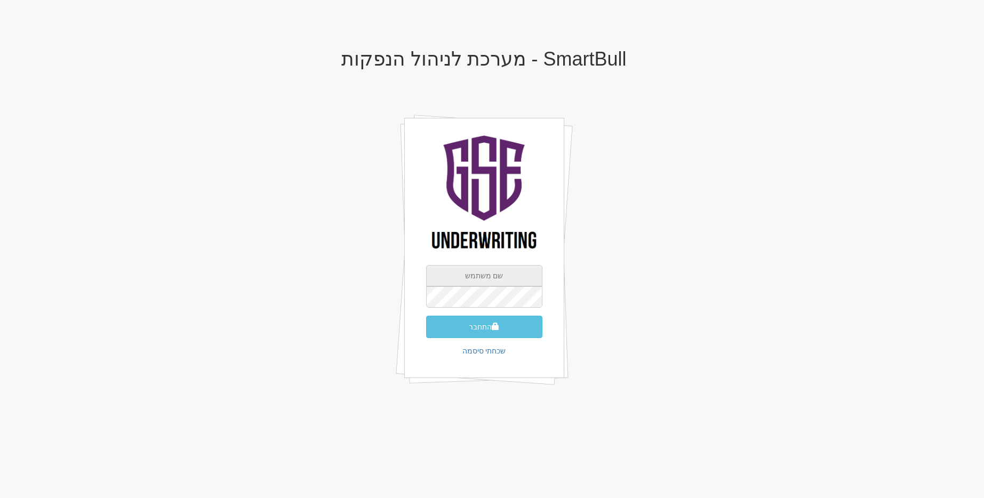
click at [498, 272] on input "text" at bounding box center [484, 275] width 116 height 21
type input "[EMAIL_ADDRESS][DOMAIN_NAME]"
click at [426, 316] on button "התחבר" at bounding box center [484, 327] width 116 height 22
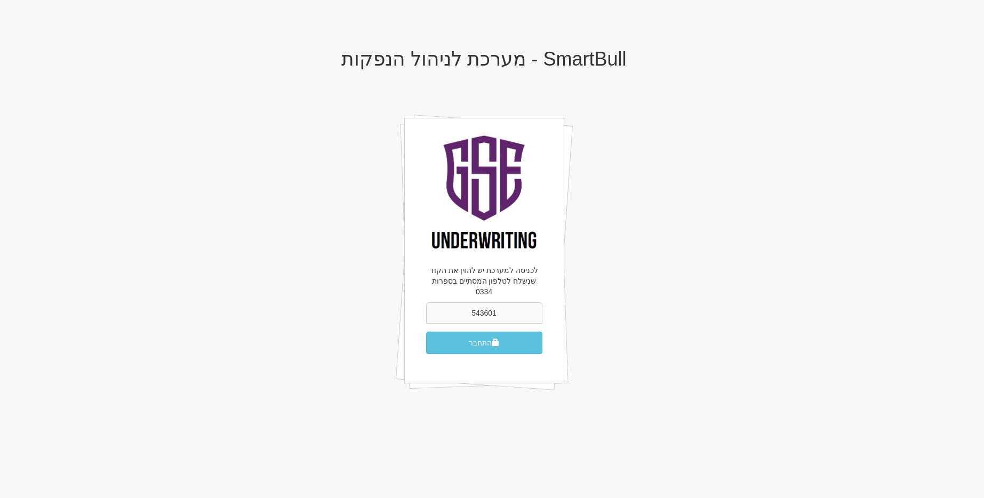
type input "543601"
click at [426, 332] on button "התחבר" at bounding box center [484, 343] width 116 height 22
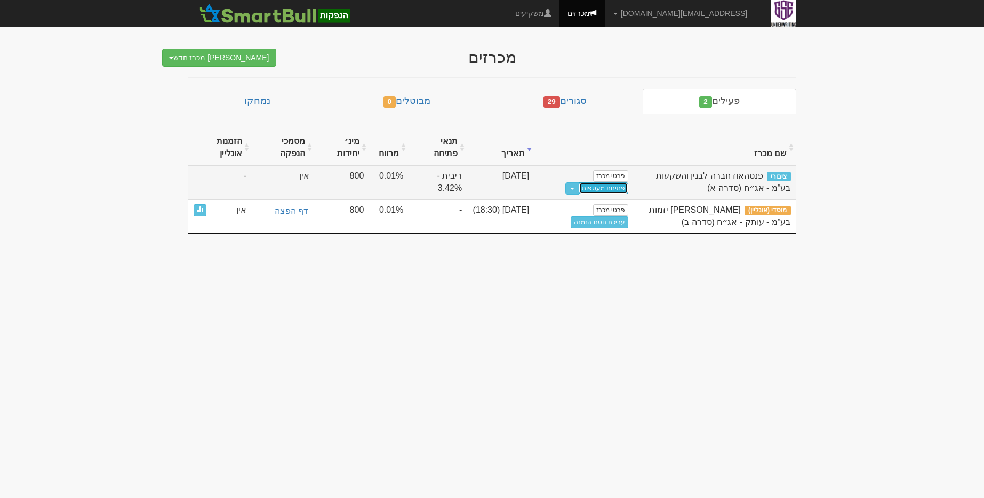
click at [603, 189] on link "פתיחת מעטפות" at bounding box center [604, 188] width 50 height 12
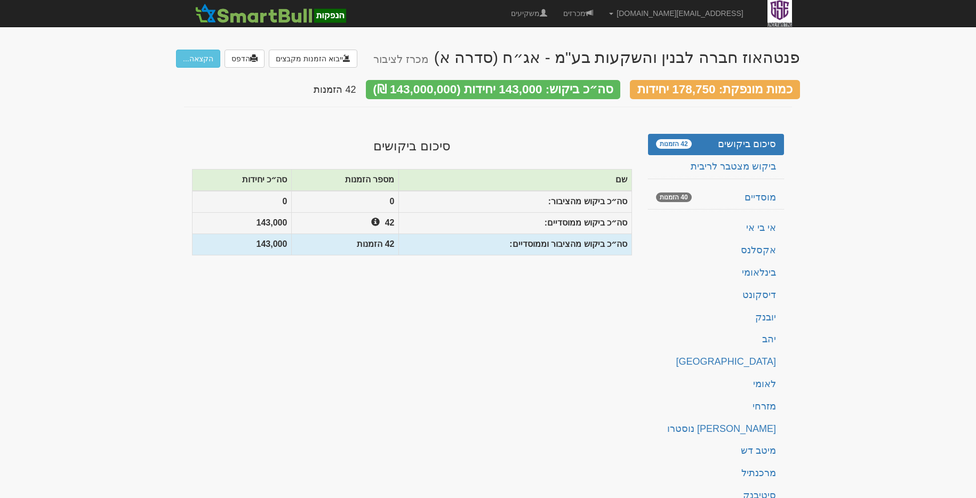
click at [202, 68] on div "כמות מונפקת: 178,750 יחידות סה״כ ביקוש: 143,000 יחידות (143,000,000 ₪) 42 הזמנות" at bounding box center [488, 82] width 624 height 28
click at [205, 67] on button "הקצאה..." at bounding box center [198, 59] width 44 height 18
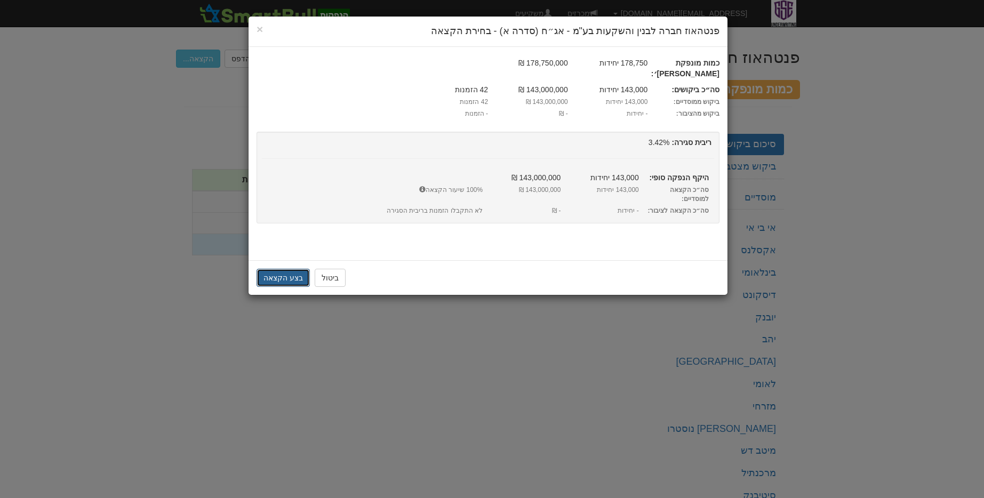
click at [289, 269] on button "בצע הקצאה" at bounding box center [283, 278] width 53 height 18
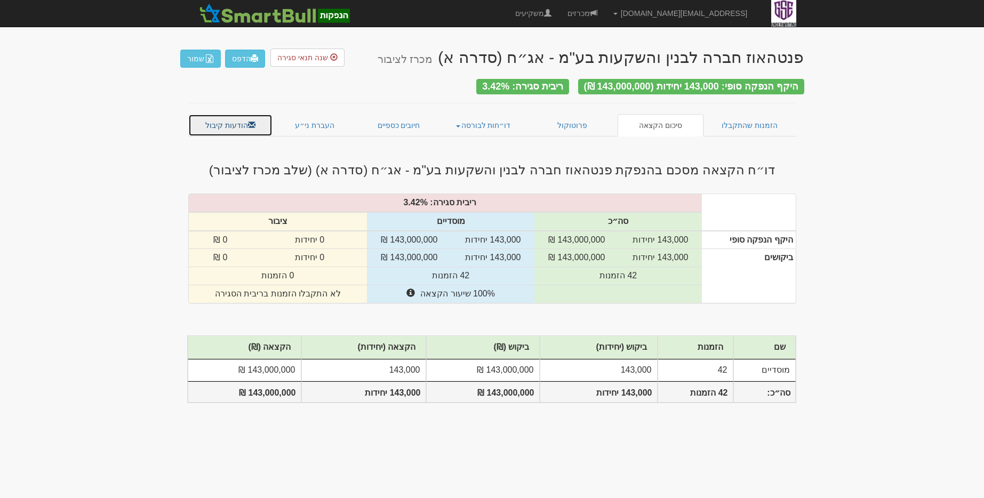
click at [236, 125] on link "הודעות קיבול" at bounding box center [230, 125] width 85 height 22
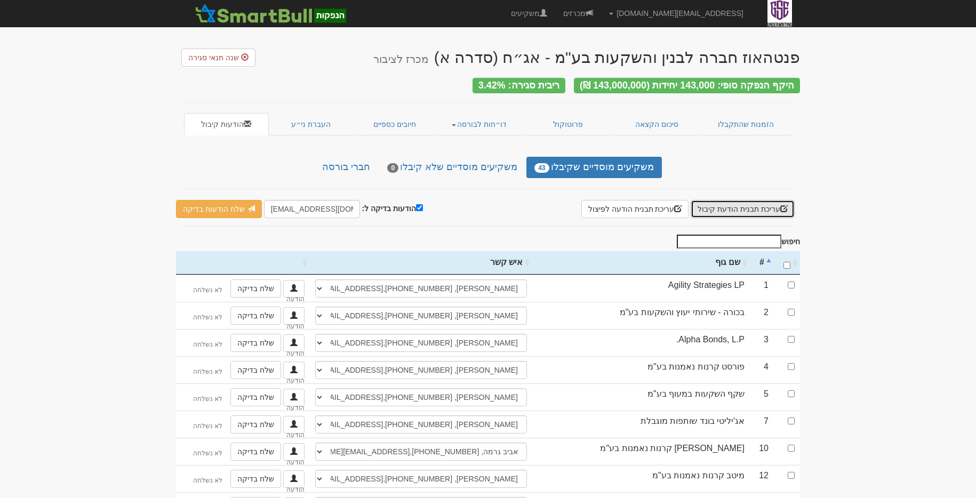
click at [785, 207] on span "button" at bounding box center [784, 208] width 7 height 7
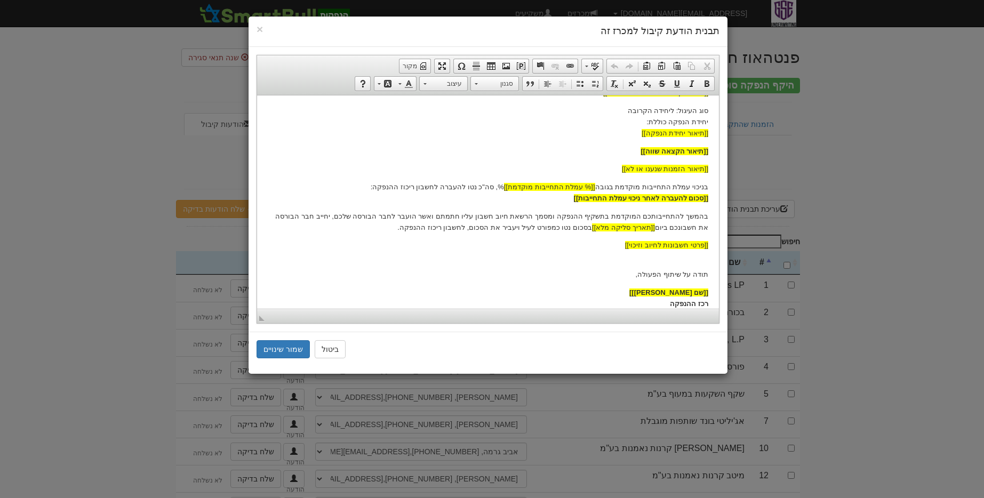
scroll to position [202, 0]
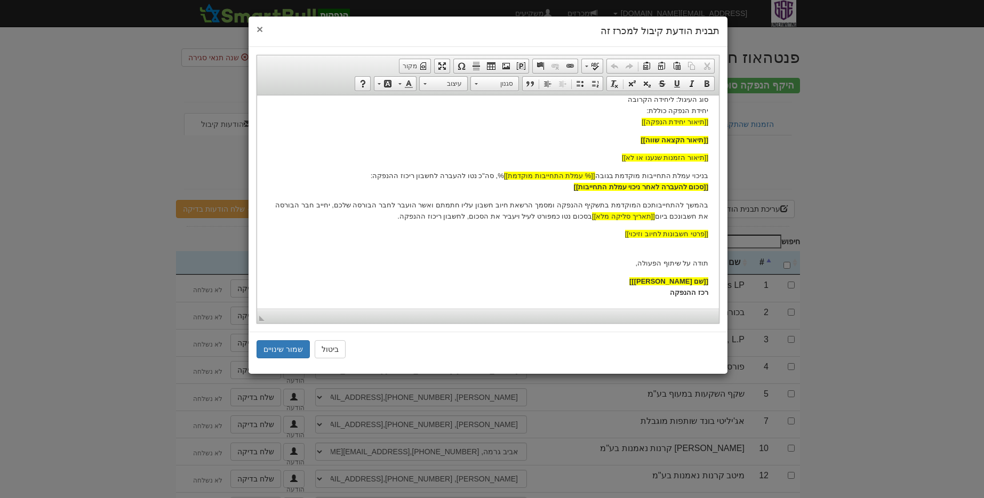
click at [260, 32] on span "×" at bounding box center [260, 29] width 6 height 12
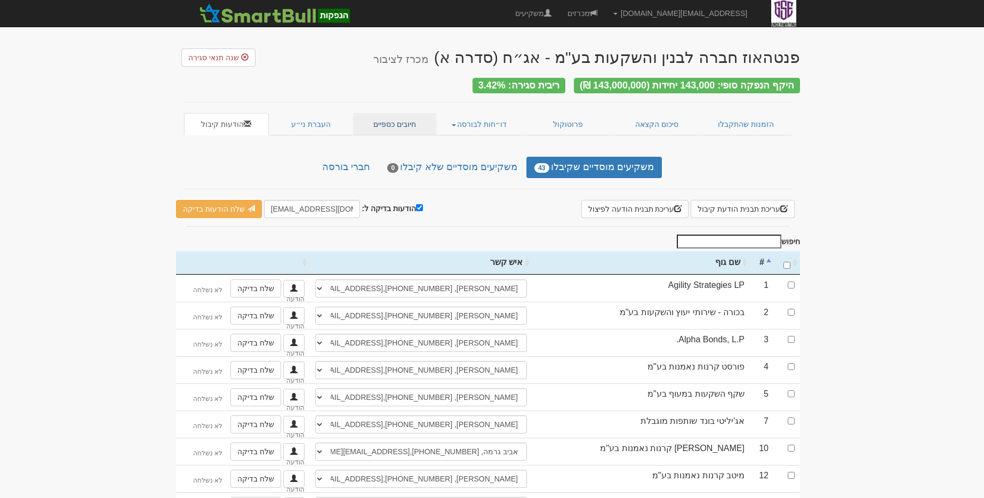
scroll to position [0, 0]
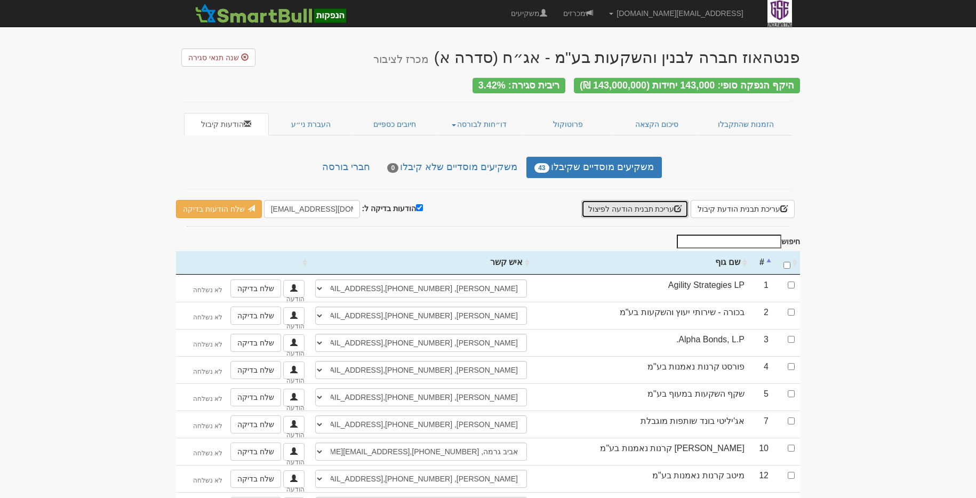
click at [638, 205] on button "עריכת תבנית הודעה לפיצול" at bounding box center [636, 209] width 108 height 18
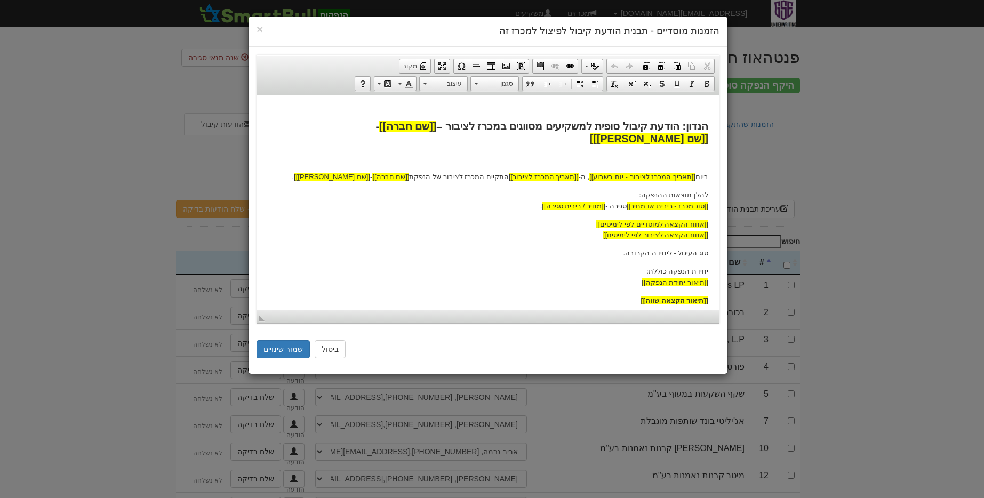
scroll to position [326, 0]
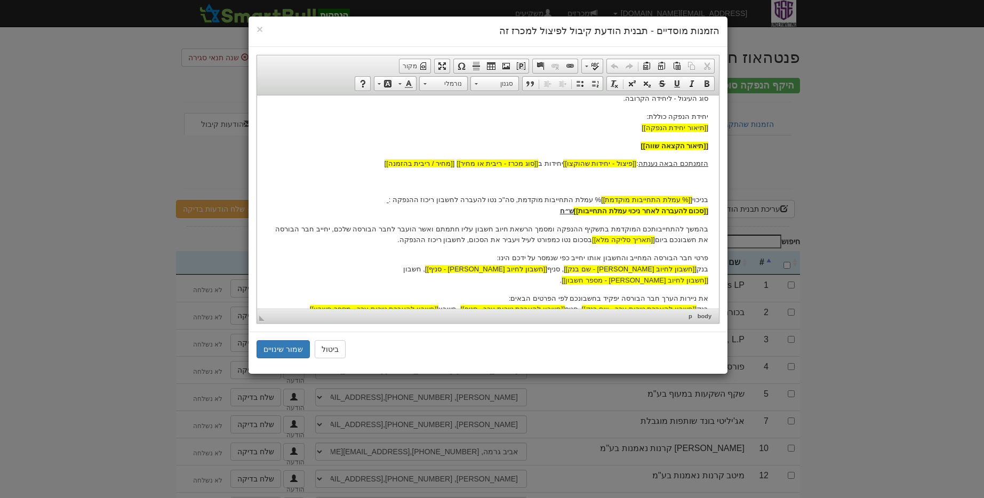
click at [599, 224] on p "בהמשך להתחייבותכם המוקדמת בתשקיף ההנפקה ומסמך הרשאת חיוב חשבון עליו חתמתם ואשר …" at bounding box center [488, 235] width 441 height 22
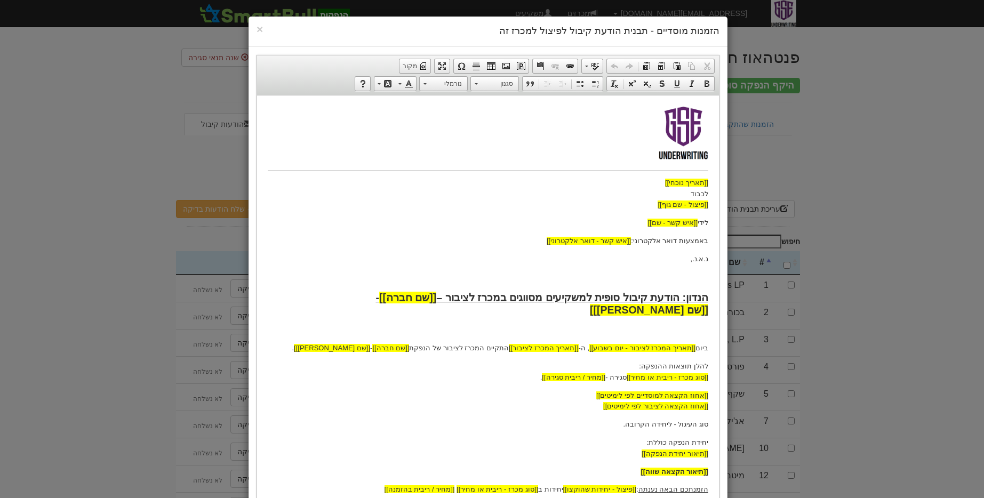
scroll to position [204, 0]
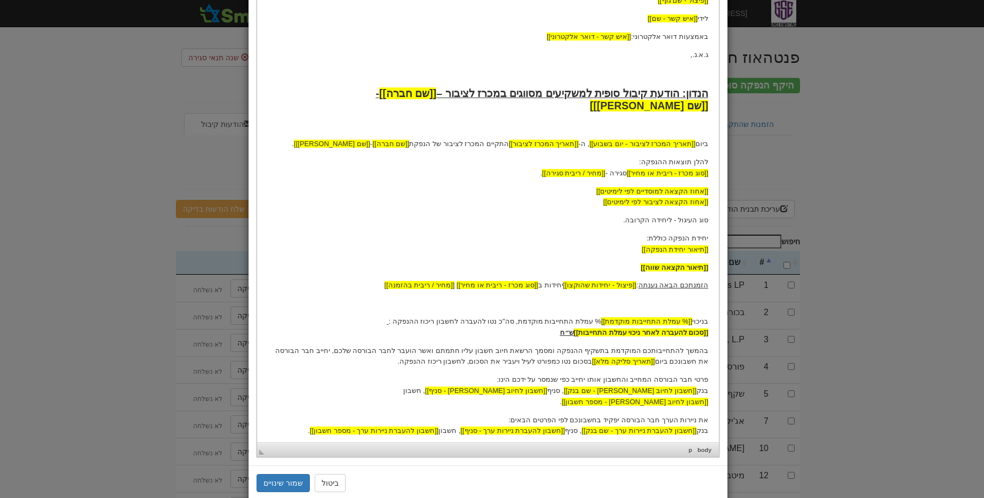
click at [598, 346] on p "בהמשך להתחייבותכם המוקדמת בתשקיף ההנפקה ומסמך הרשאת חיוב חשבון עליו חתמתם ואשר …" at bounding box center [488, 357] width 441 height 22
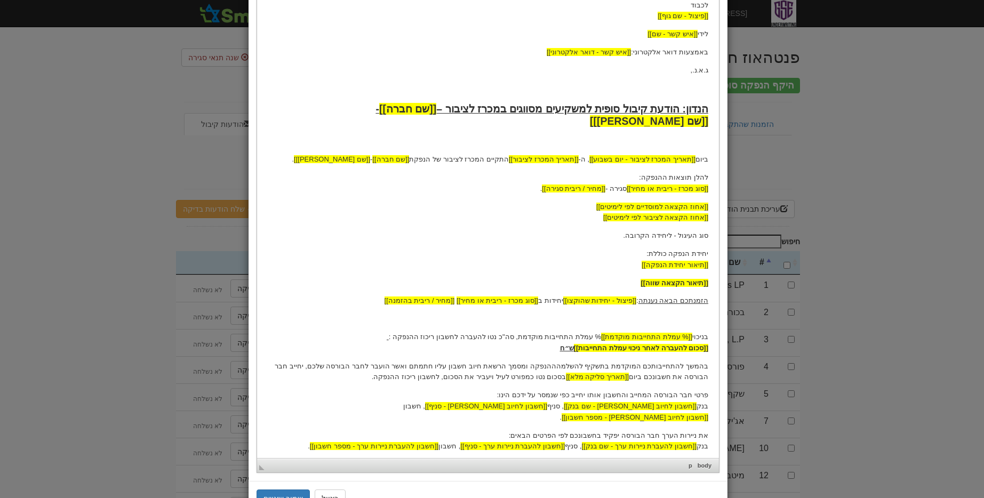
scroll to position [231, 0]
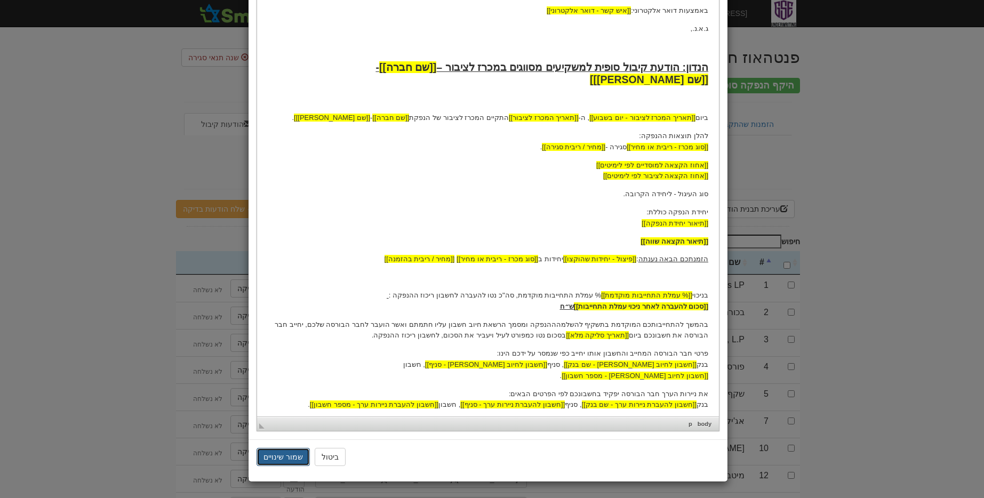
click at [280, 456] on button "שמור שינויים" at bounding box center [283, 457] width 53 height 18
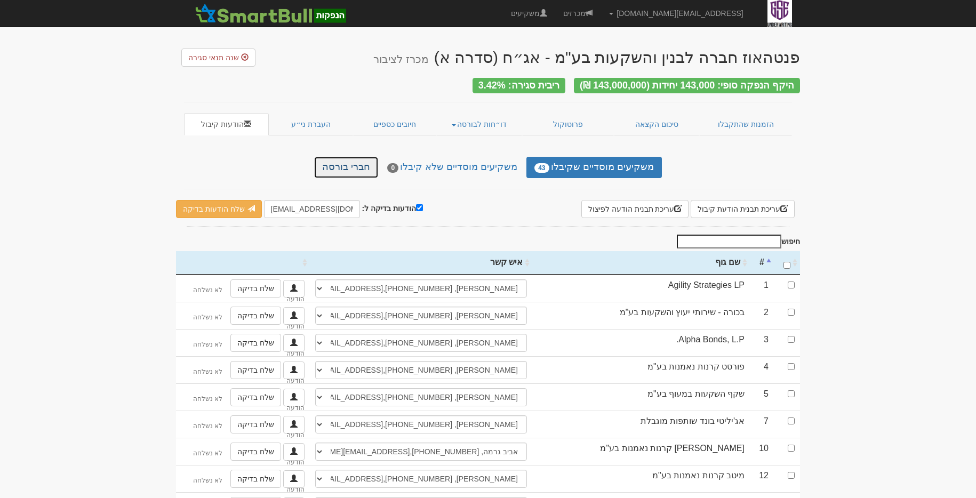
click at [369, 161] on link "חברי בורסה" at bounding box center [346, 167] width 64 height 21
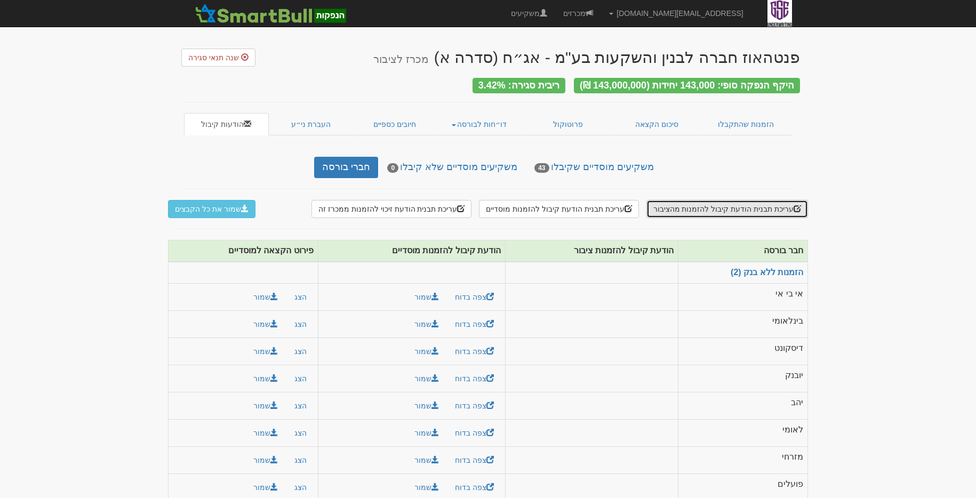
click at [677, 201] on button "עריכת תבנית הודעת קיבול להזמנות מהציבור" at bounding box center [728, 209] width 162 height 18
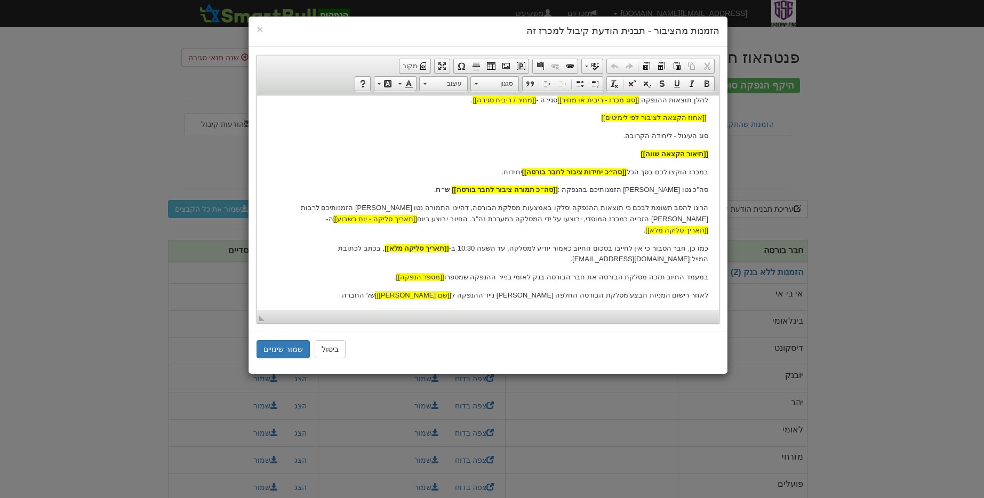
scroll to position [285, 0]
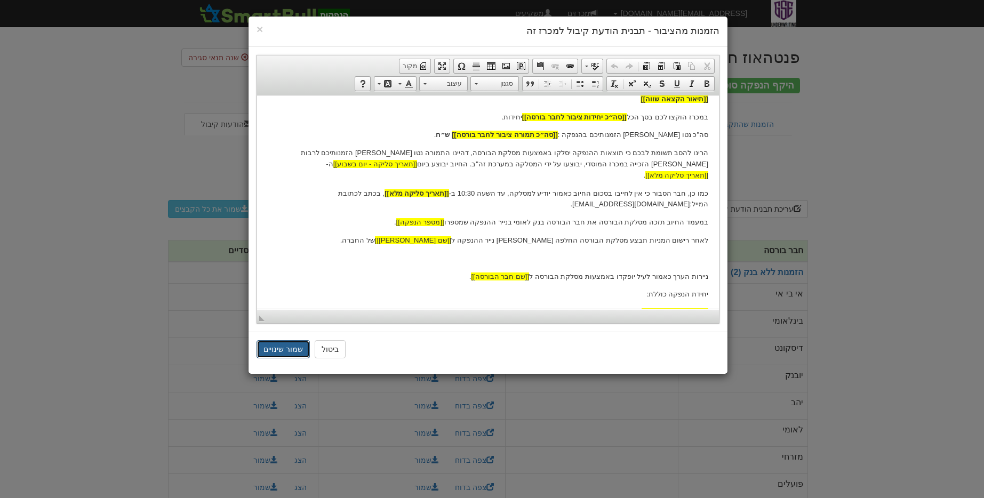
click at [279, 347] on button "שמור שינויים" at bounding box center [283, 349] width 53 height 18
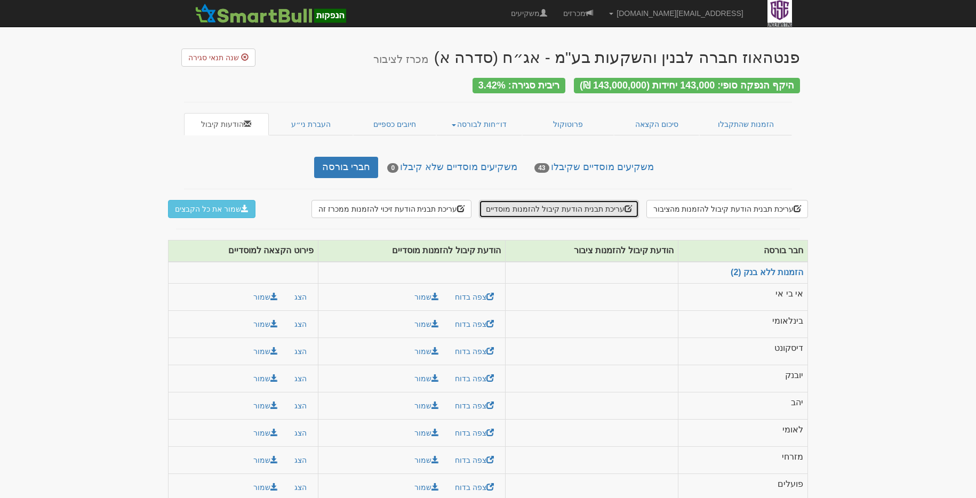
click at [596, 205] on button "עריכת תבנית הודעת קיבול להזמנות מוסדיים" at bounding box center [559, 209] width 160 height 18
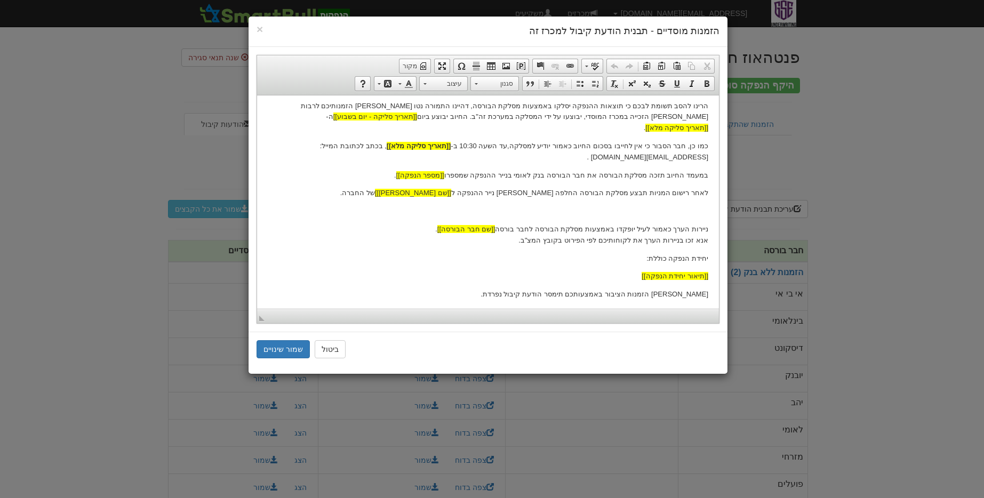
scroll to position [396, 0]
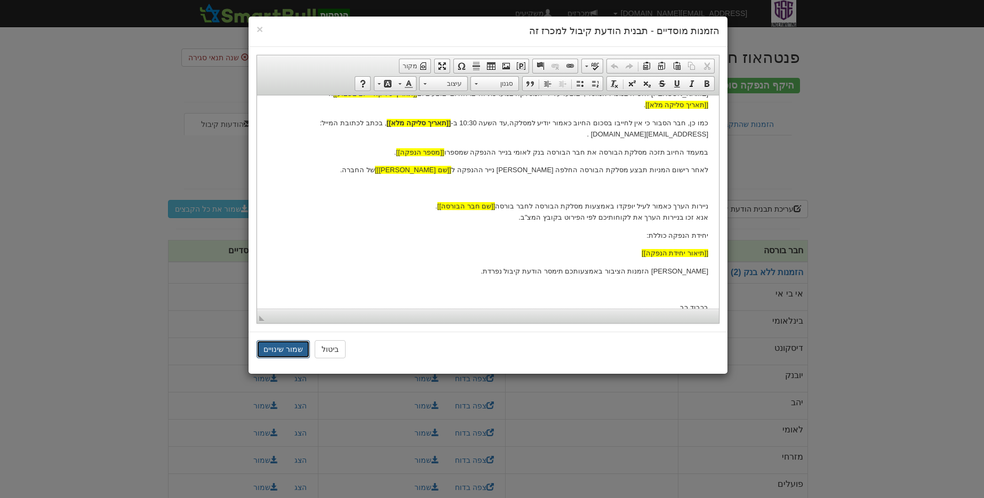
click at [291, 353] on button "שמור שינויים" at bounding box center [283, 349] width 53 height 18
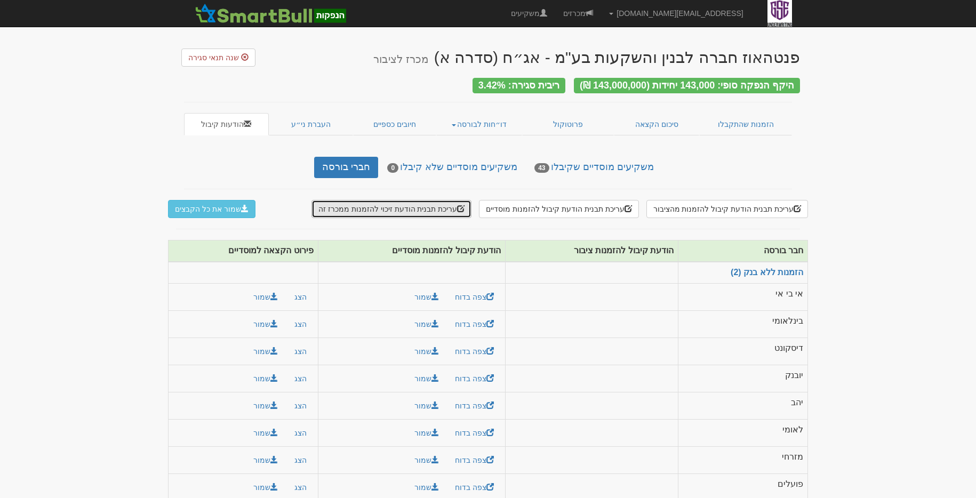
click at [384, 210] on button "עריכת תבנית הודעת זיכוי להזמנות ממכרז זה" at bounding box center [392, 209] width 160 height 18
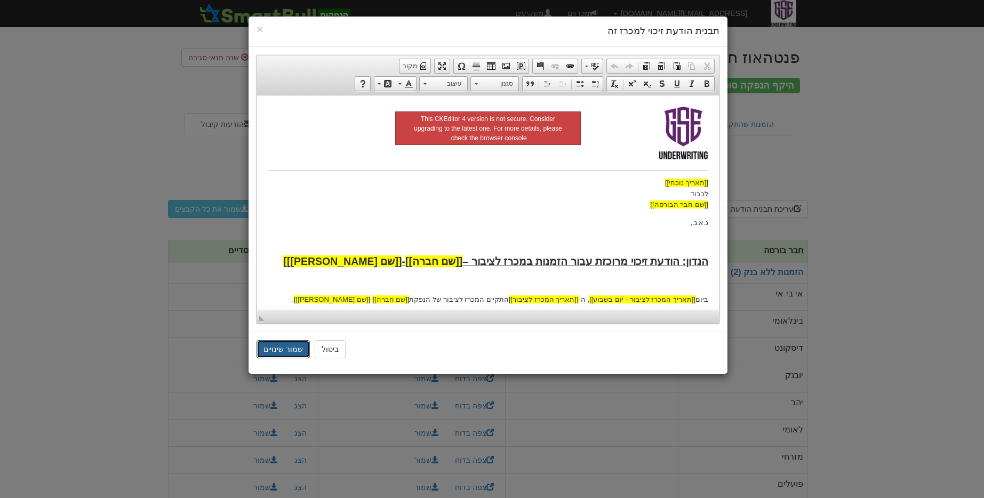
click at [275, 351] on button "שמור שינויים" at bounding box center [283, 349] width 53 height 18
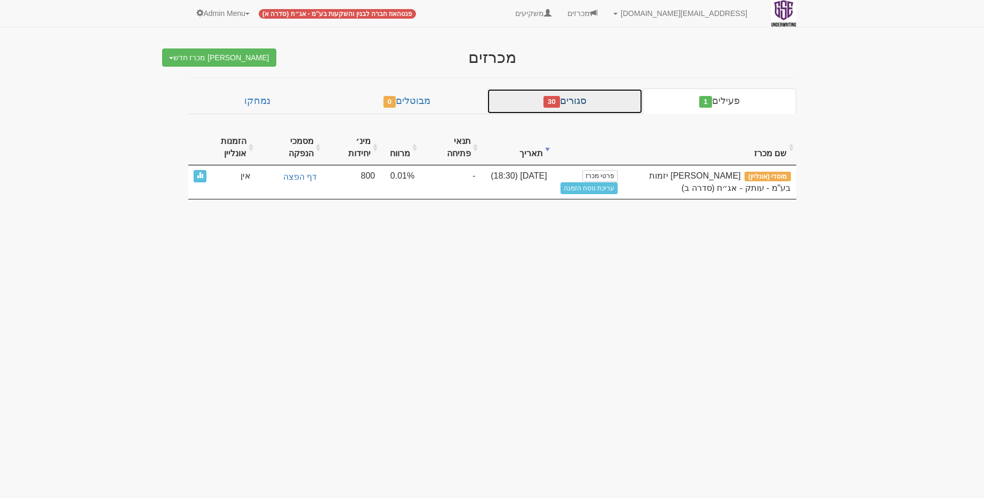
click at [558, 94] on link "סגורים 30" at bounding box center [565, 102] width 156 height 26
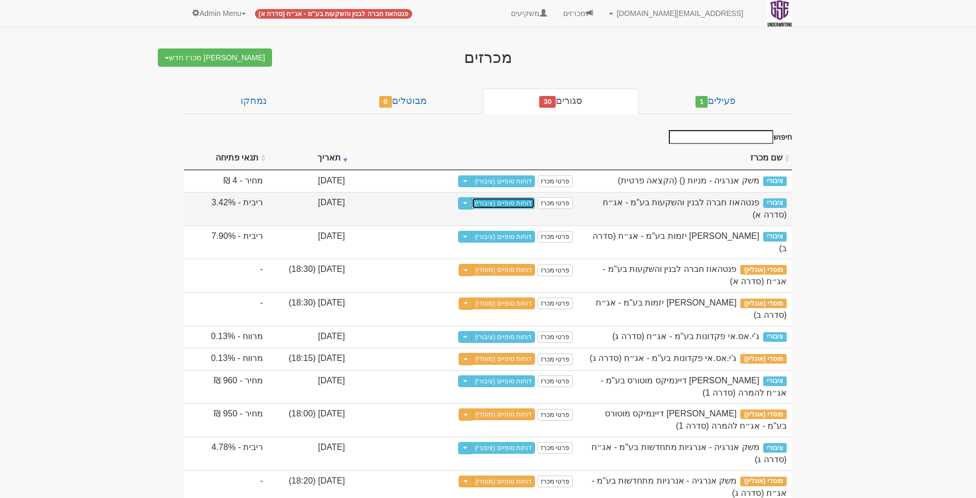
click at [535, 209] on link "דוחות סופיים (ציבורי)" at bounding box center [503, 203] width 63 height 12
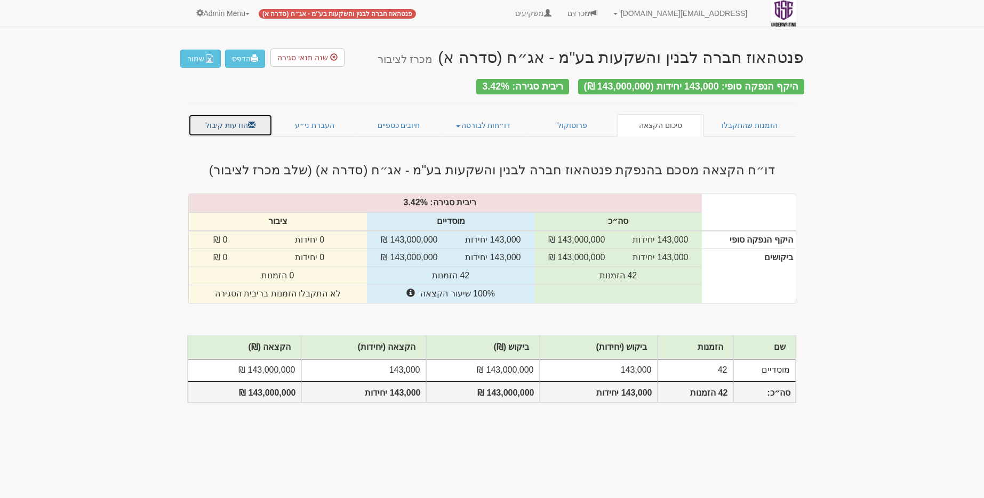
click at [239, 126] on link "הודעות קיבול" at bounding box center [230, 125] width 85 height 22
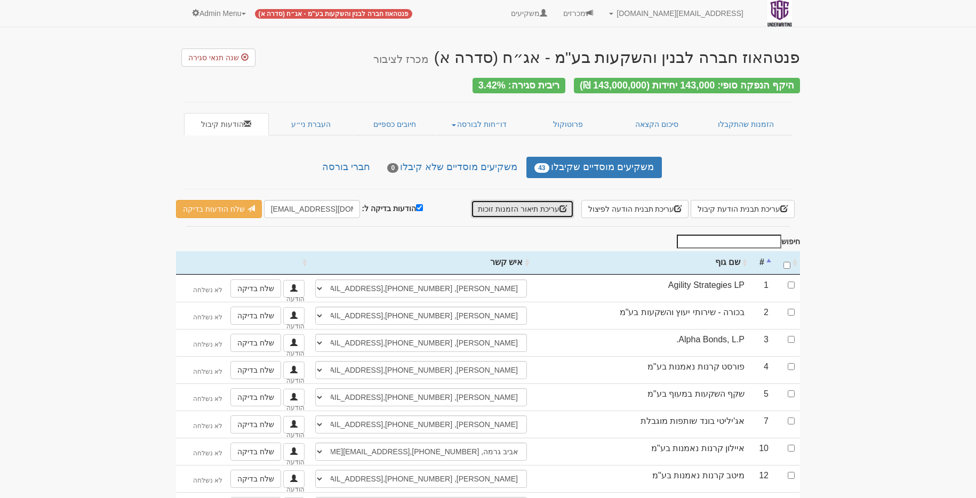
click at [537, 211] on button "עריכת תיאור הזמנות זוכות" at bounding box center [522, 209] width 103 height 18
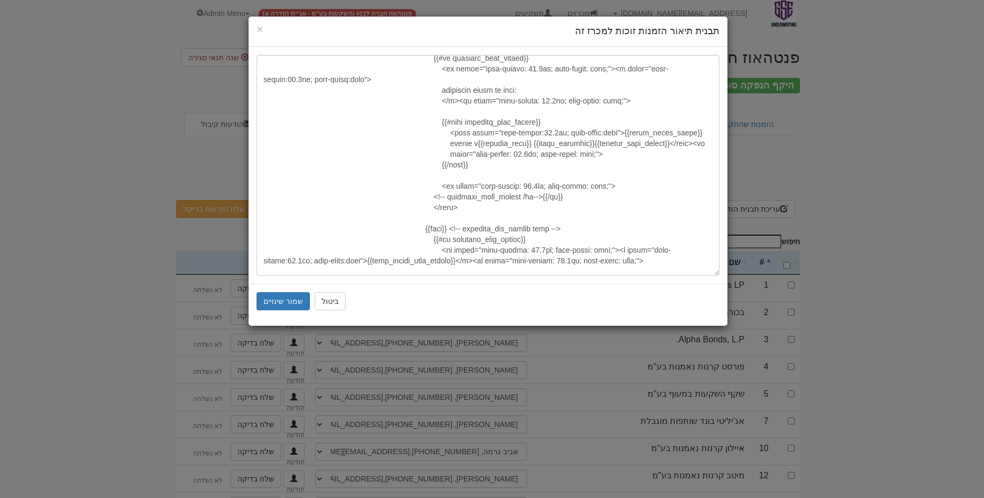
scroll to position [50, 0]
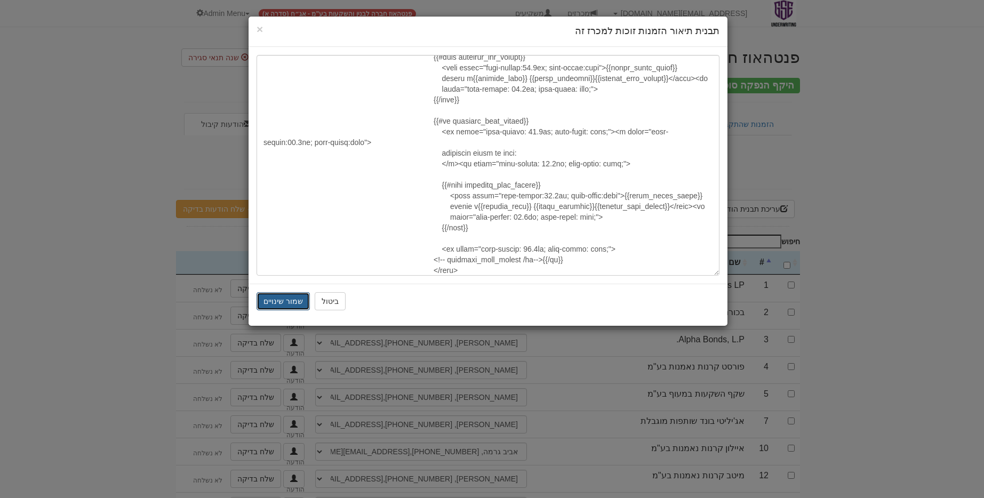
click at [288, 297] on button "שמור שינויים" at bounding box center [283, 301] width 53 height 18
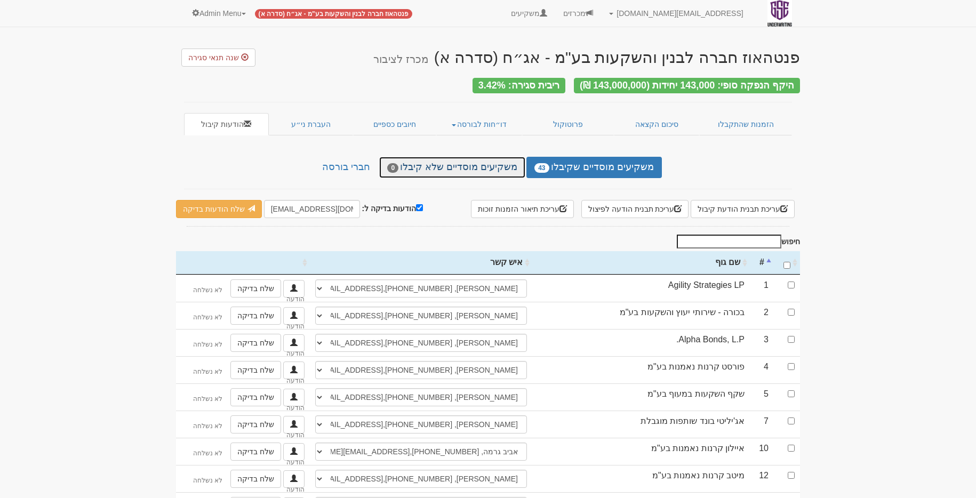
click at [452, 157] on link "משקיעים מוסדיים שלא קיבלו 0" at bounding box center [452, 167] width 146 height 21
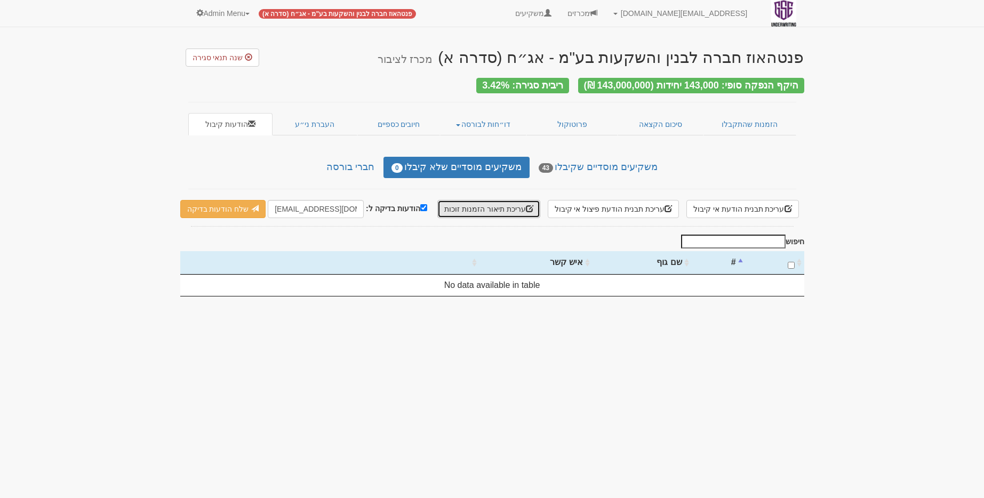
click at [463, 212] on button "עריכת תיאור הזמנות זוכות" at bounding box center [489, 209] width 103 height 18
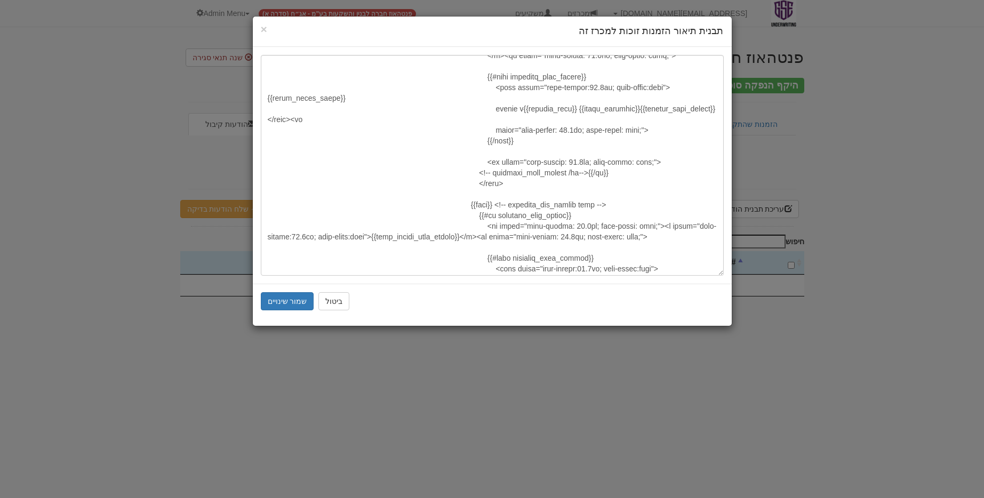
scroll to position [331, 0]
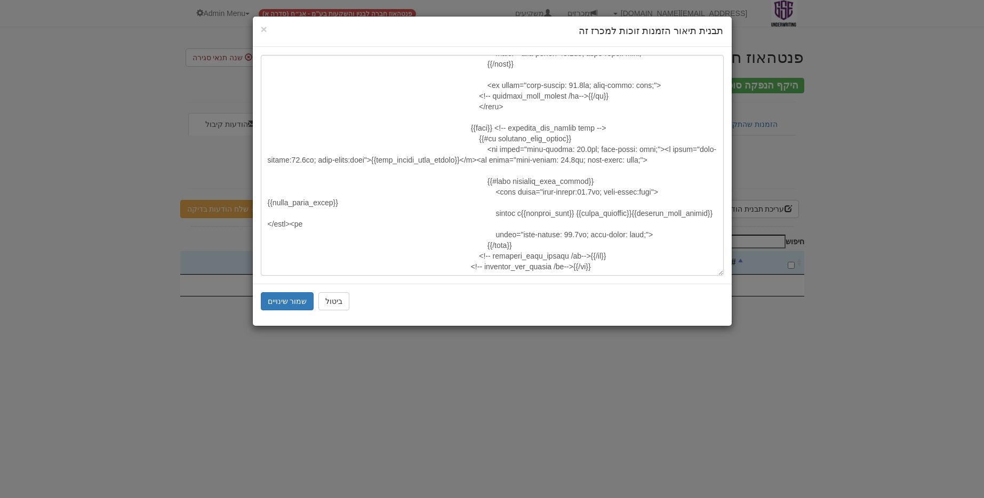
click at [354, 293] on div "ביטול שמור שינויים" at bounding box center [492, 301] width 479 height 35
click at [346, 296] on div "ביטול שמור שינויים" at bounding box center [492, 301] width 479 height 35
click at [342, 298] on button "ביטול" at bounding box center [334, 301] width 31 height 18
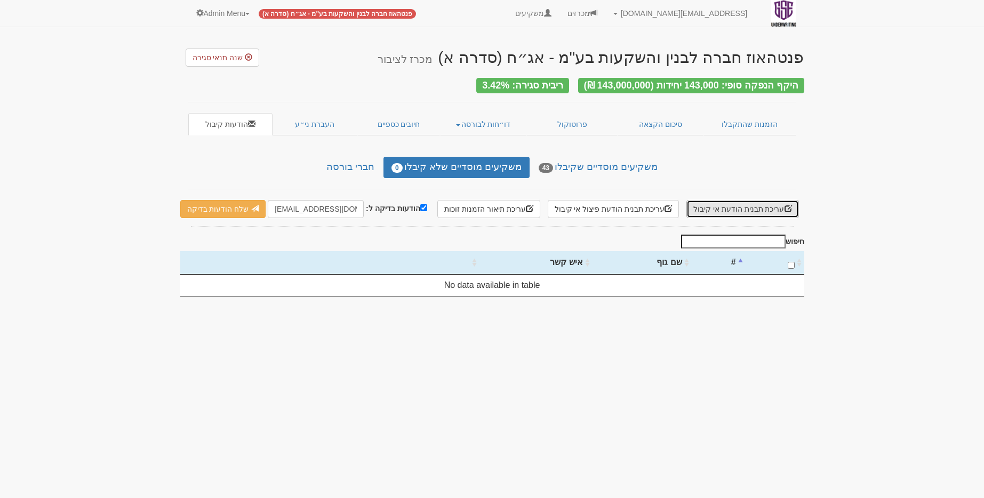
click at [726, 205] on button "עריכת תבנית הודעת אי קיבול" at bounding box center [743, 209] width 113 height 18
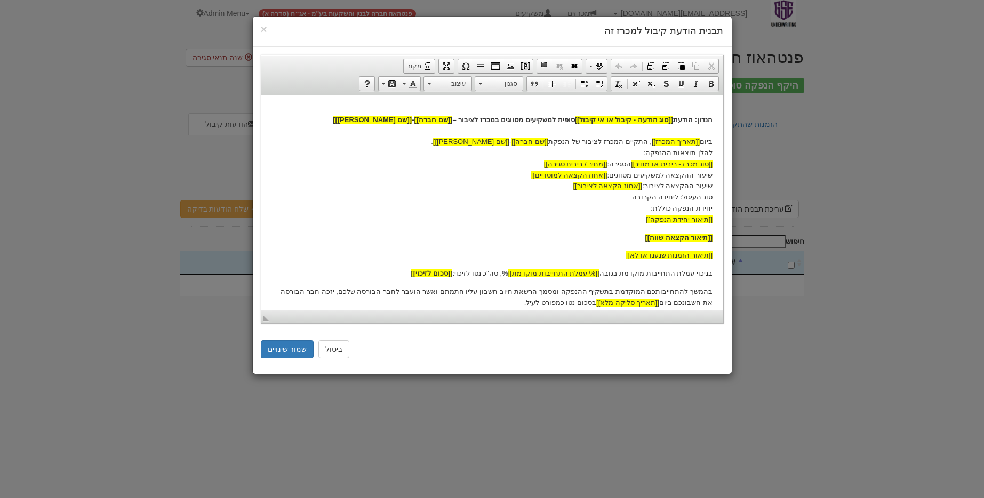
scroll to position [0, 0]
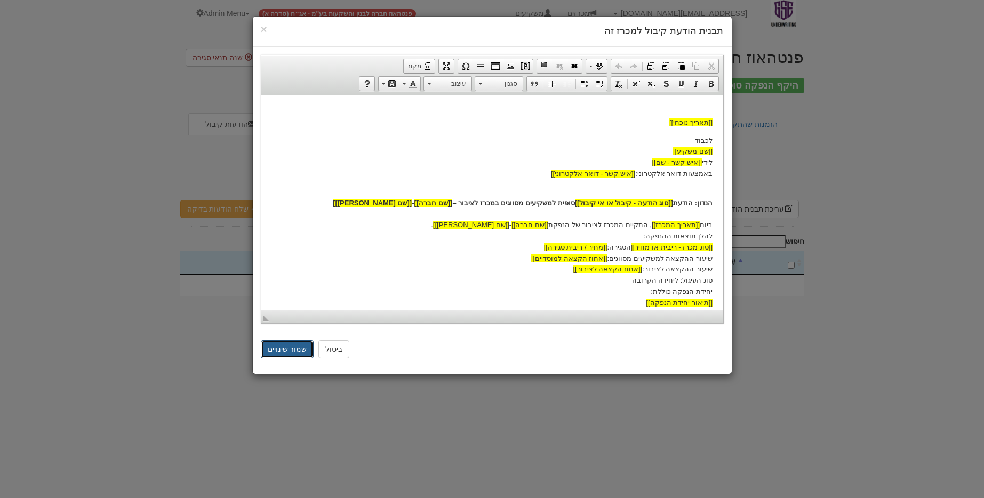
click at [279, 349] on button "שמור שינויים" at bounding box center [287, 349] width 53 height 18
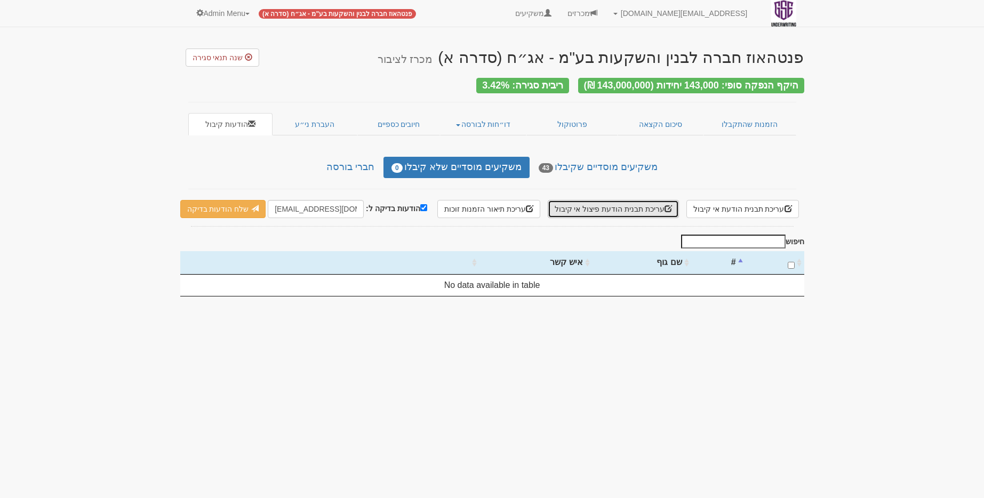
click at [648, 202] on button "עריכת תבנית הודעת פיצול אי קיבול" at bounding box center [613, 209] width 131 height 18
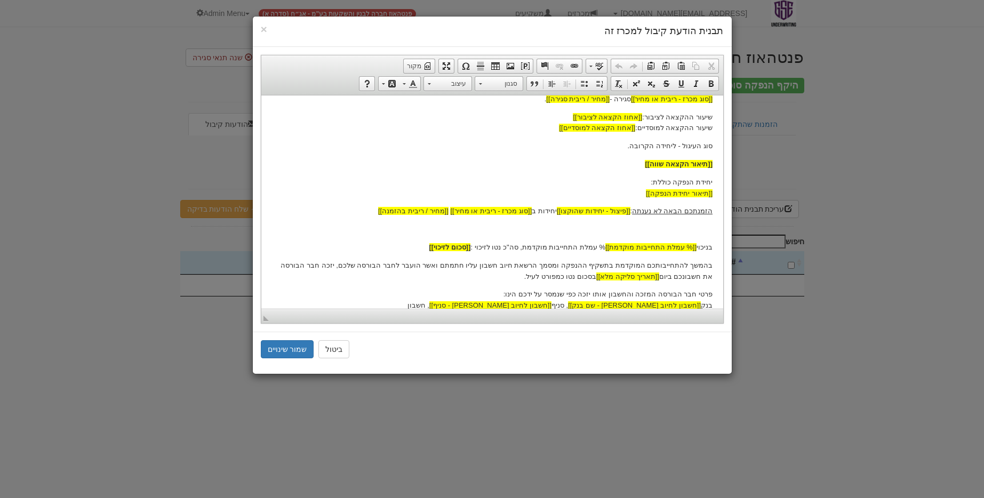
scroll to position [292, 0]
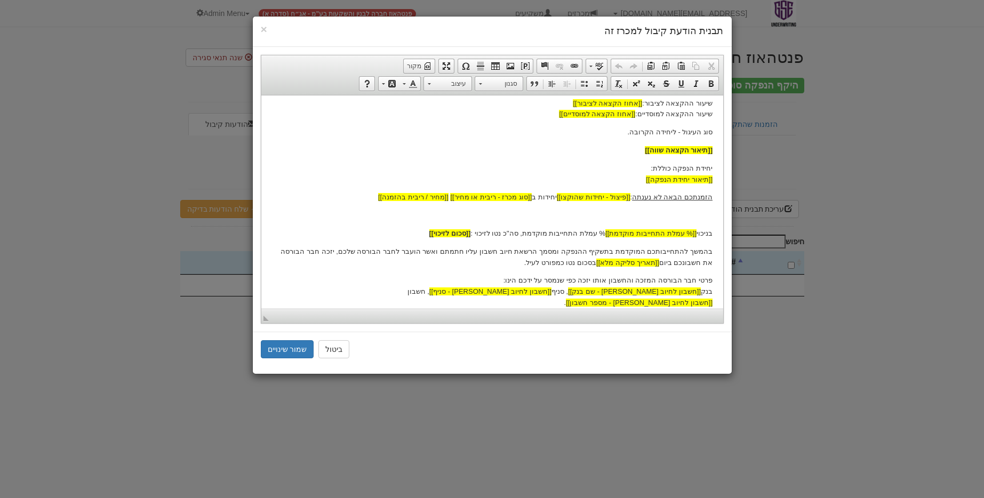
click at [601, 246] on p "בהמשך להתחייבותכם המוקדמת בתשקיף ההנפקה ומסמך הרשאת חיוב חשבון עליו חתמתם ואשר …" at bounding box center [492, 257] width 441 height 22
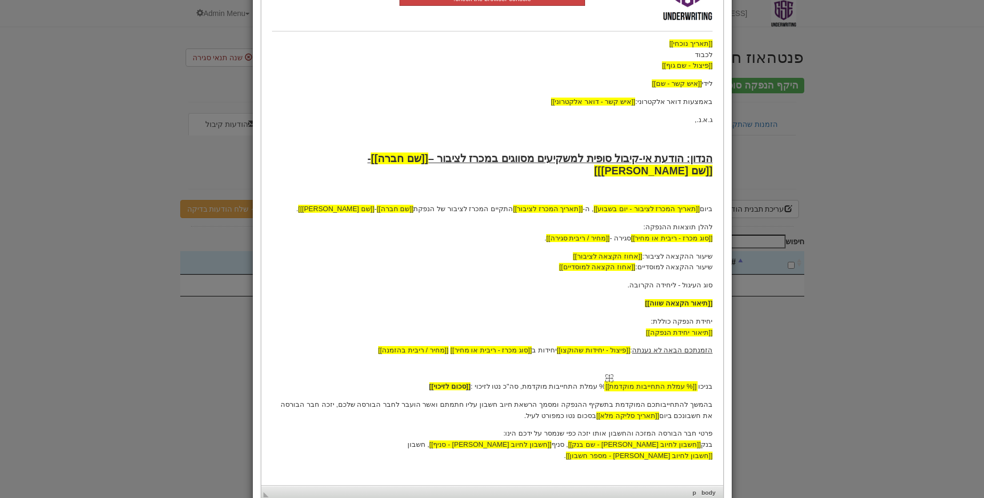
scroll to position [208, 0]
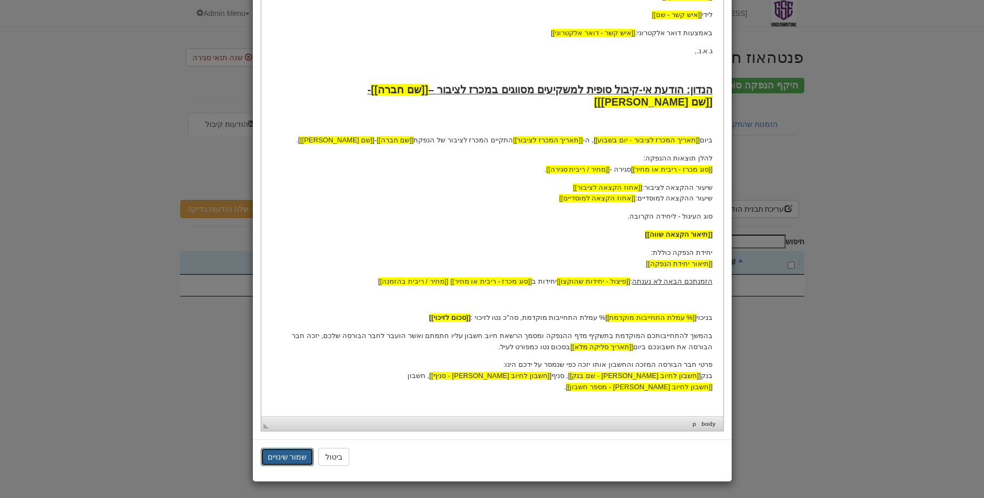
click at [302, 448] on button "שמור שינויים" at bounding box center [287, 457] width 53 height 18
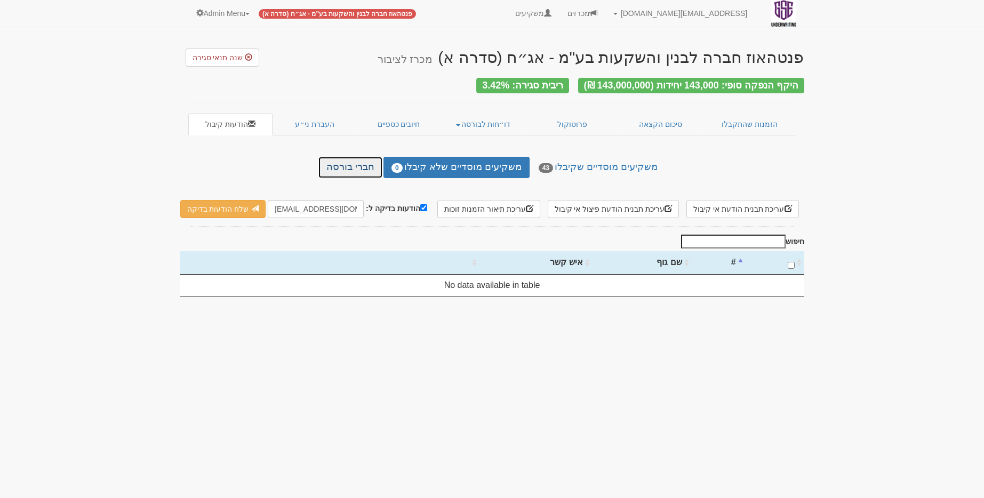
click at [340, 170] on link "חברי בורסה" at bounding box center [351, 167] width 64 height 21
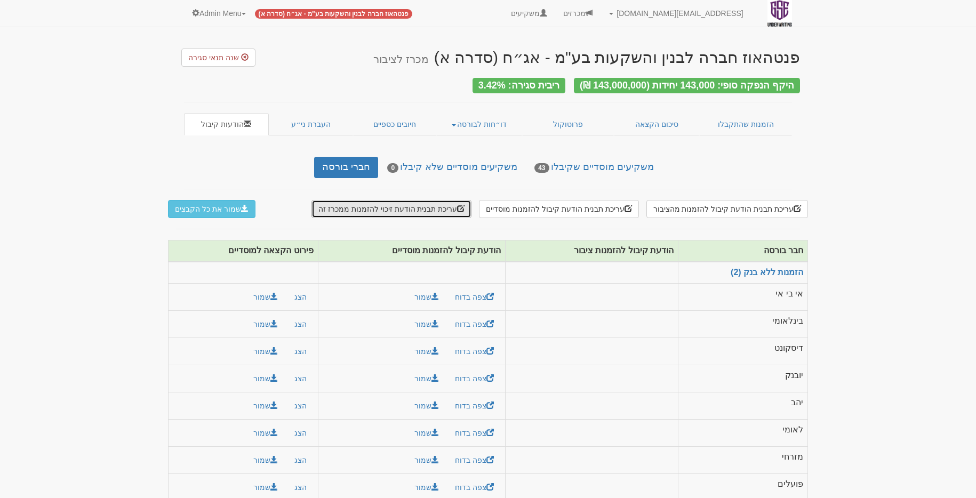
click at [454, 209] on button "עריכת תבנית הודעת זיכוי להזמנות ממכרז זה" at bounding box center [392, 209] width 160 height 18
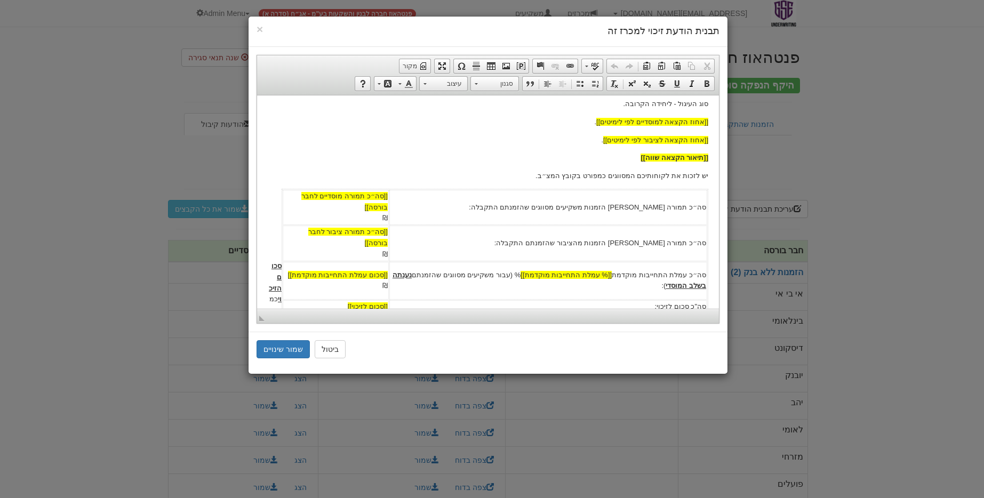
scroll to position [271, 0]
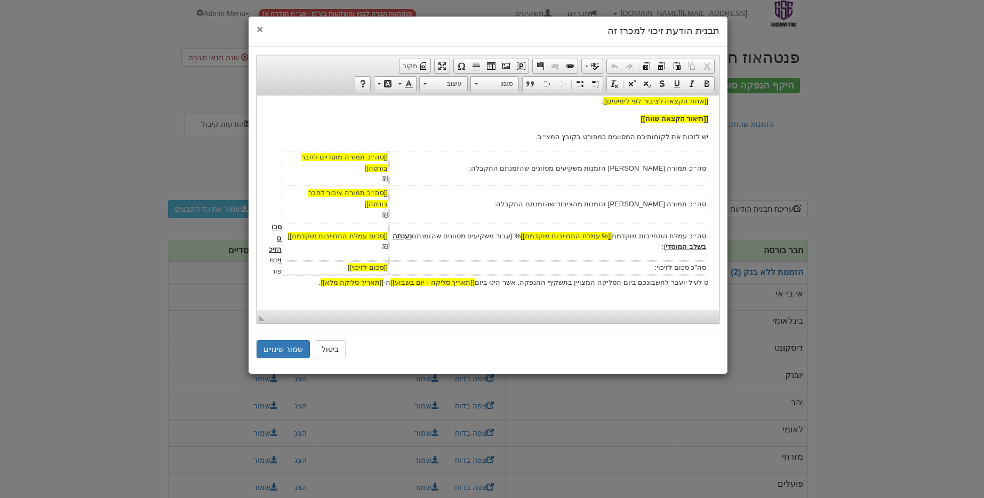
click at [263, 30] on span "×" at bounding box center [260, 29] width 6 height 12
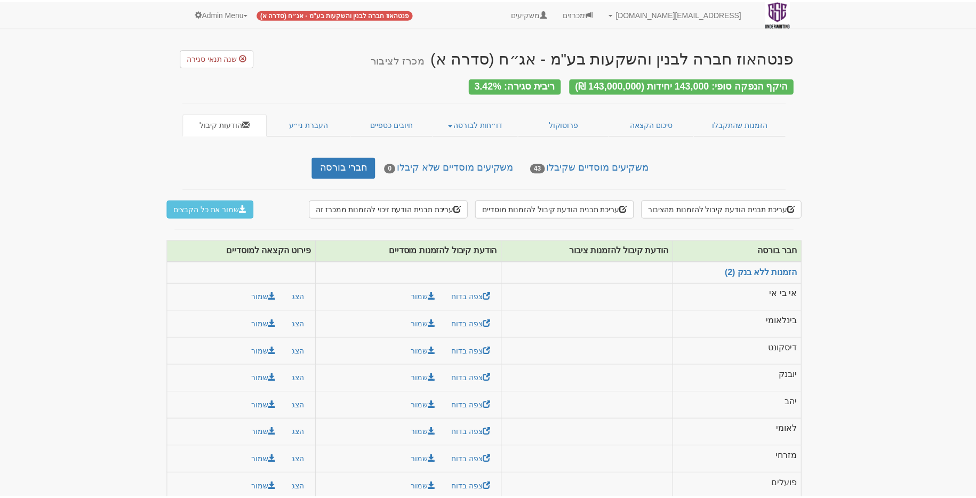
scroll to position [0, 0]
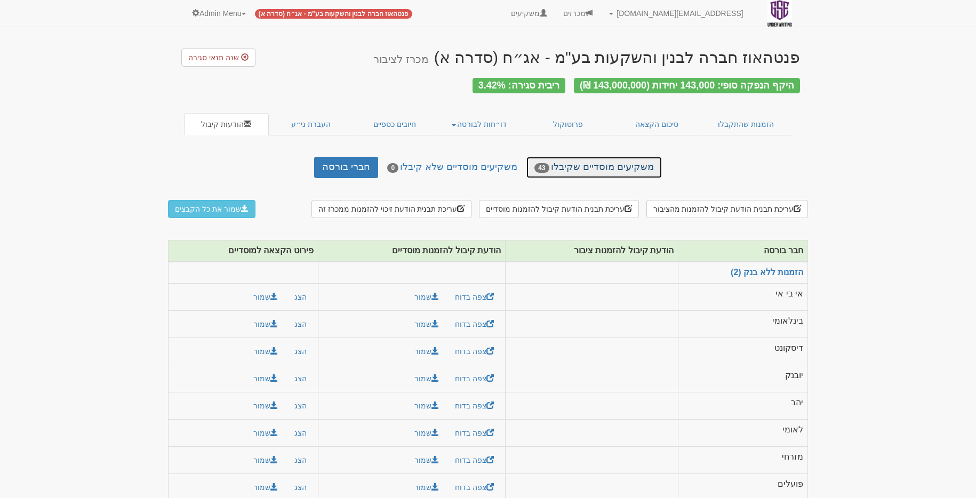
click at [569, 158] on link "משקיעים מוסדיים שקיבלו 43" at bounding box center [594, 167] width 135 height 21
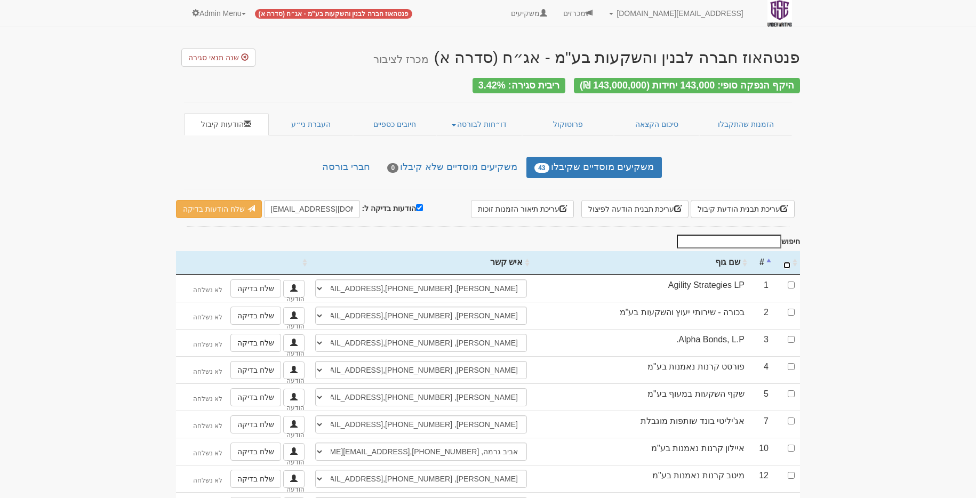
click at [789, 262] on input "\a : activate to sort column ascending" at bounding box center [787, 265] width 7 height 7
checkbox input "true"
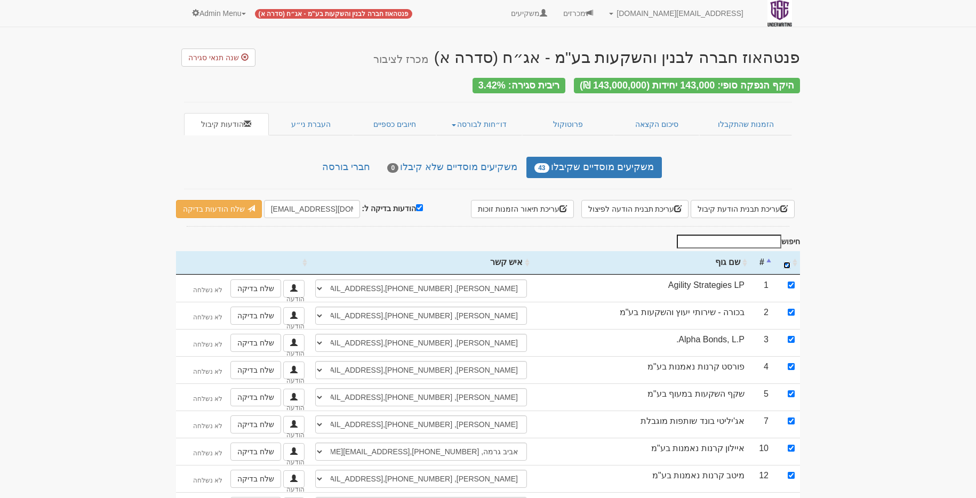
checkbox input "true"
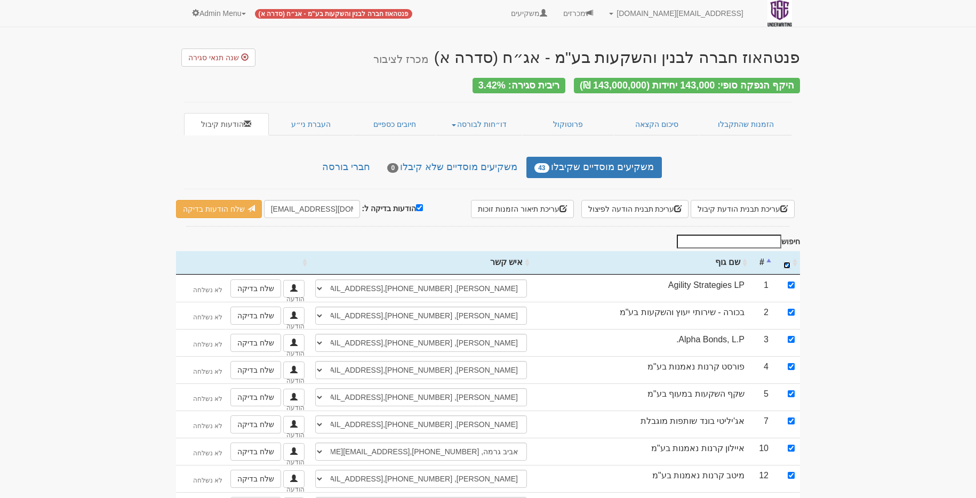
checkbox input "true"
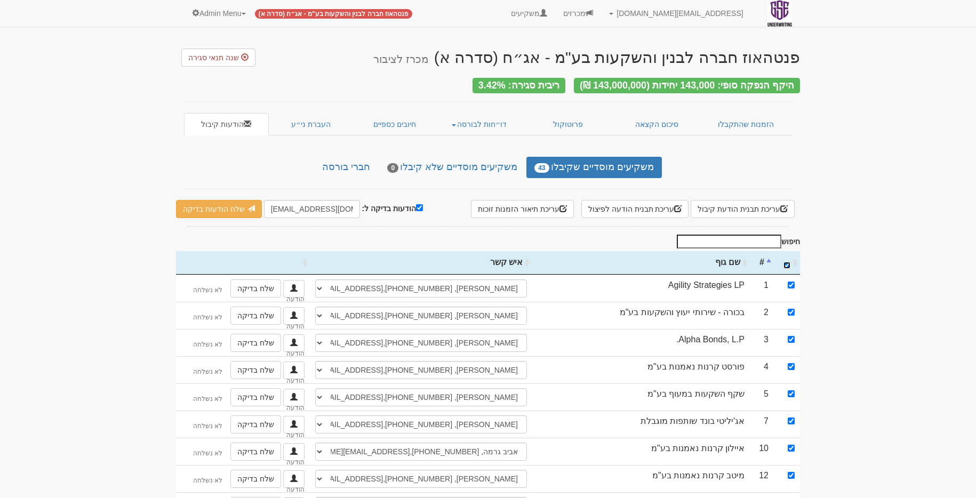
checkbox input "true"
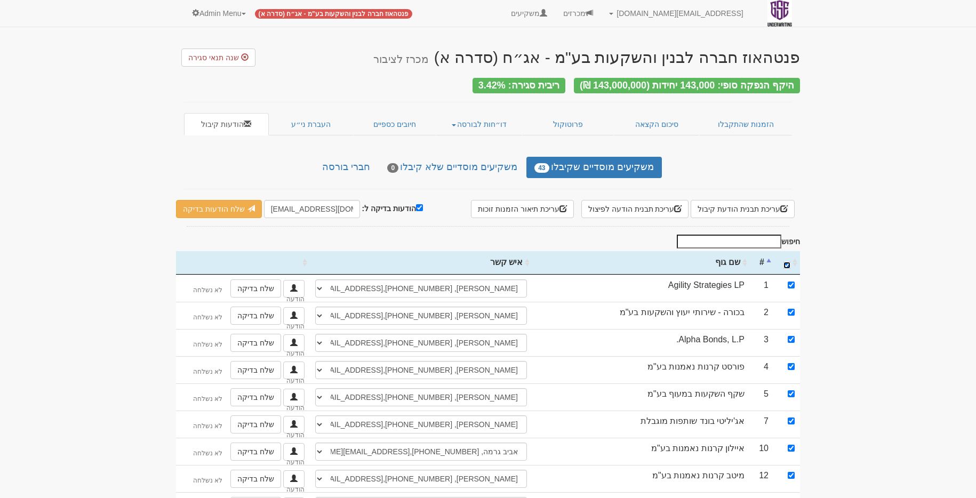
checkbox input "true"
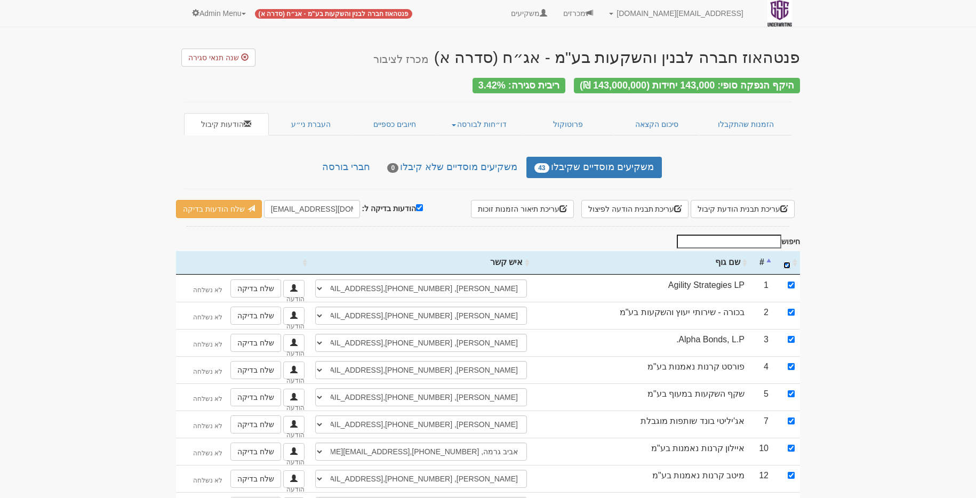
checkbox input "true"
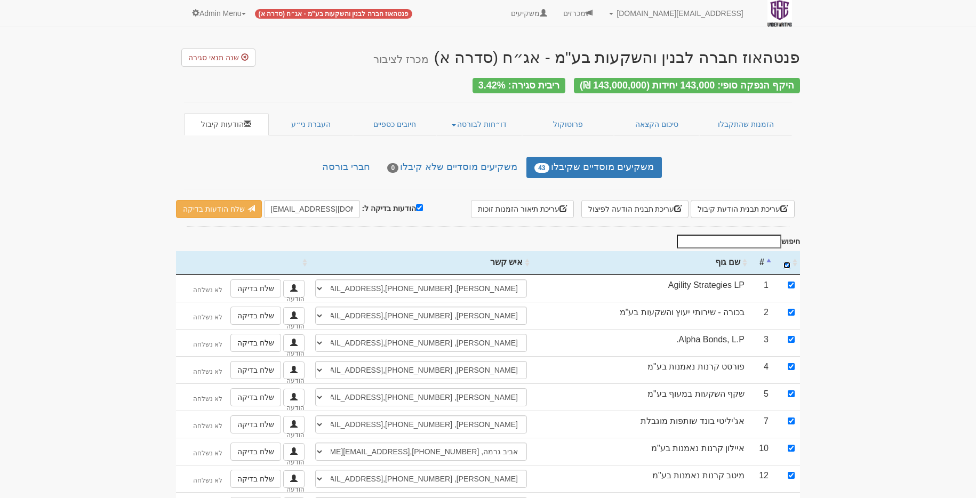
checkbox input "true"
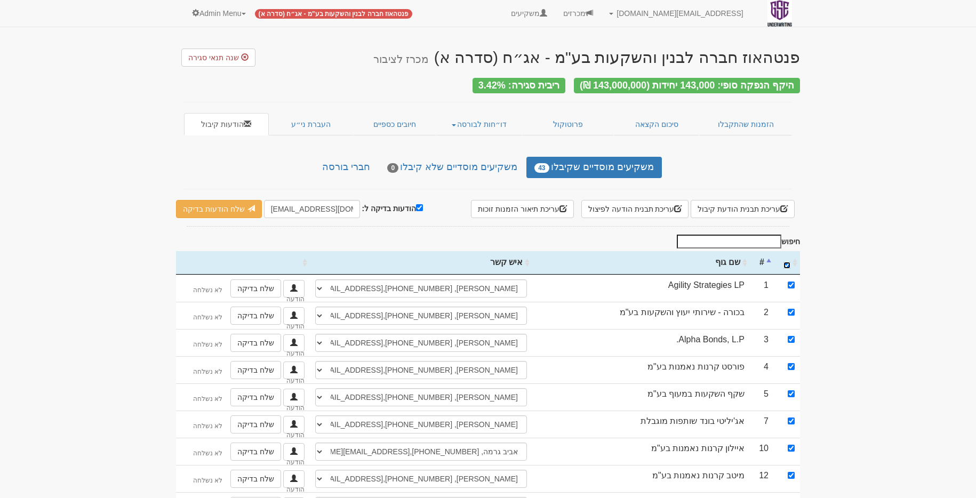
checkbox input "true"
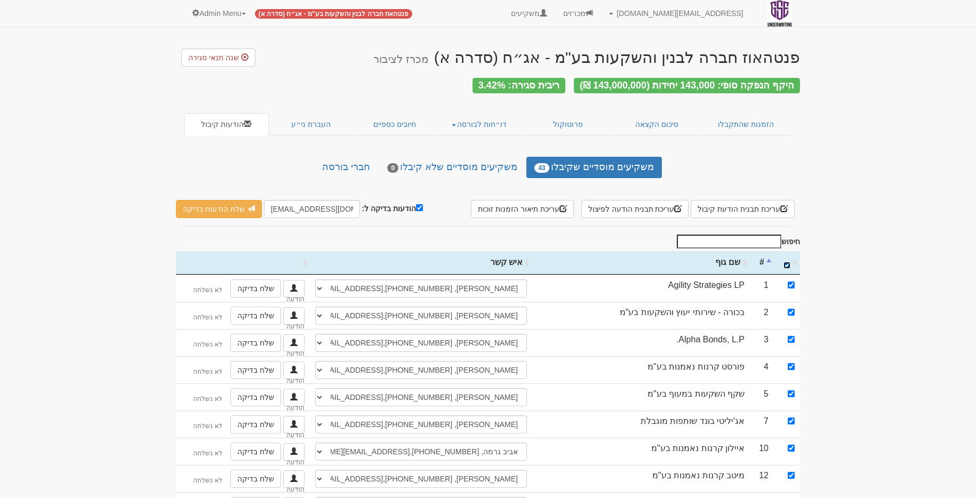
checkbox input "true"
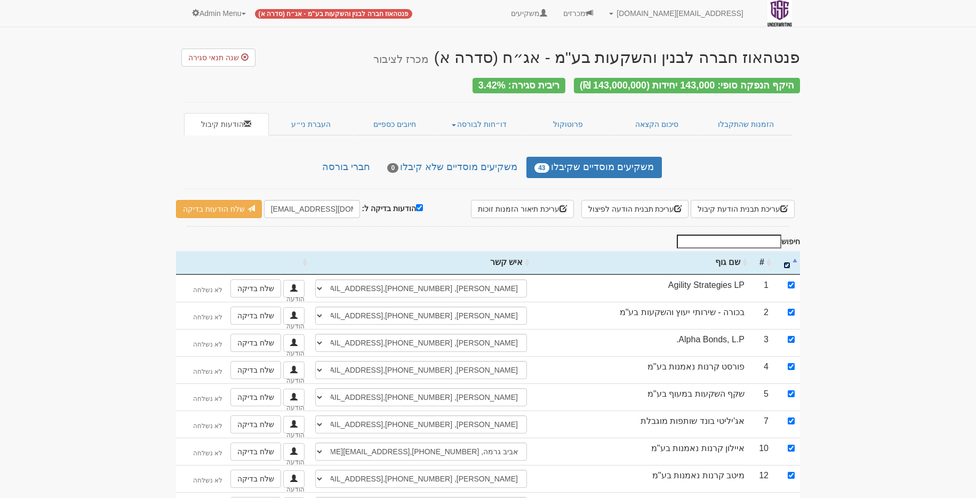
click at [787, 265] on input "\a : activate to sort column descending" at bounding box center [787, 265] width 7 height 7
checkbox input "false"
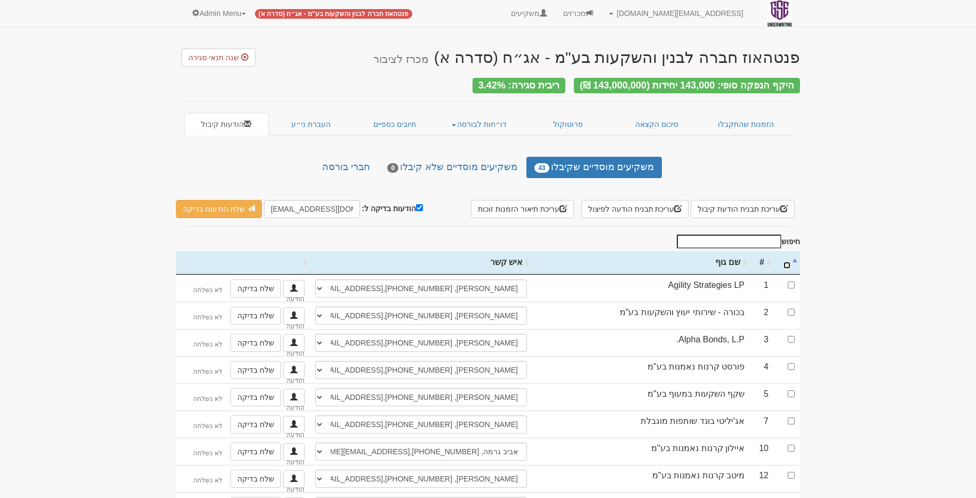
checkbox input "false"
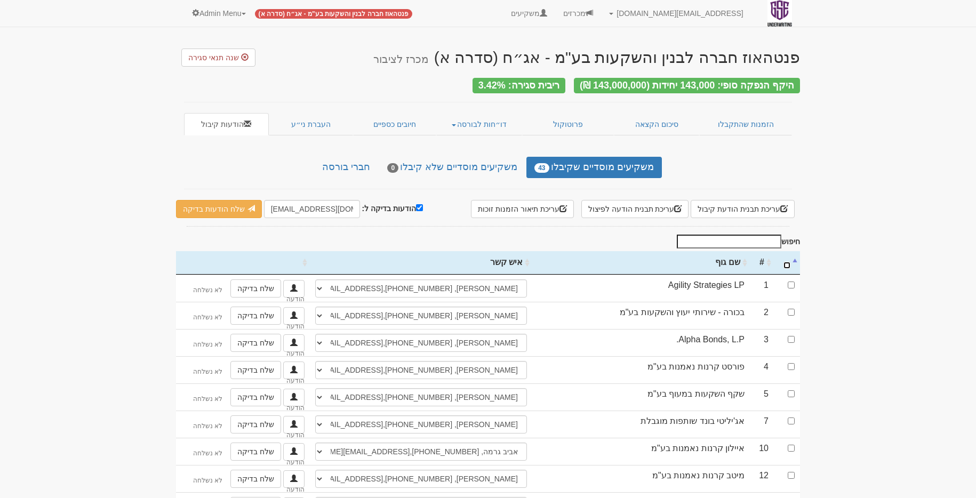
checkbox input "false"
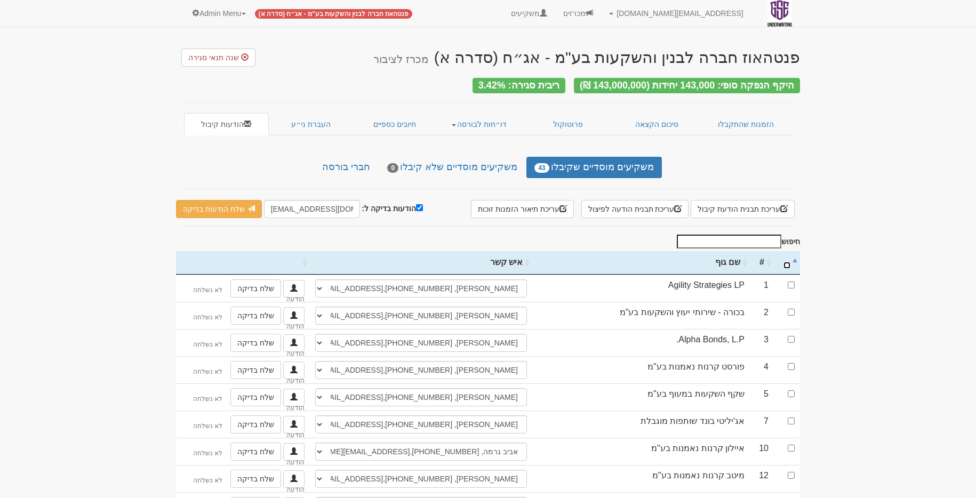
checkbox input "false"
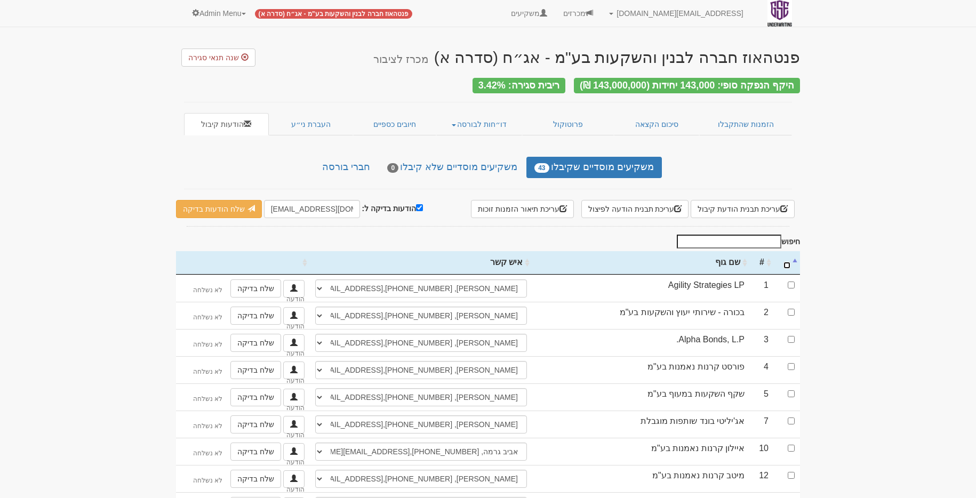
checkbox input "false"
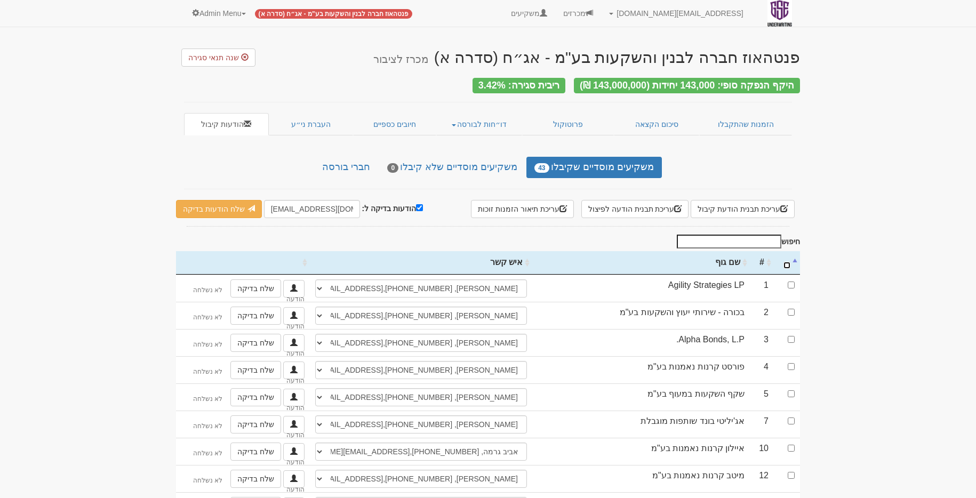
checkbox input "false"
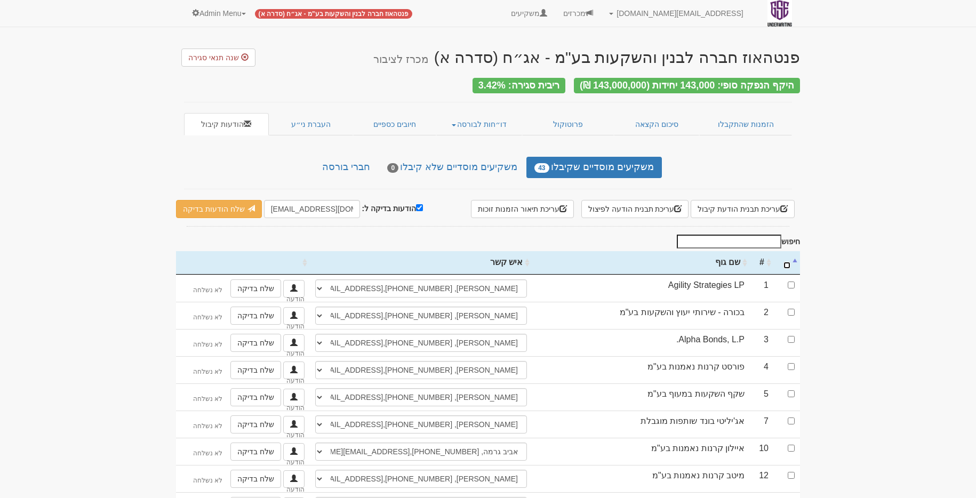
checkbox input "false"
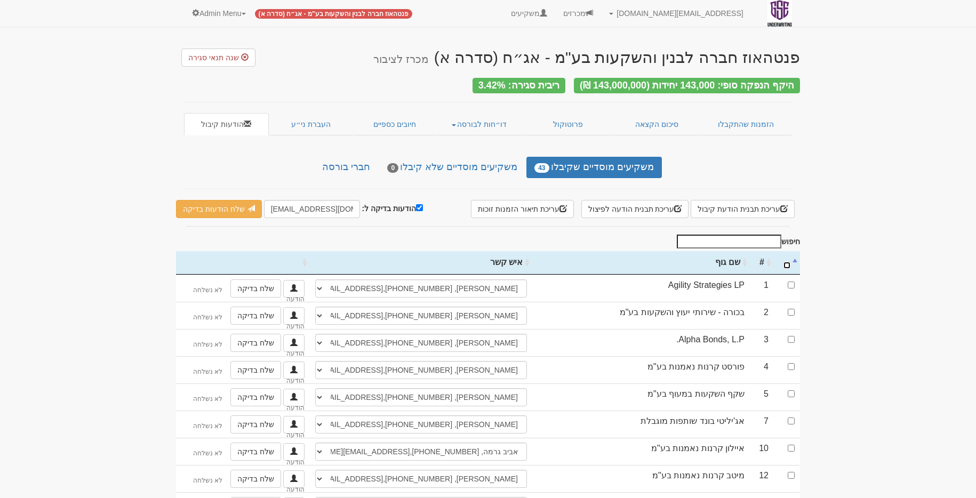
checkbox input "false"
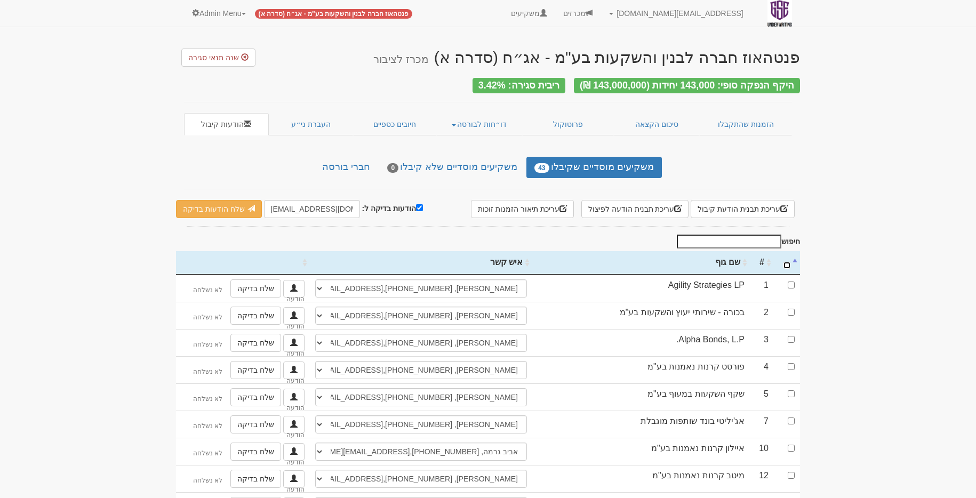
checkbox input "false"
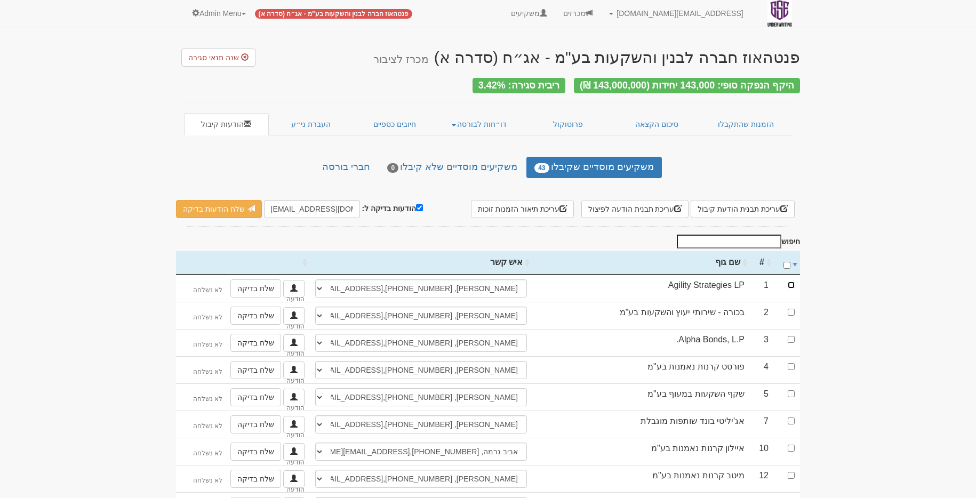
click at [791, 282] on input "checkbox" at bounding box center [791, 285] width 7 height 7
checkbox input "true"
click at [306, 205] on input "hitum@gse.co.il" at bounding box center [312, 209] width 96 height 18
type input "[EMAIL_ADDRESS][DOMAIN_NAME]"
click at [208, 211] on link "שלח הודעות בדיקה" at bounding box center [219, 209] width 86 height 18
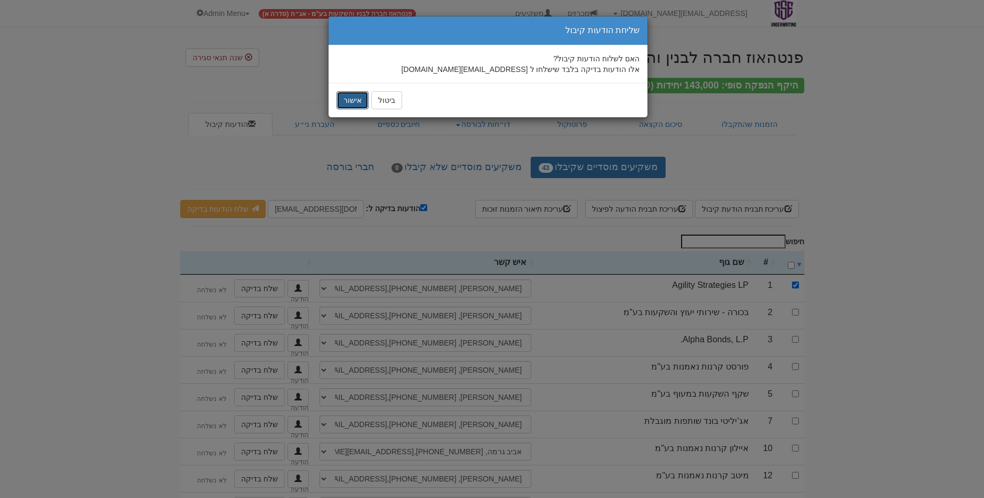
click at [362, 99] on button "אישור" at bounding box center [353, 100] width 32 height 18
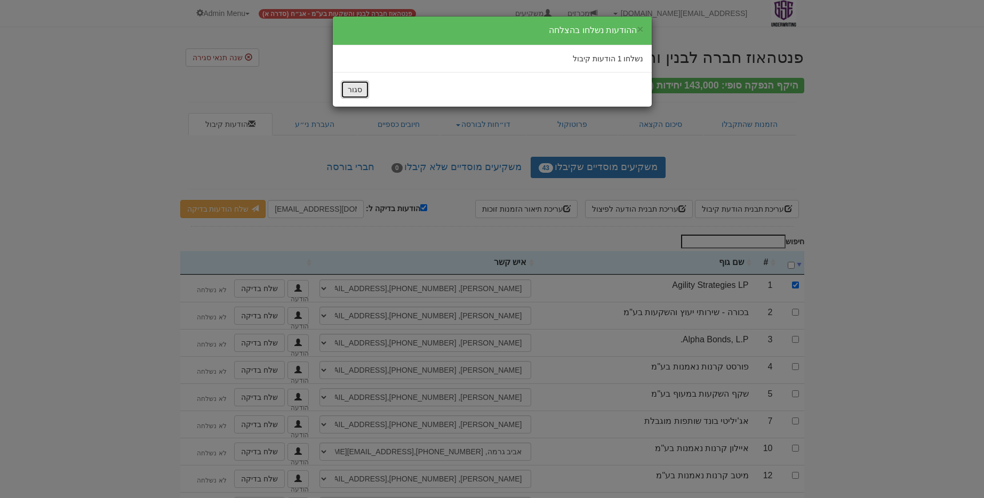
click at [356, 97] on button "סגור" at bounding box center [355, 90] width 28 height 18
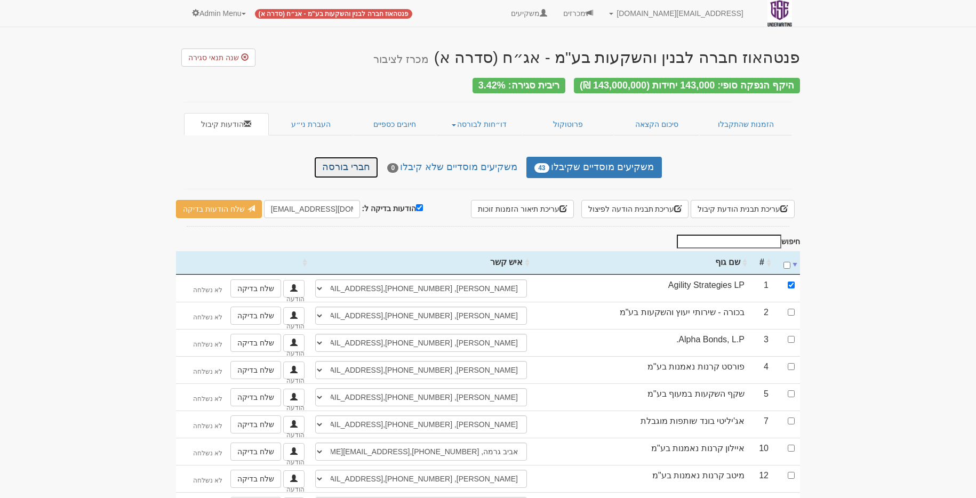
click at [348, 165] on link "חברי בורסה" at bounding box center [346, 167] width 64 height 21
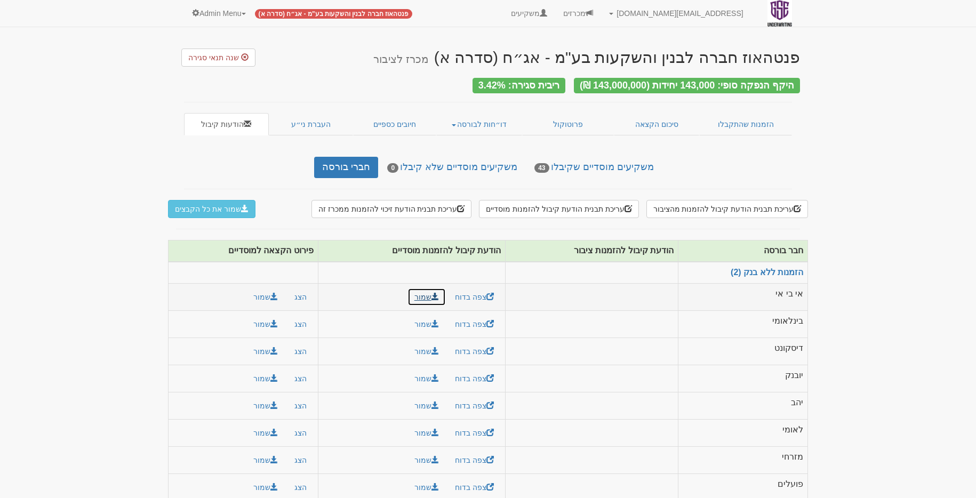
click at [428, 290] on link "שמור" at bounding box center [427, 297] width 38 height 18
click at [258, 292] on button "שמור" at bounding box center [266, 297] width 38 height 18
click at [599, 166] on link "משקיעים מוסדיים שקיבלו 43" at bounding box center [594, 167] width 135 height 21
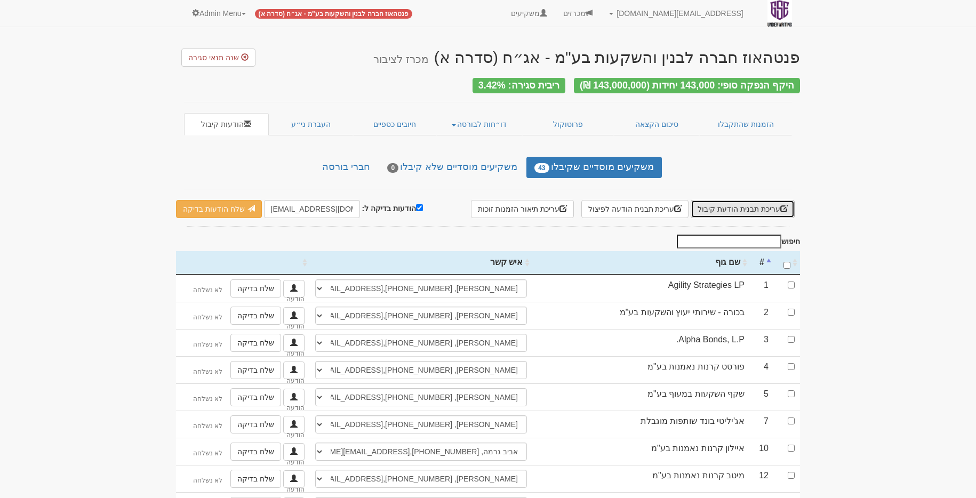
click at [752, 205] on button "עריכת תבנית הודעת קיבול" at bounding box center [743, 209] width 104 height 18
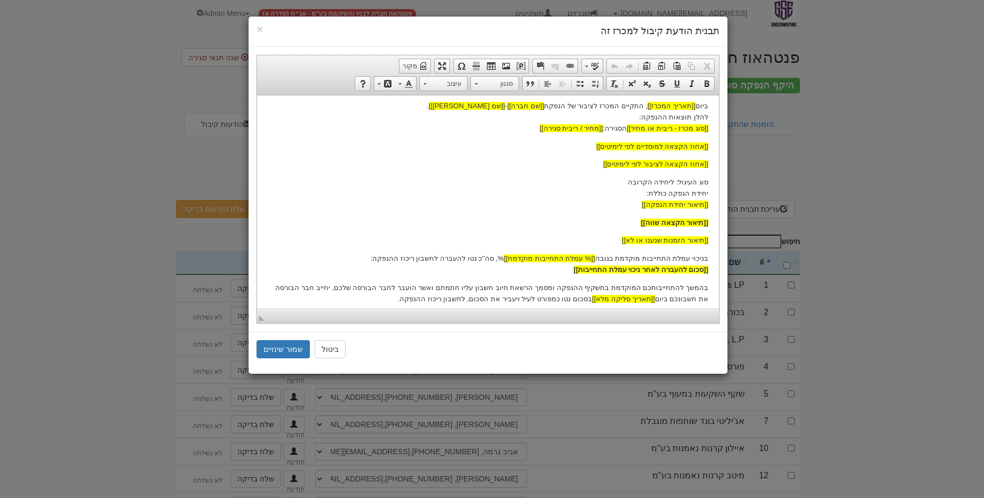
scroll to position [132, 0]
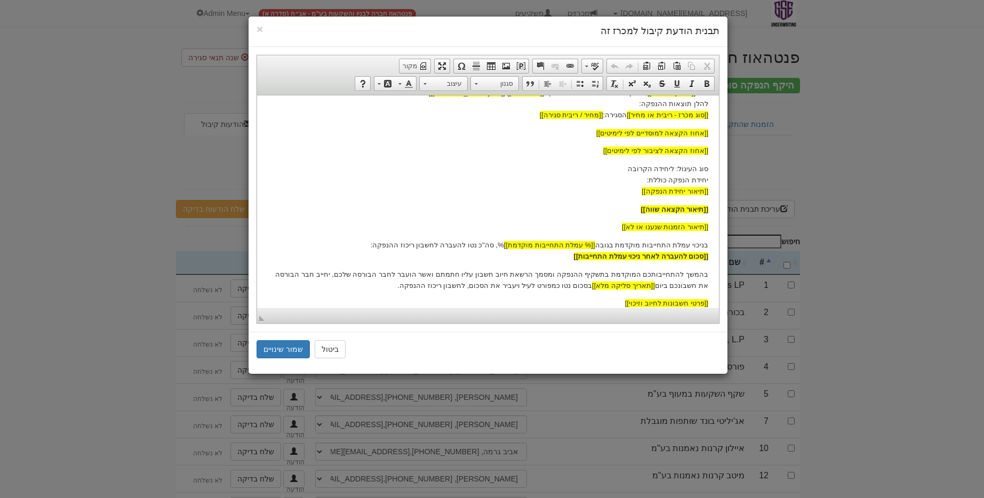
click at [598, 275] on p "בהמשך להתחייבותכם המוקדמת בתשקיף ההנפקה ומסמך הרשאת חיוב חשבון עליו חתמתם ואשר …" at bounding box center [488, 280] width 441 height 22
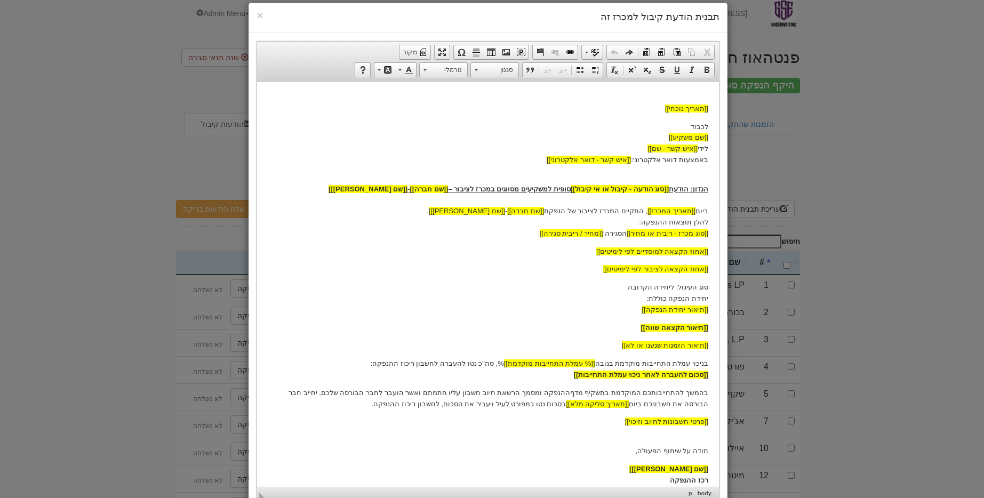
scroll to position [83, 0]
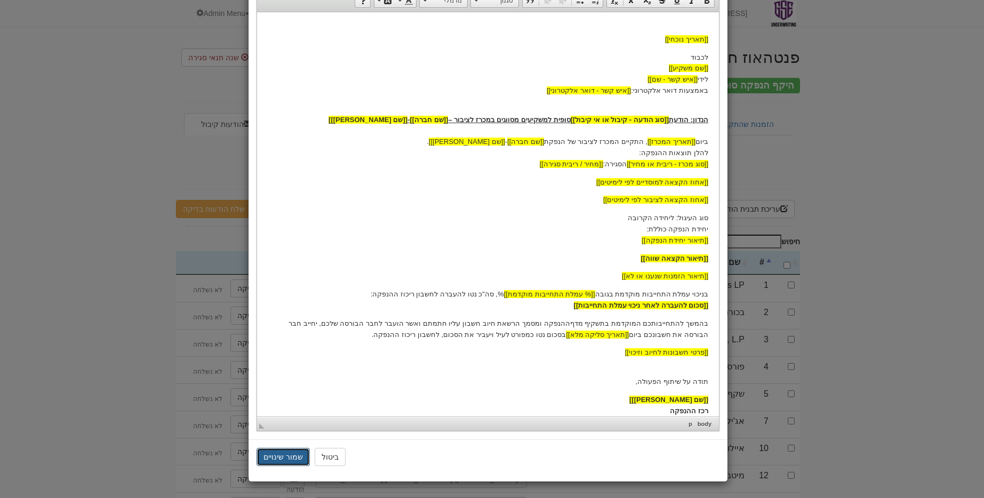
click at [278, 454] on button "שמור שינויים" at bounding box center [283, 457] width 53 height 18
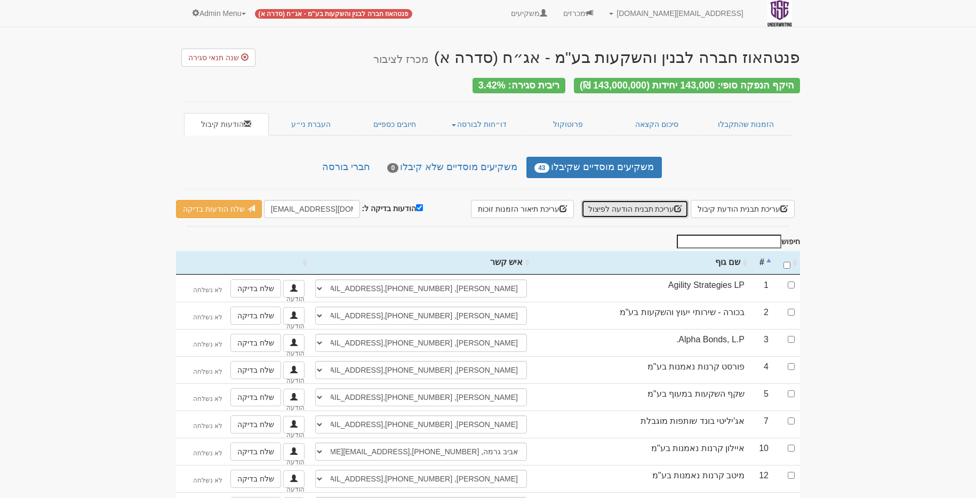
click at [666, 211] on button "עריכת תבנית הודעה לפיצול" at bounding box center [636, 209] width 108 height 18
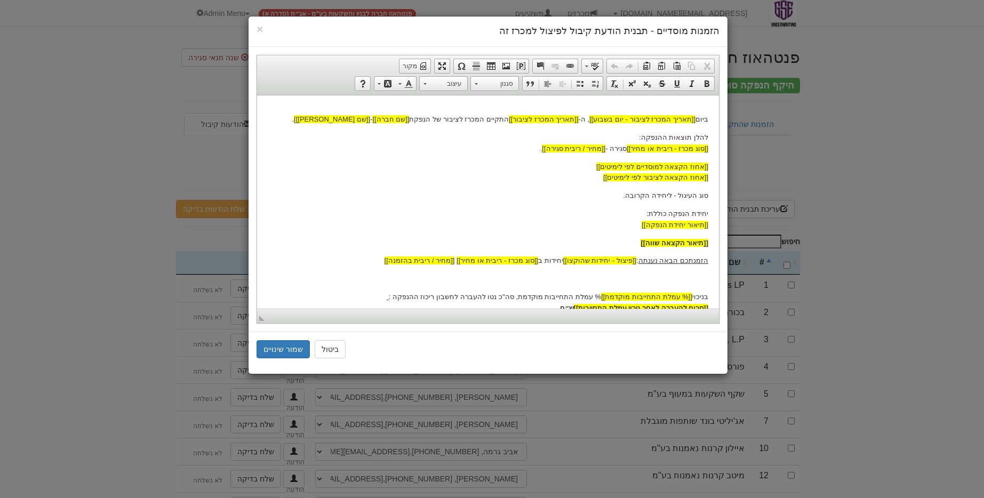
scroll to position [175, 0]
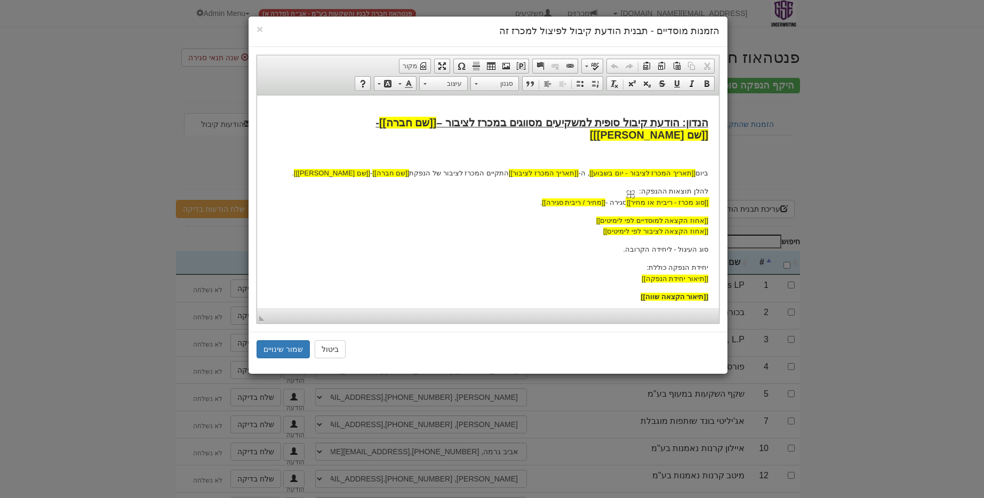
click at [642, 198] on span "[[סוג מכרז - ריבית או מחיר]]" at bounding box center [668, 202] width 82 height 8
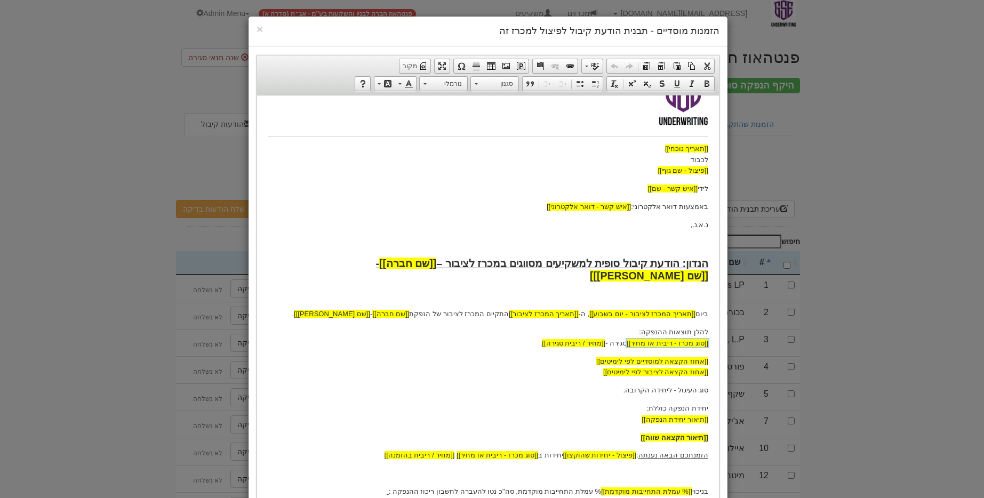
scroll to position [0, 0]
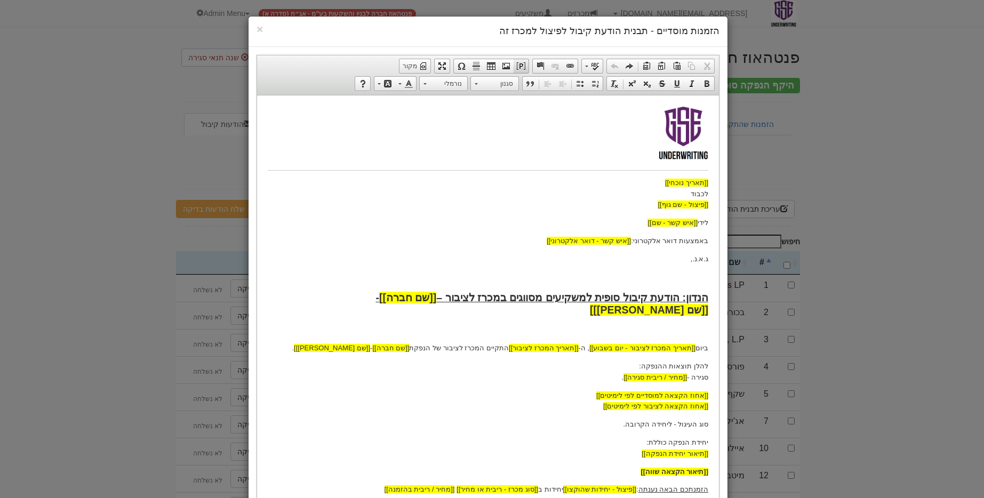
click at [520, 65] on span at bounding box center [521, 66] width 9 height 9
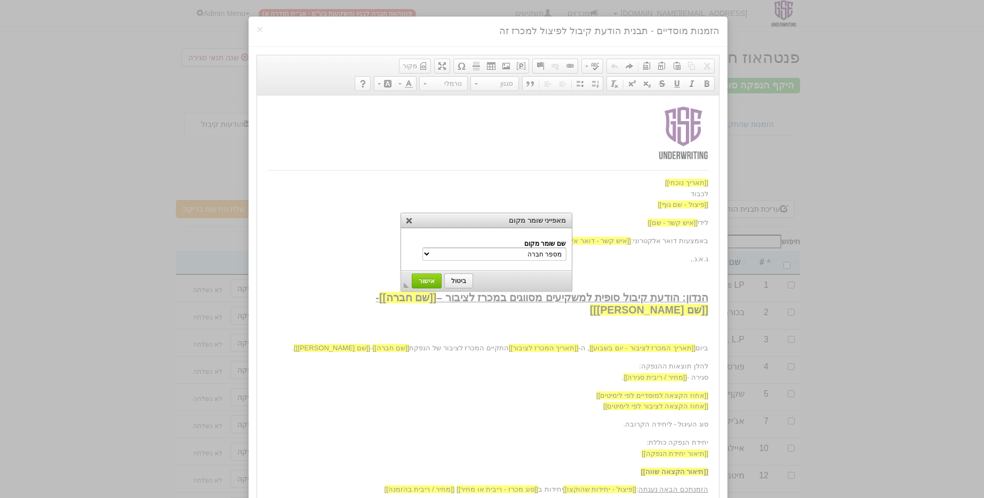
click at [508, 250] on select "מספר חברה שם חברה שם משקיע הנדון שם נייר מונפק סוג מכרז - ריבית/מחיר/מרווח שם […" at bounding box center [495, 254] width 144 height 13
select select "סוג מכרז - ריבית/מחיר/מרווח"
click at [421, 285] on link "אישור" at bounding box center [427, 281] width 30 height 15
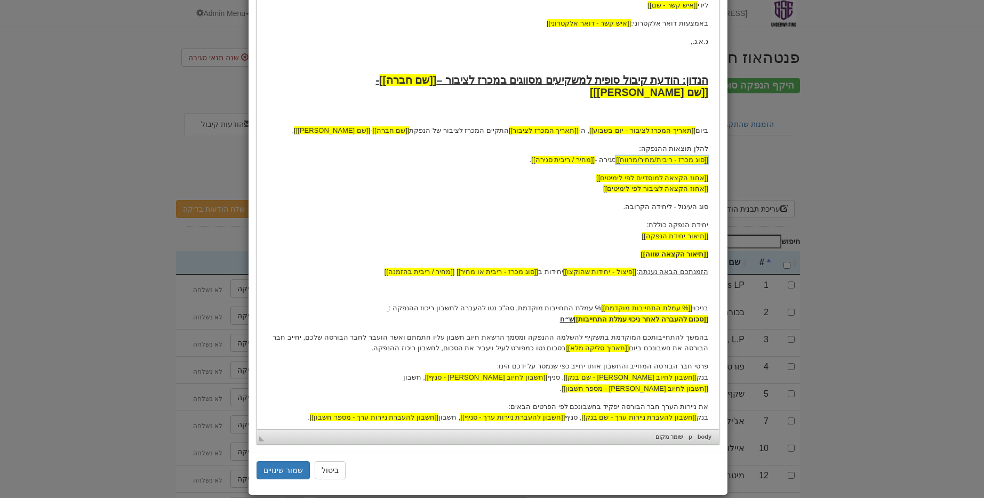
scroll to position [231, 0]
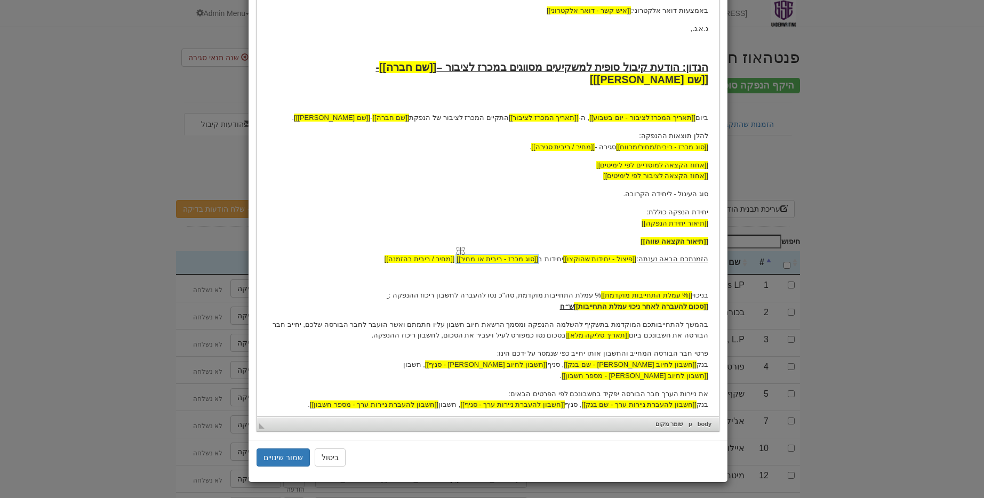
click at [510, 255] on span "[[סוג מכרז - ריבית או מחיר]]" at bounding box center [498, 259] width 82 height 8
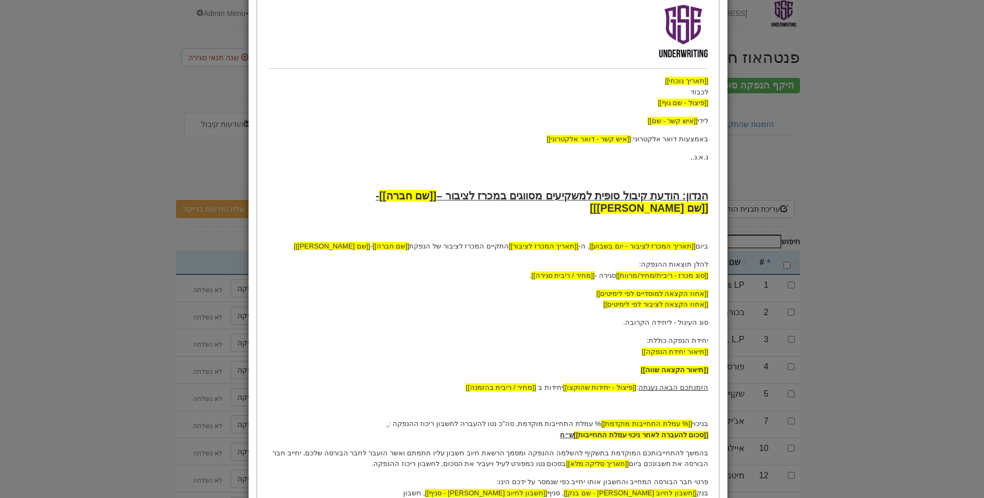
scroll to position [0, 0]
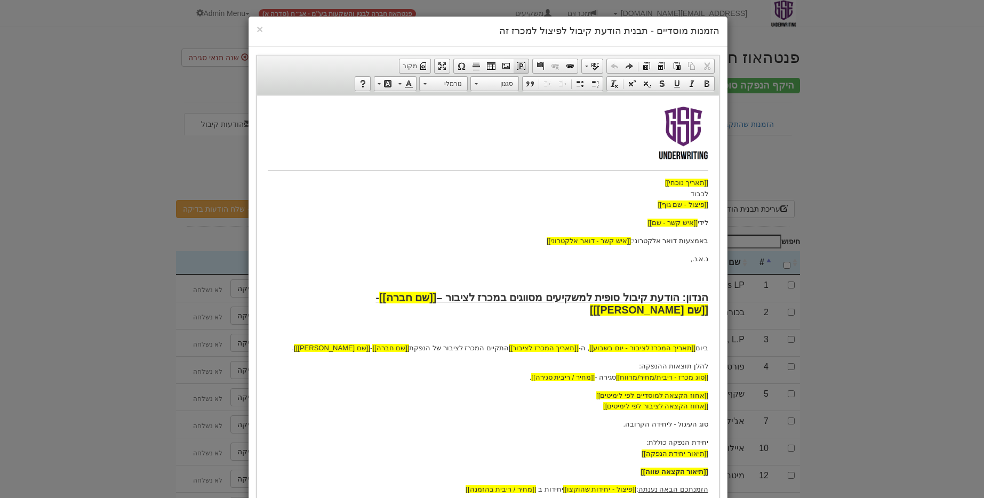
click at [523, 66] on span at bounding box center [521, 66] width 9 height 9
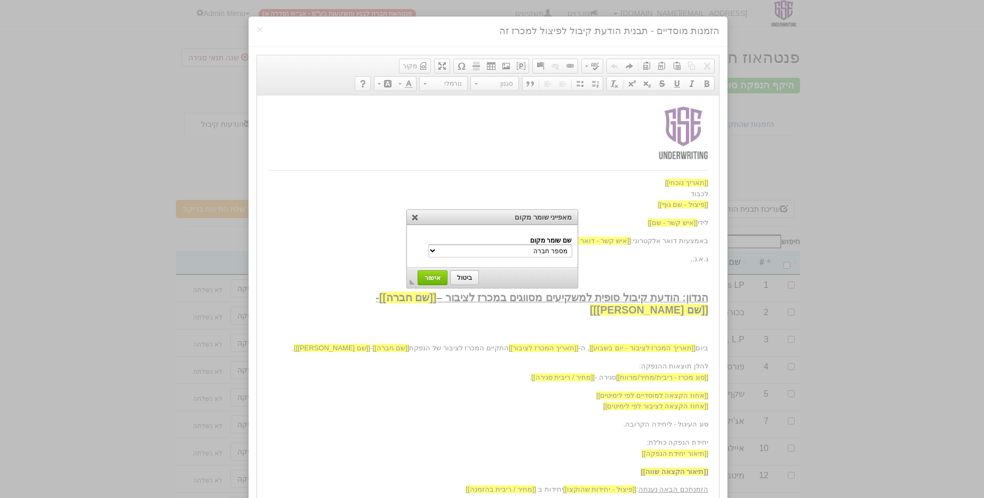
click at [523, 257] on select "מספר חברה שם חברה שם משקיע הנדון שם נייר מונפק סוג מכרז - ריבית/מחיר/מרווח שם ה…" at bounding box center [500, 250] width 144 height 13
select select "סוג מכרז - ריבית/מחיר/מרווח"
click at [430, 280] on span "אישור" at bounding box center [432, 277] width 29 height 7
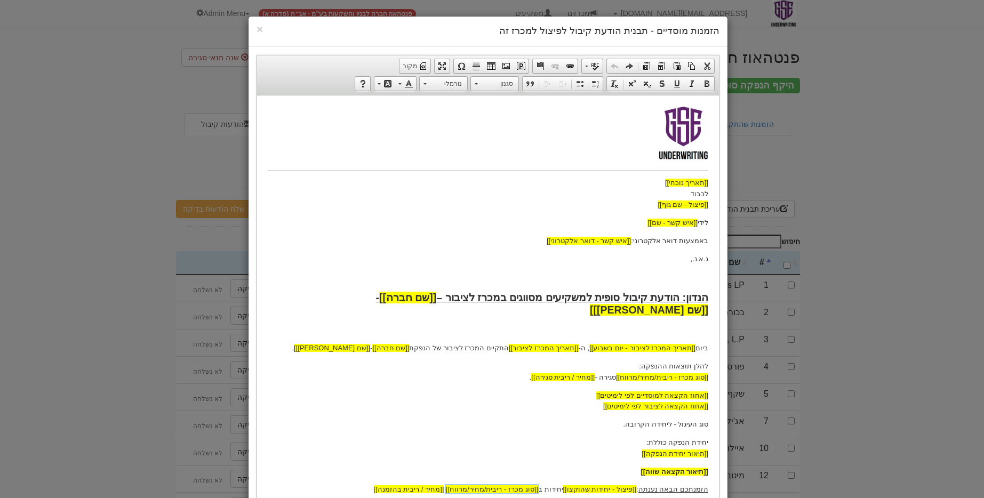
scroll to position [231, 0]
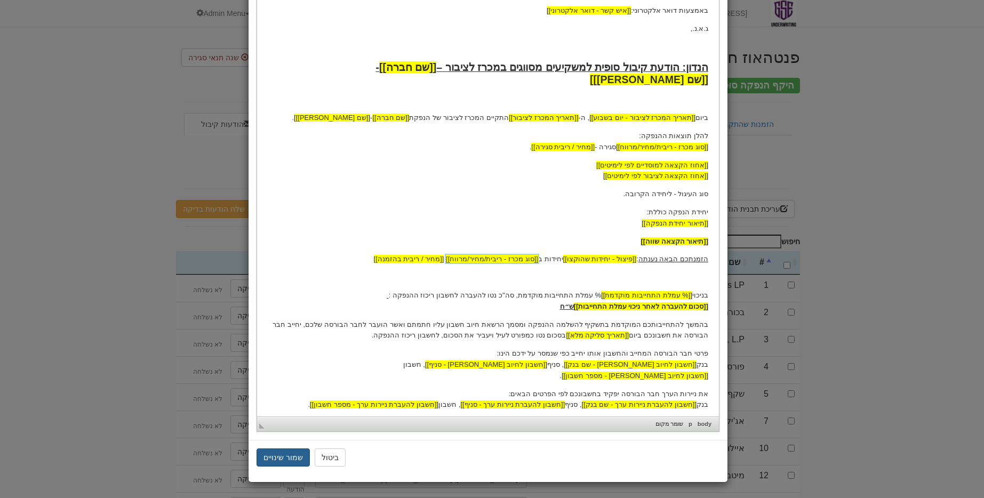
click at [292, 465] on button "שמור שינויים" at bounding box center [283, 458] width 53 height 18
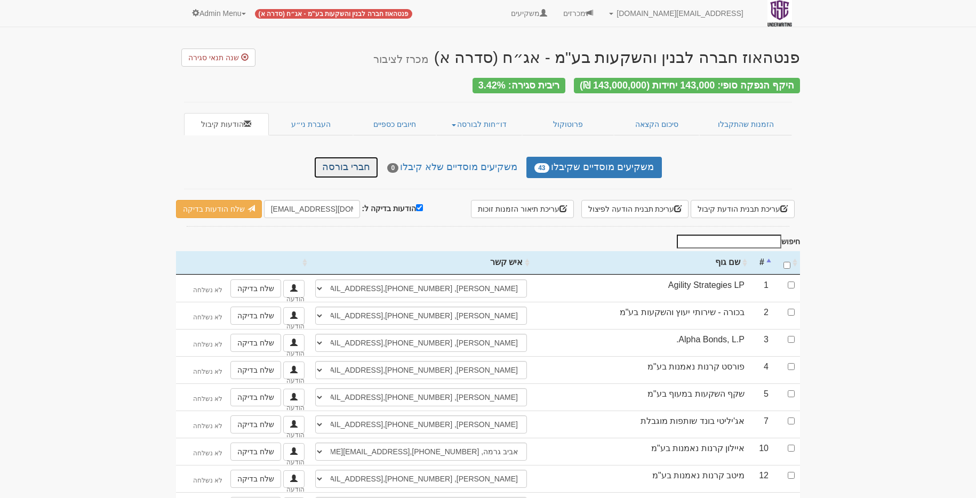
click at [344, 163] on link "חברי בורסה" at bounding box center [346, 167] width 64 height 21
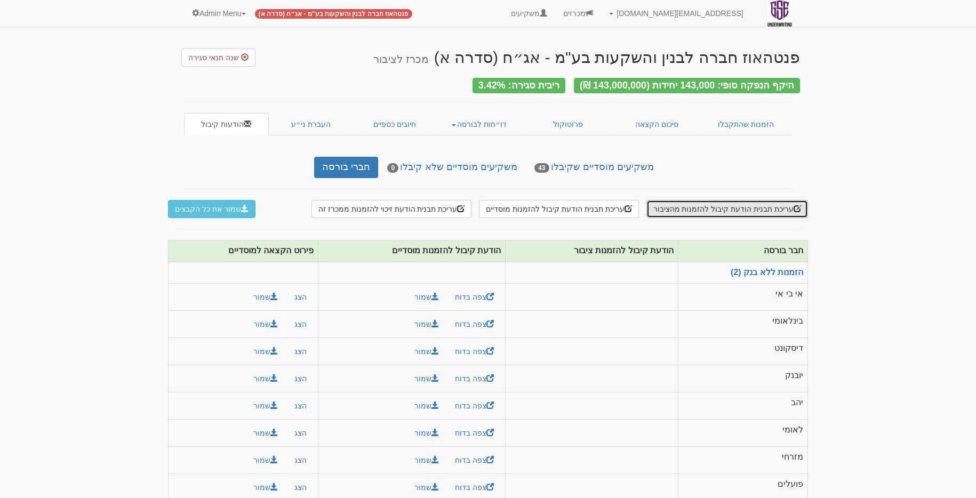
click at [728, 201] on button "עריכת תבנית הודעת קיבול להזמנות מהציבור" at bounding box center [728, 209] width 162 height 18
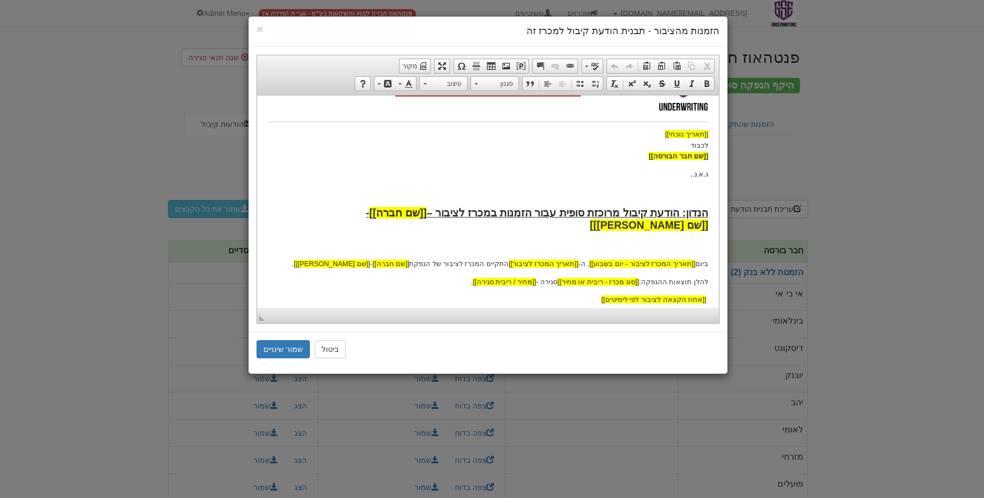
scroll to position [62, 0]
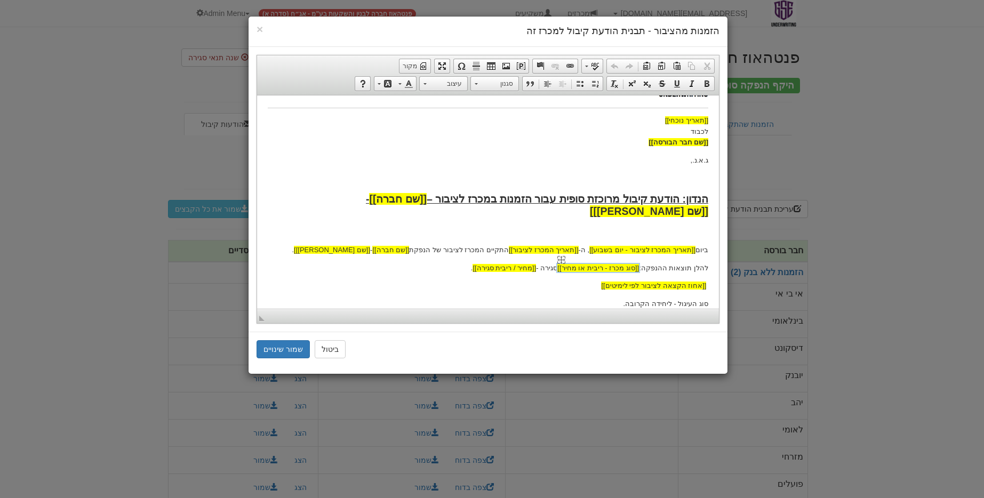
click at [586, 264] on span "[[סוג מכרז - ריבית או מחיר]]" at bounding box center [599, 268] width 82 height 8
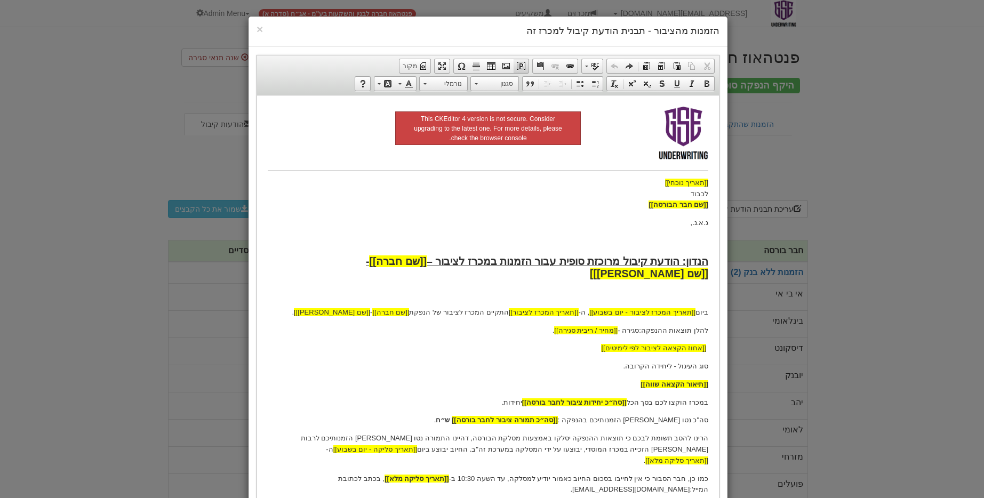
click at [522, 68] on span at bounding box center [521, 66] width 9 height 9
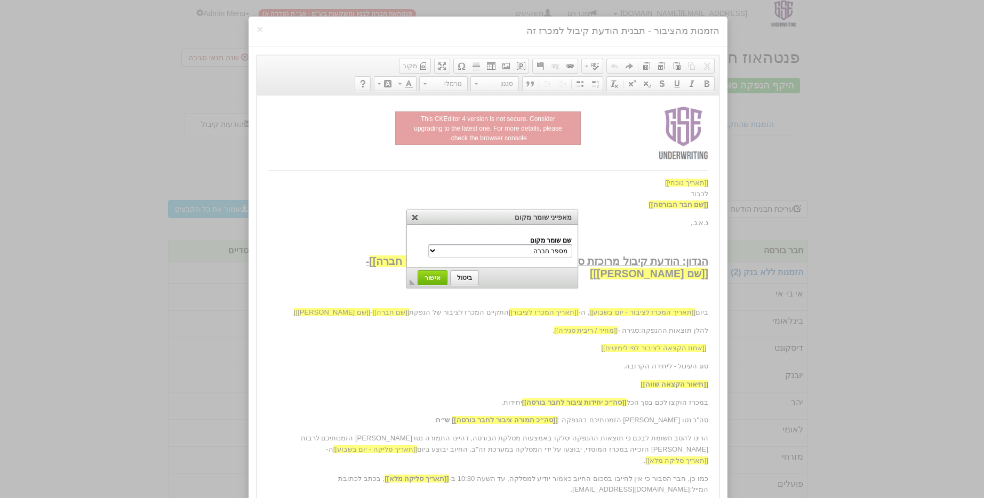
click at [509, 249] on select "מספר חברה שם חברה שם משקיע הנדון שם נייר מונפק סוג מכרז - ריבית/מחיר/מרווח שם ה…" at bounding box center [500, 250] width 144 height 13
select select "סוג מכרז - ריבית/מחיר/מרווח"
click at [438, 276] on span "אישור" at bounding box center [432, 277] width 29 height 7
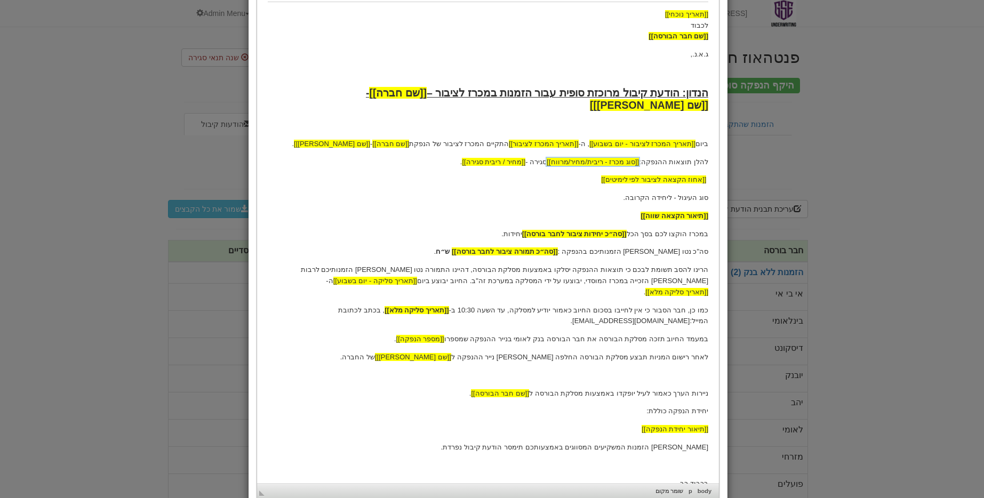
scroll to position [236, 0]
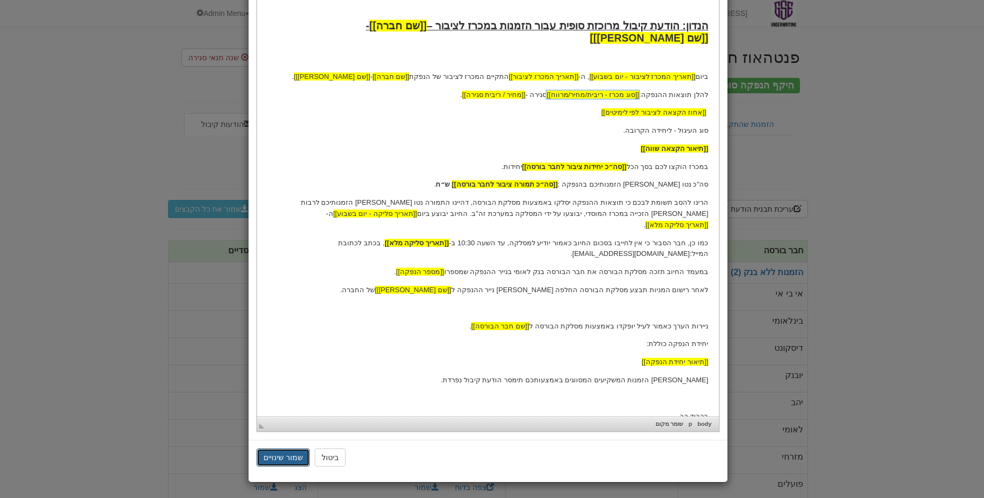
click at [286, 461] on button "שמור שינויים" at bounding box center [283, 458] width 53 height 18
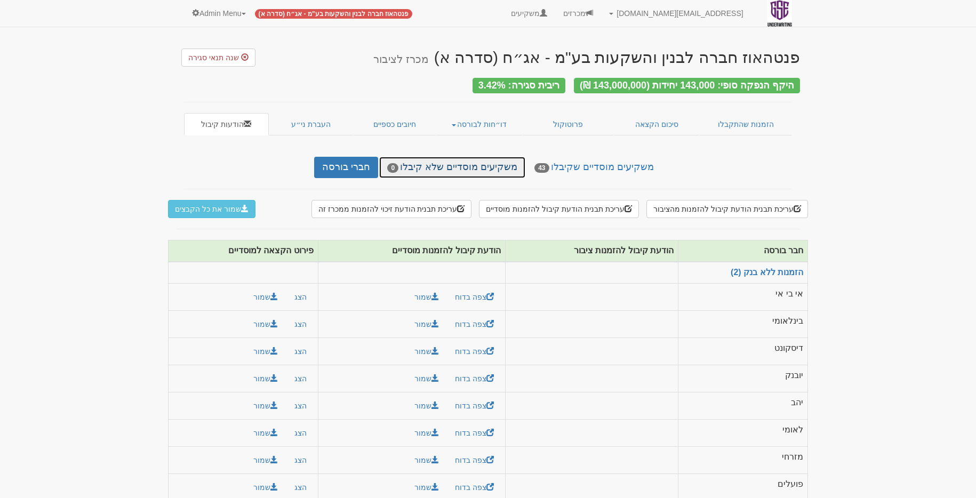
click at [456, 161] on link "משקיעים מוסדיים שלא קיבלו 0" at bounding box center [452, 167] width 146 height 21
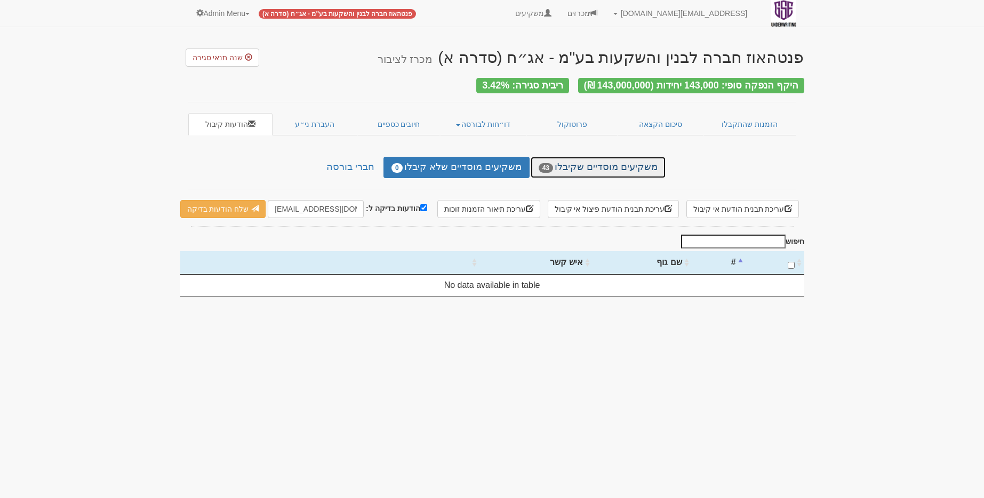
click at [584, 165] on link "משקיעים מוסדיים שקיבלו 43" at bounding box center [598, 167] width 135 height 21
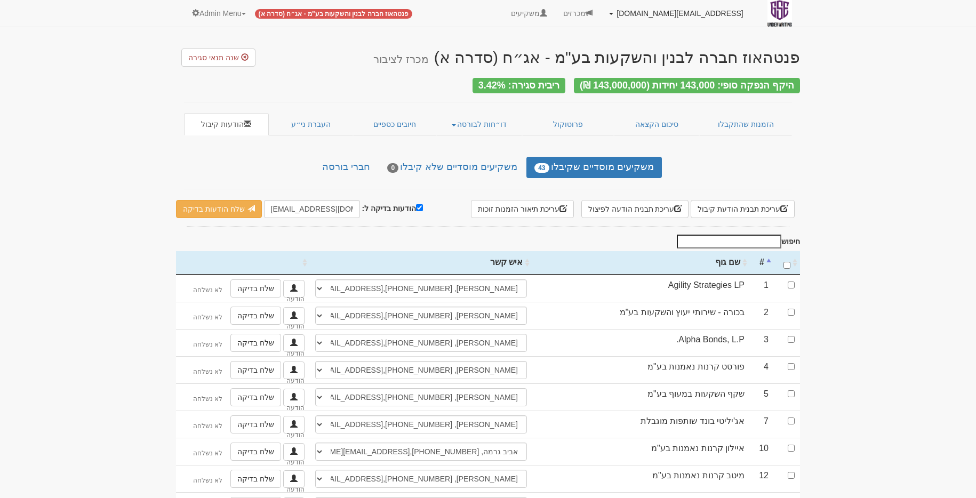
click at [699, 1] on link "[EMAIL_ADDRESS][DOMAIN_NAME]" at bounding box center [676, 13] width 150 height 27
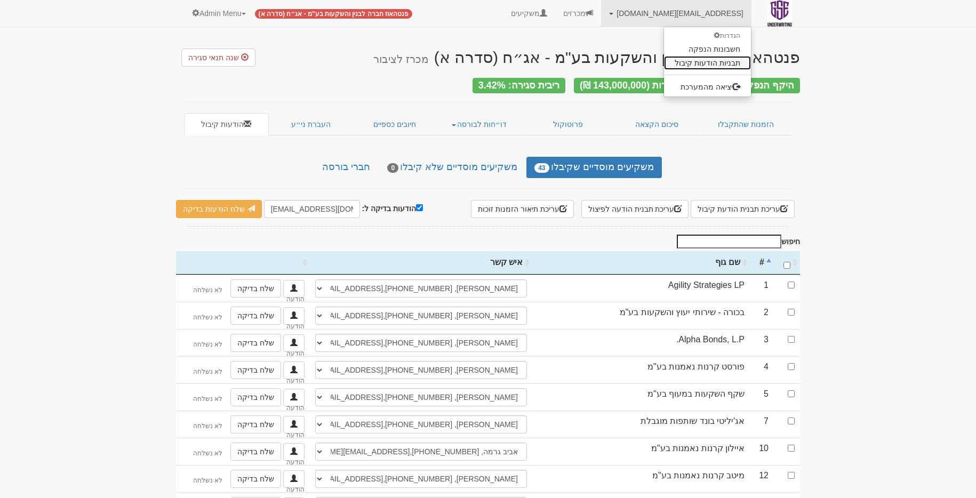
click at [713, 68] on link "תבניות הודעות קיבול" at bounding box center [707, 63] width 87 height 14
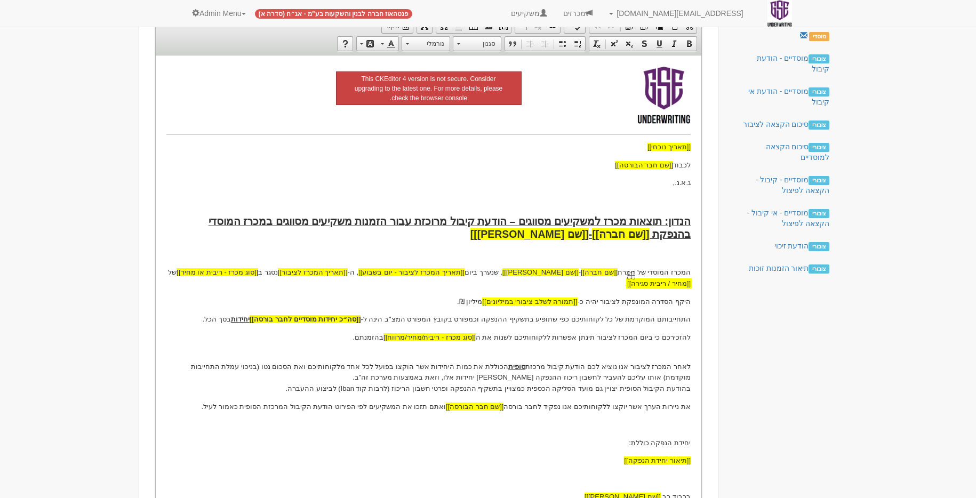
click at [658, 283] on span "[[מחיר / ריבית סגירה]]" at bounding box center [659, 283] width 63 height 8
click at [256, 274] on span "[[סוג מכרז - ריבית או מחיר]]" at bounding box center [218, 272] width 82 height 8
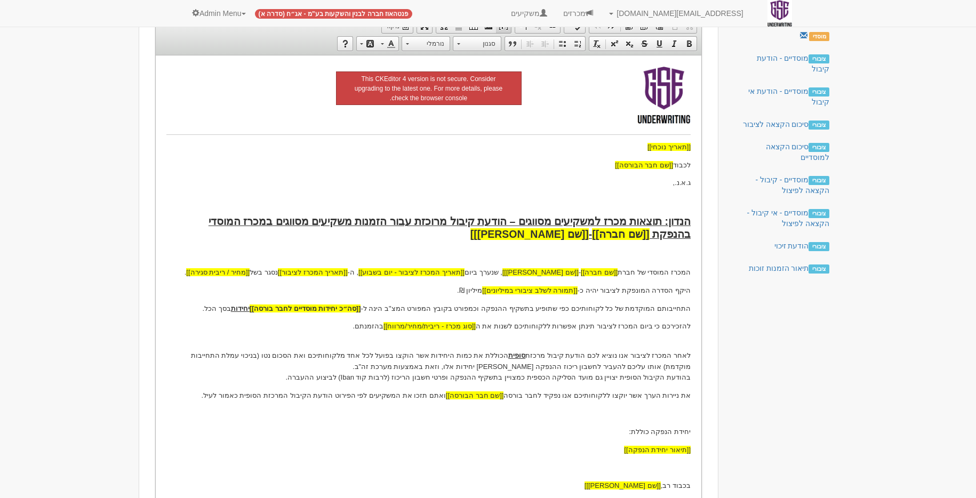
click at [506, 29] on span at bounding box center [503, 26] width 9 height 9
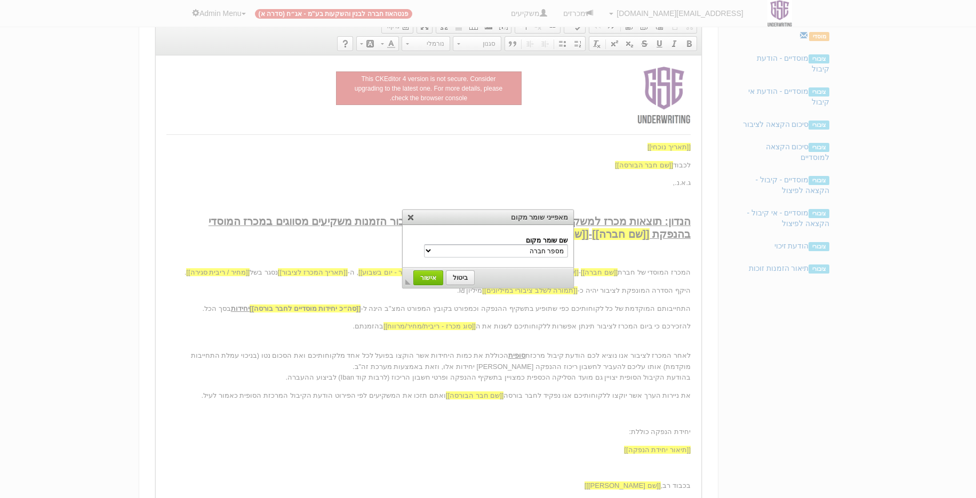
click at [478, 247] on select "מספר חברה שם חברה שם משקיע הנדון שם נייר מונפק סוג מכרז - ריבית/מחיר/מרווח שם […" at bounding box center [496, 250] width 144 height 13
select select "סוג מכרז - ריבית/מחיר/מרווח"
click at [425, 276] on span "אישור" at bounding box center [429, 277] width 28 height 7
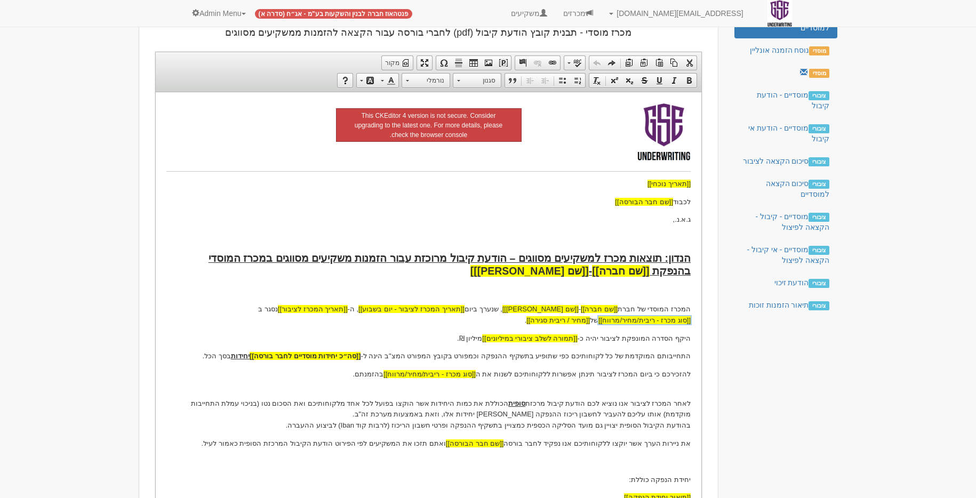
scroll to position [208, 0]
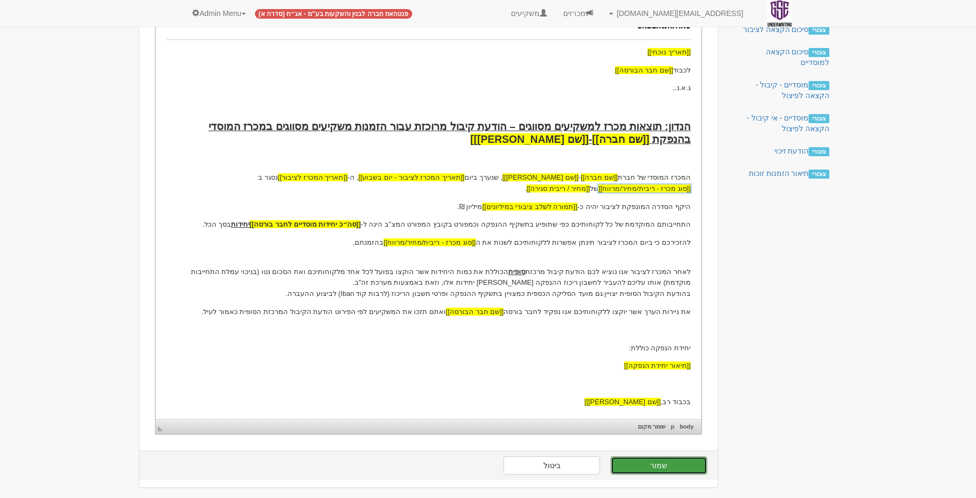
click at [659, 473] on button "שמור" at bounding box center [659, 466] width 97 height 18
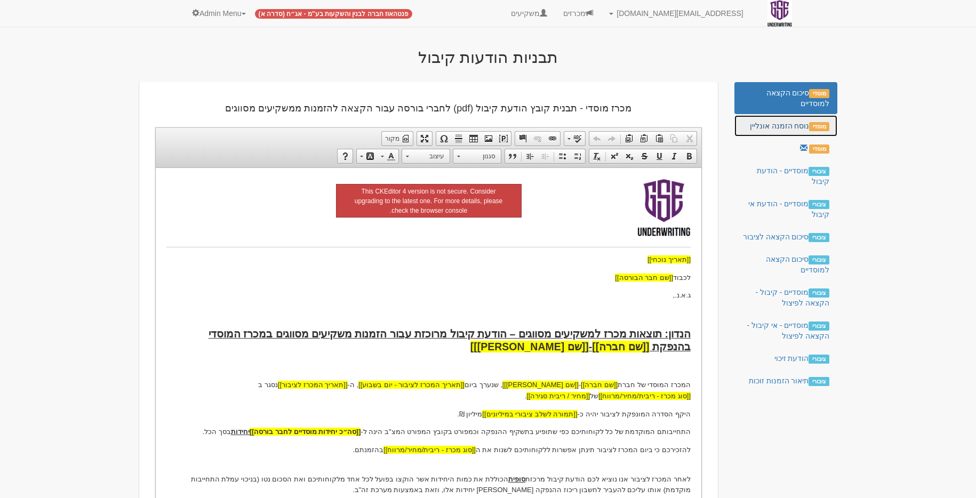
click at [784, 126] on link "מוסדי נוסח הזמנה אונליין" at bounding box center [786, 125] width 103 height 21
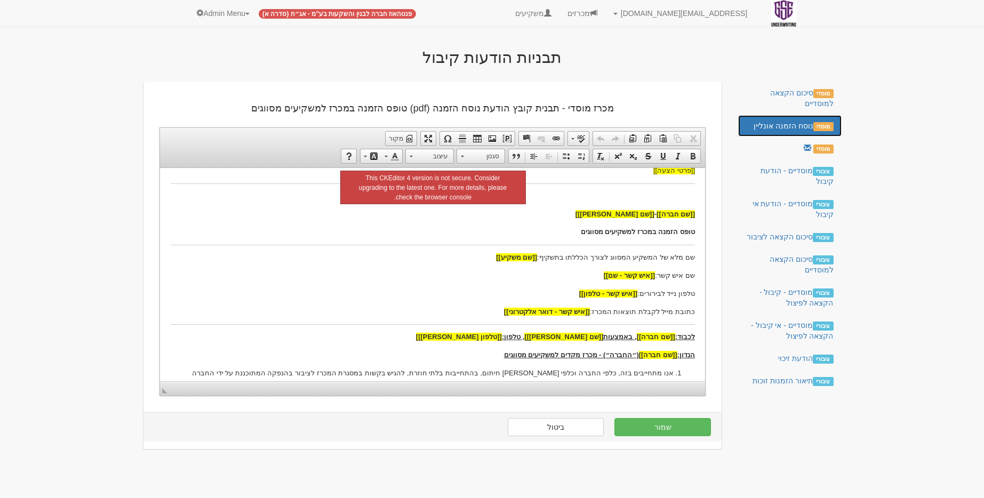
scroll to position [140, 0]
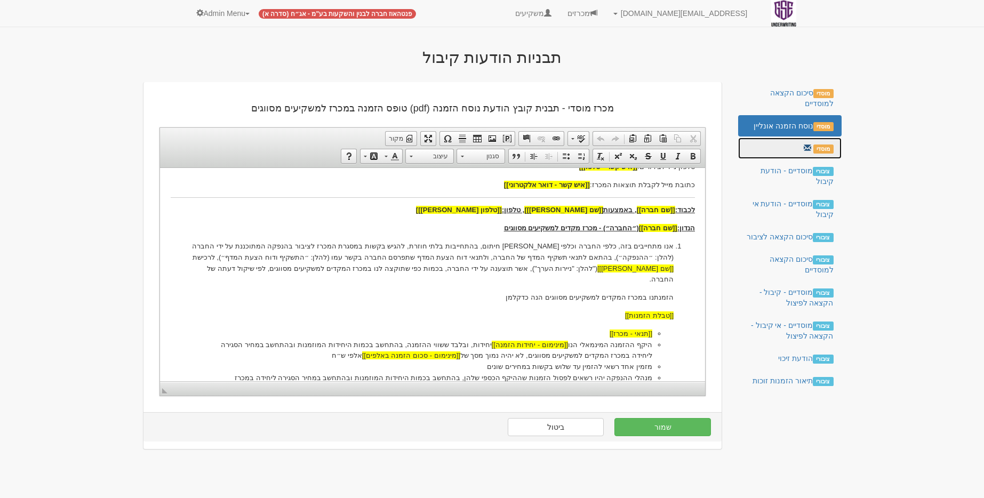
click at [793, 153] on link "מוסדי" at bounding box center [789, 148] width 103 height 21
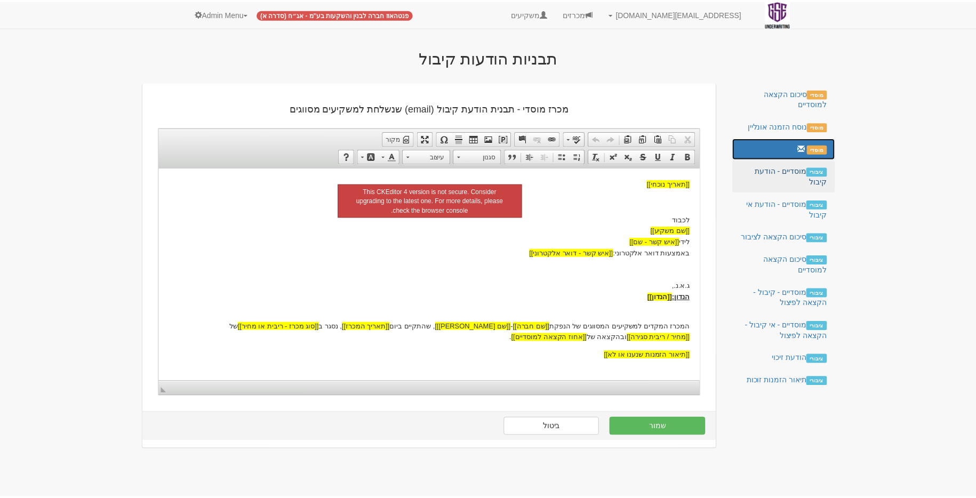
scroll to position [0, 0]
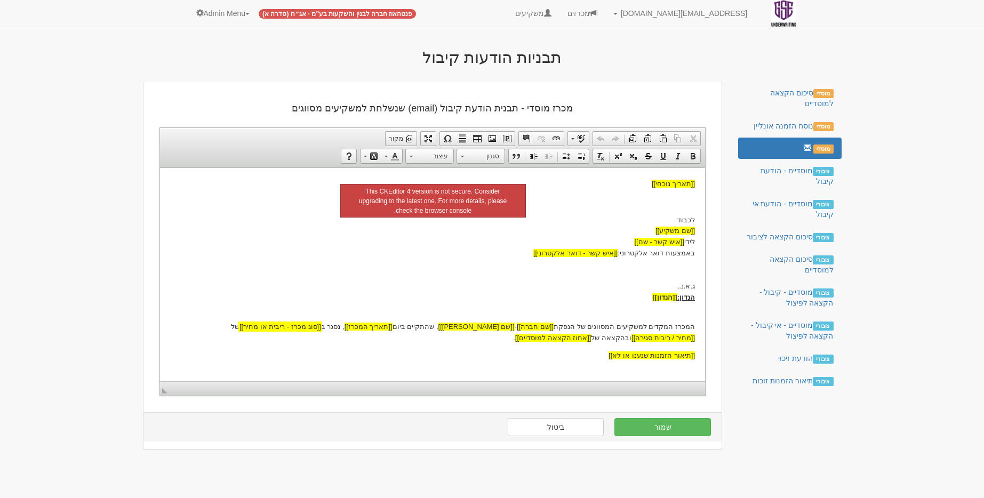
click at [321, 331] on span "[[סוג מכרז - ריבית או מחיר]]" at bounding box center [280, 326] width 82 height 11
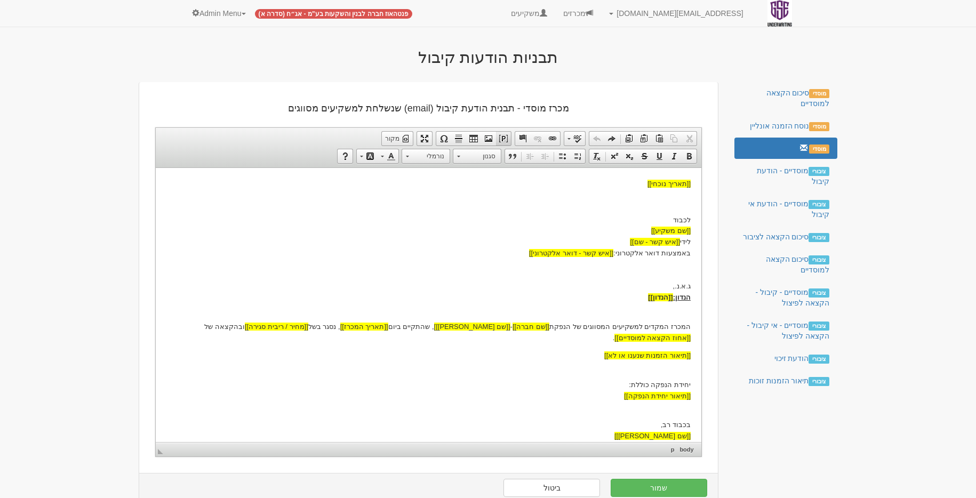
click at [503, 133] on link "[PERSON_NAME] שומר מקום" at bounding box center [503, 139] width 15 height 14
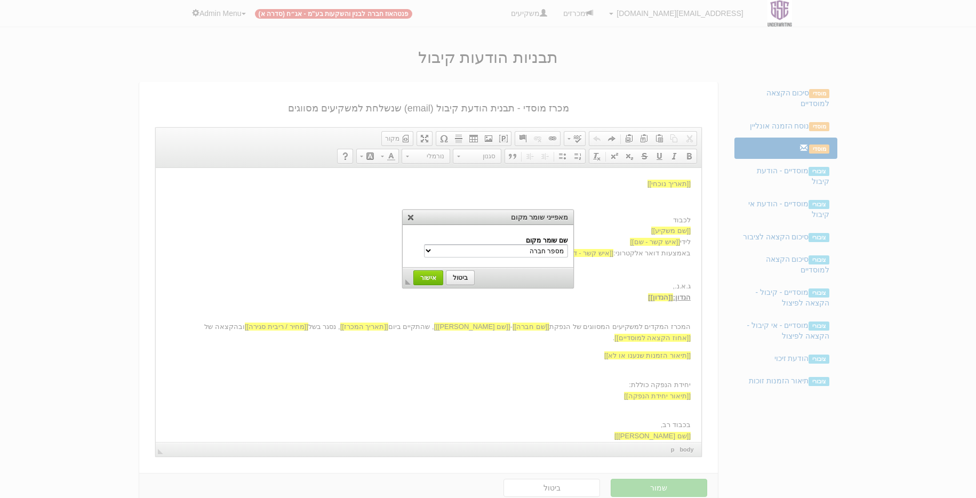
click at [515, 249] on select "מספר חברה שם חברה שם משקיע הנדון שם נייר מונפק סוג מכרז - ריבית/מחיר/מרווח שם ה…" at bounding box center [496, 250] width 144 height 13
select select "סוג מכרז - ריבית/מחיר/מרווח"
click at [430, 279] on span "אישור" at bounding box center [429, 277] width 28 height 7
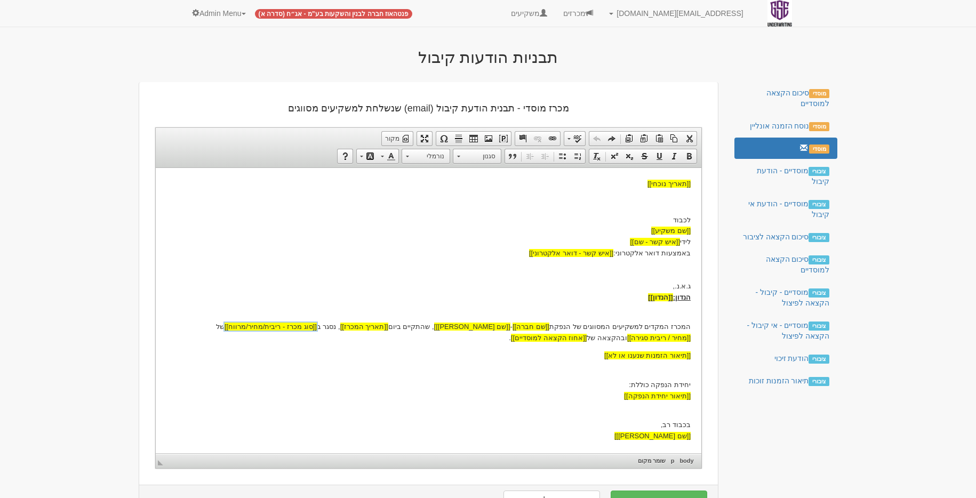
scroll to position [34, 0]
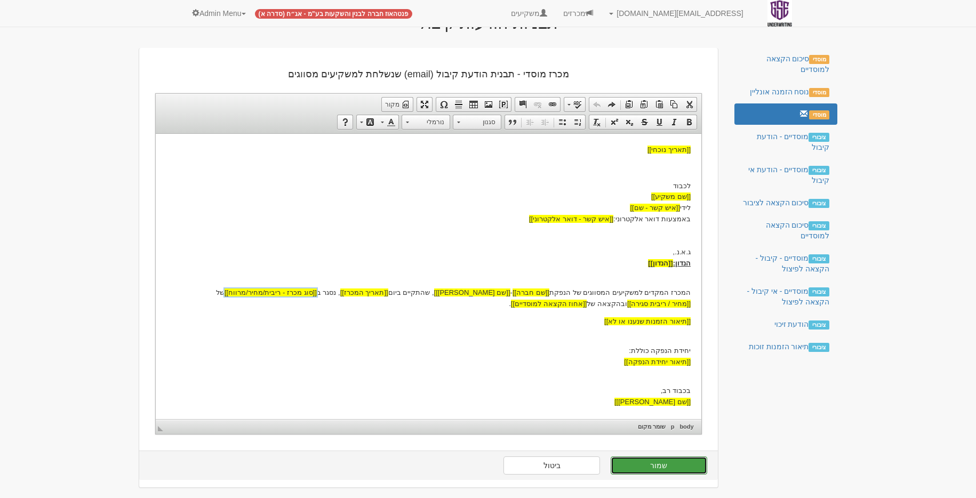
click at [680, 473] on button "שמור" at bounding box center [659, 466] width 97 height 18
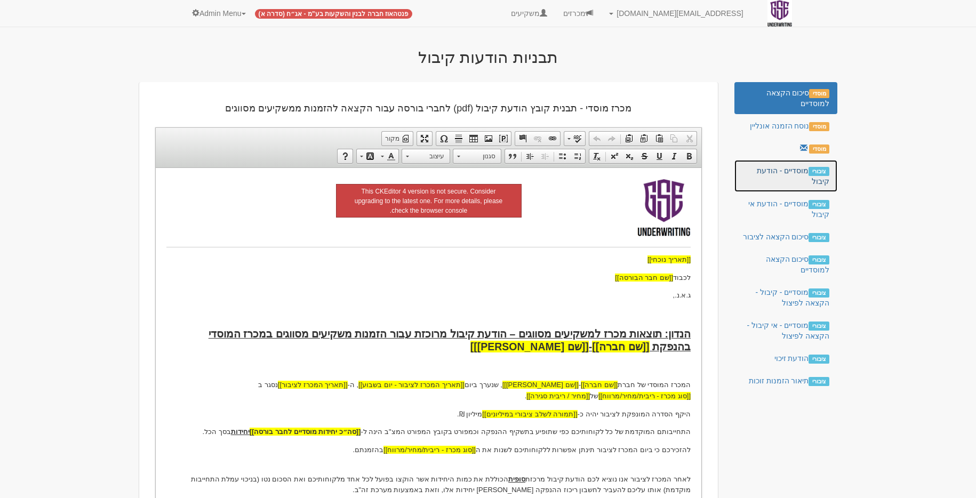
click at [775, 188] on link "ציבורי מוסדיים - הודעת קיבול" at bounding box center [786, 176] width 103 height 32
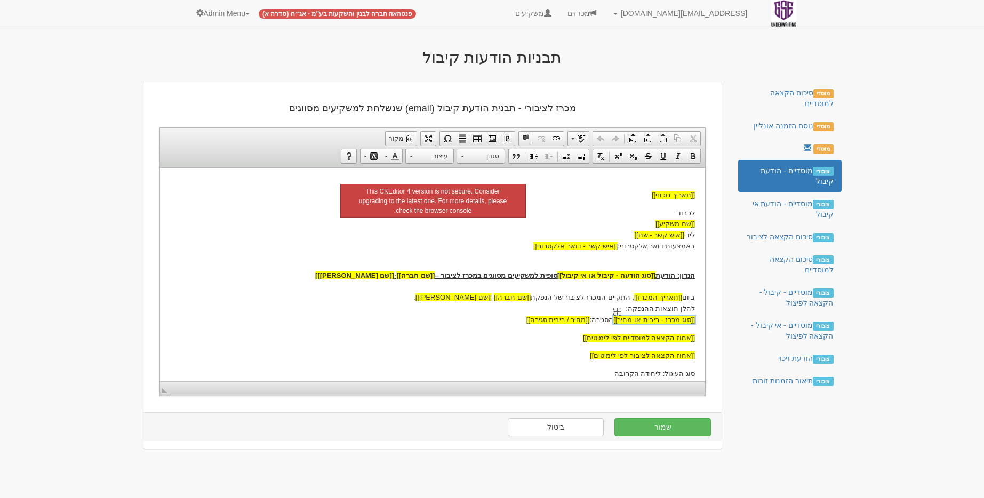
click at [649, 316] on span "[[סוג מכרז - ריבית או מחיר]]" at bounding box center [654, 319] width 82 height 8
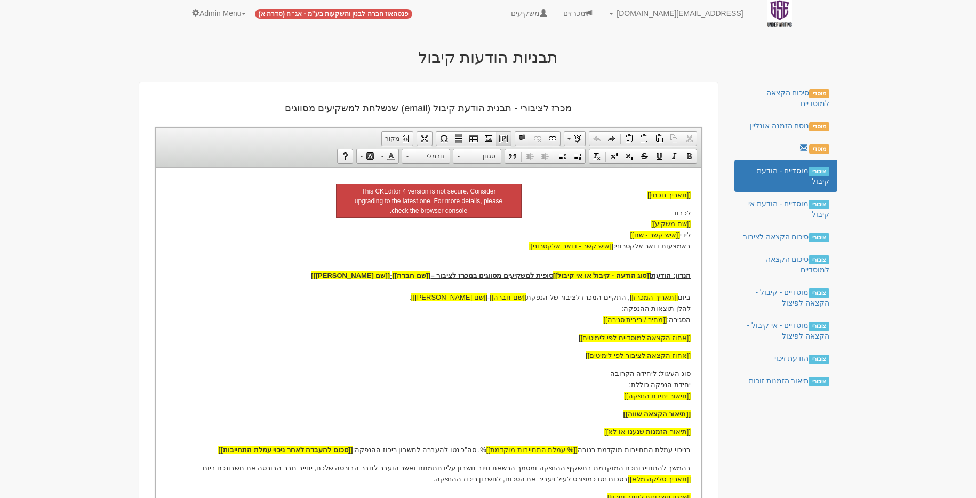
click at [503, 138] on span at bounding box center [503, 138] width 9 height 9
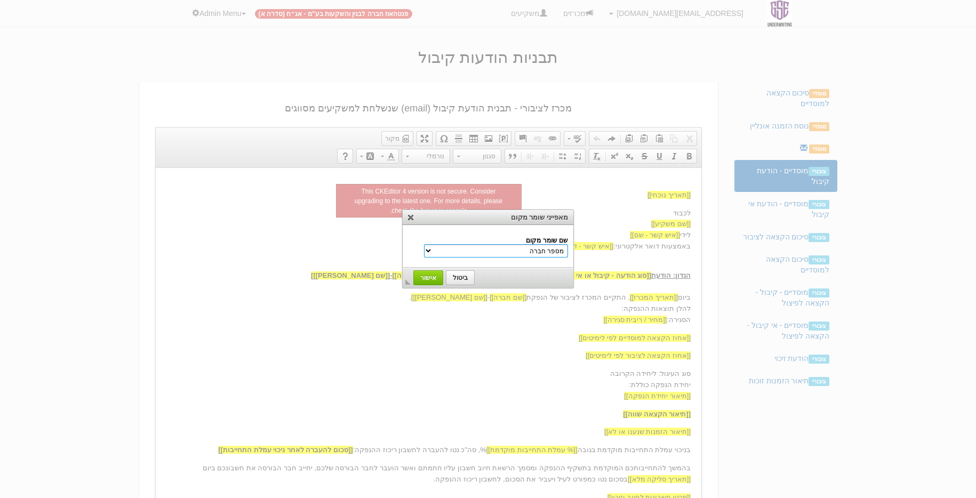
click at [511, 247] on select "מספר חברה שם חברה שם משקיע הנדון שם נייר מונפק סוג מכרז - ריבית/מחיר/מרווח שם […" at bounding box center [496, 250] width 144 height 13
select select "סוג מכרז - ריבית/מחיר/מרווח"
drag, startPoint x: 440, startPoint y: 280, endPoint x: 293, endPoint y: 111, distance: 223.9
click at [440, 280] on span "אישור" at bounding box center [429, 277] width 28 height 7
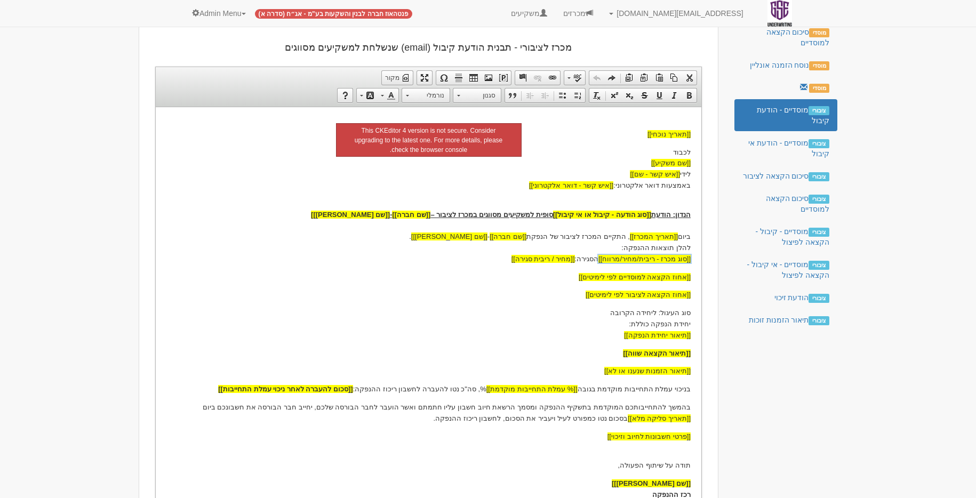
scroll to position [153, 0]
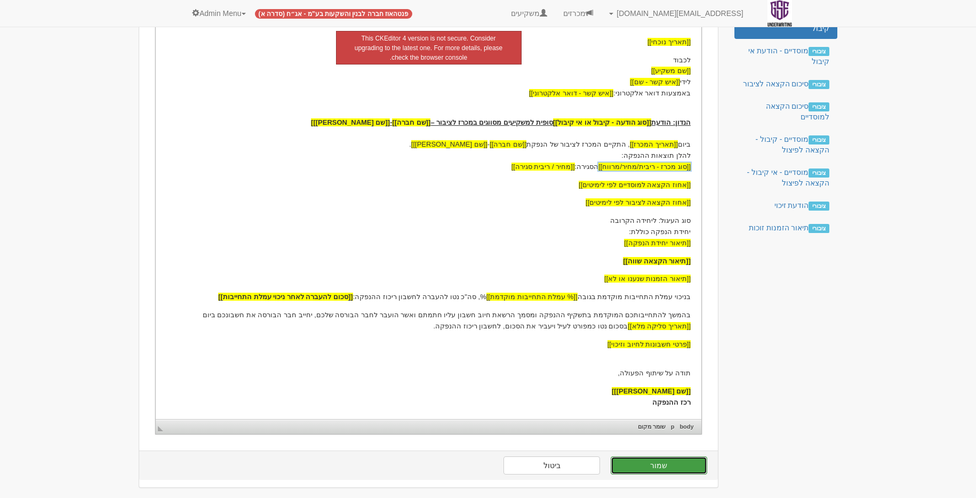
click at [657, 462] on button "שמור" at bounding box center [659, 466] width 97 height 18
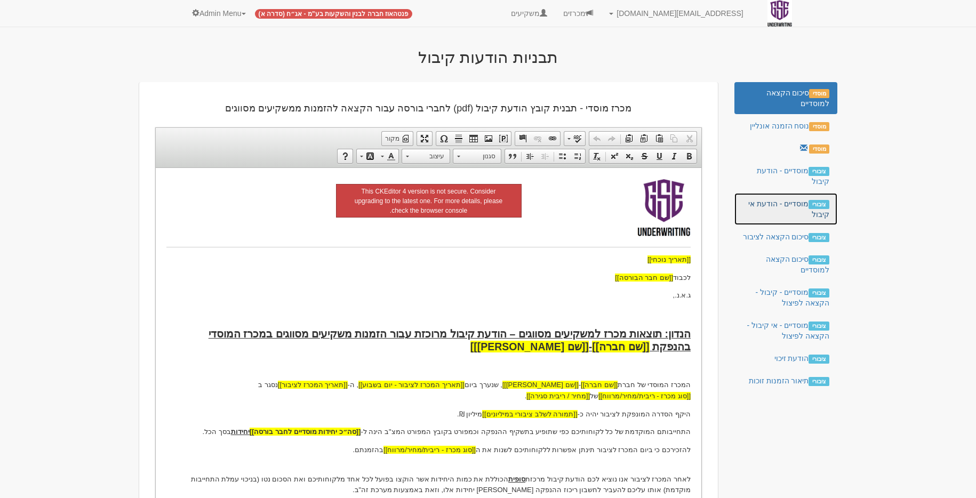
click at [786, 208] on link "ציבורי מוסדיים - הודעת אי קיבול" at bounding box center [786, 209] width 103 height 32
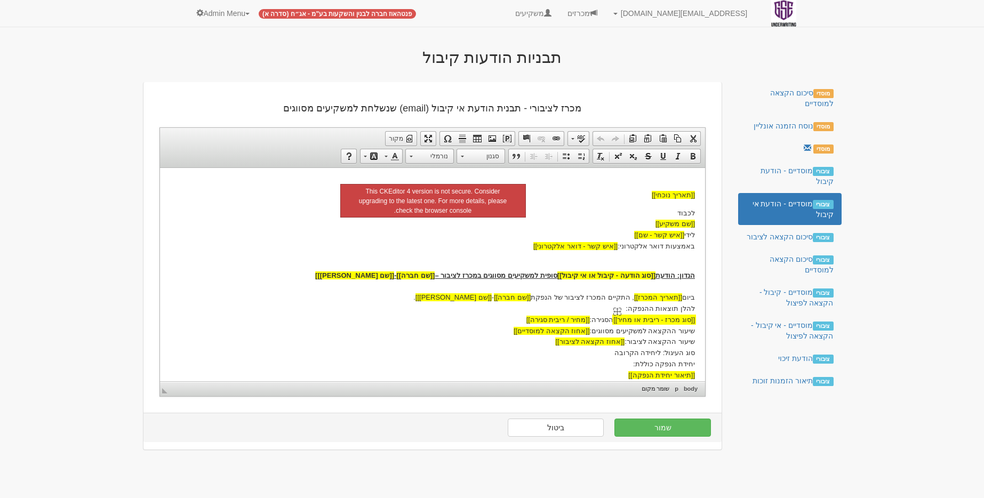
click at [643, 322] on span "[[סוג מכרז - ריבית או מחיר]]" at bounding box center [654, 319] width 82 height 8
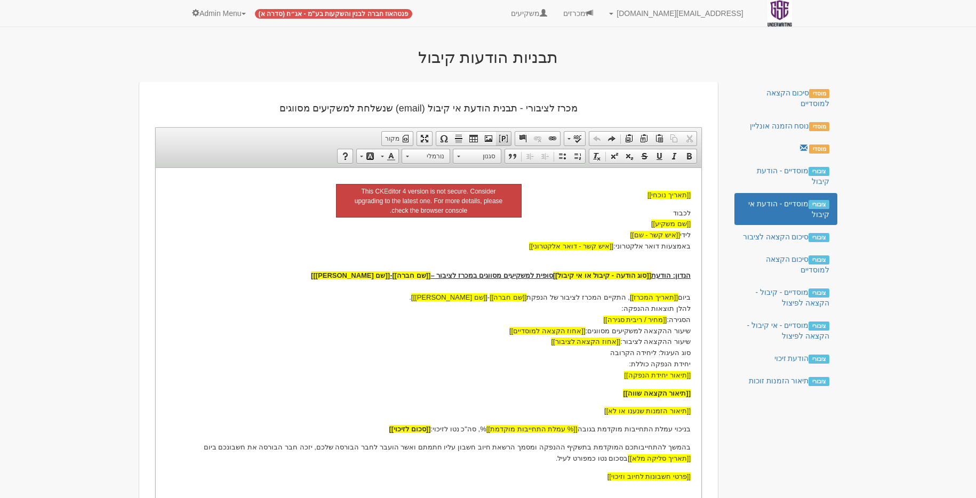
click at [507, 136] on span at bounding box center [503, 138] width 9 height 9
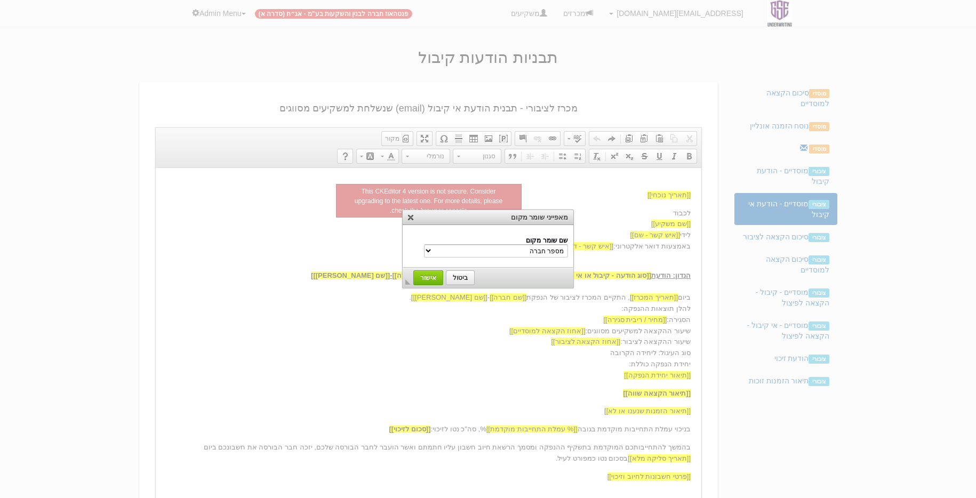
click at [542, 247] on select "מספר חברה שם חברה שם משקיע הנדון שם נייר מונפק סוג מכרז - ריבית/מחיר/מרווח שם […" at bounding box center [496, 250] width 144 height 13
select select "סוג מכרז - ריבית/מחיר/מרווח"
click at [410, 275] on td "◣ ביטול אישור" at bounding box center [488, 278] width 171 height 20
click at [417, 275] on span "אישור" at bounding box center [429, 277] width 28 height 7
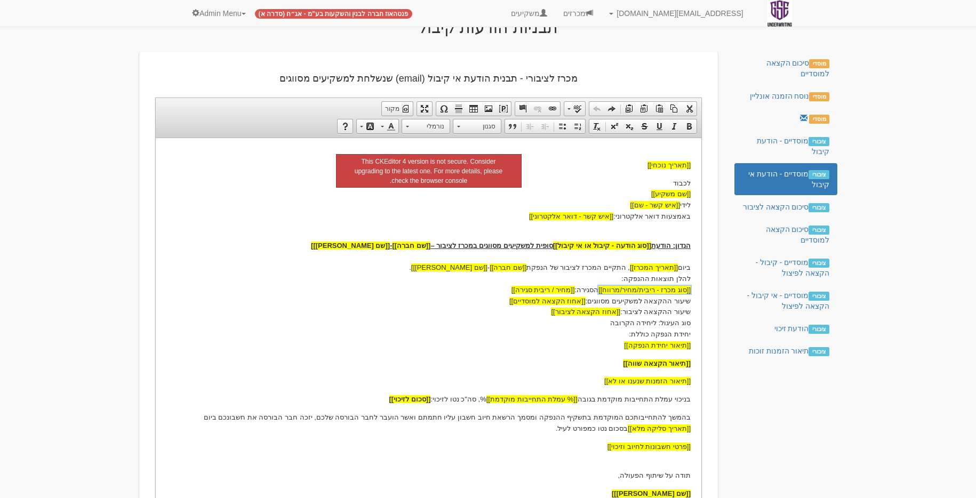
scroll to position [132, 0]
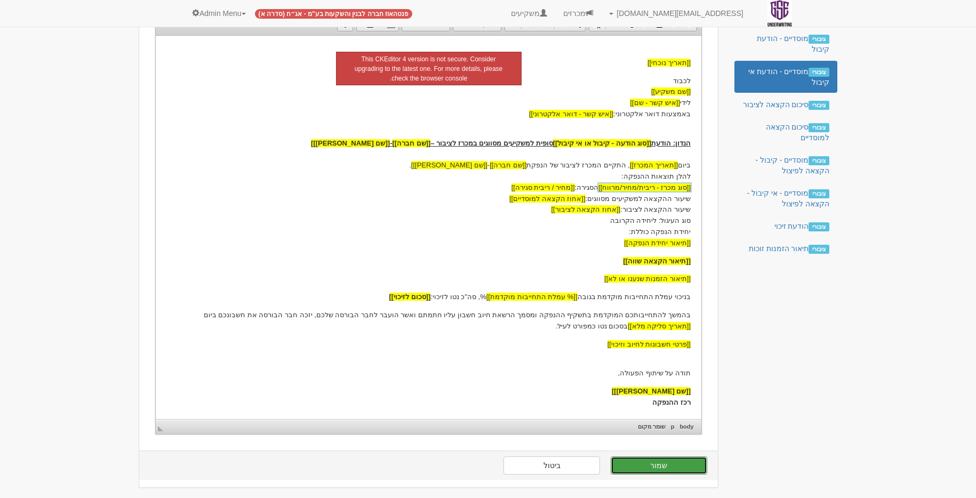
drag, startPoint x: 678, startPoint y: 461, endPoint x: 681, endPoint y: 452, distance: 9.5
click at [678, 461] on button "שמור" at bounding box center [659, 466] width 97 height 18
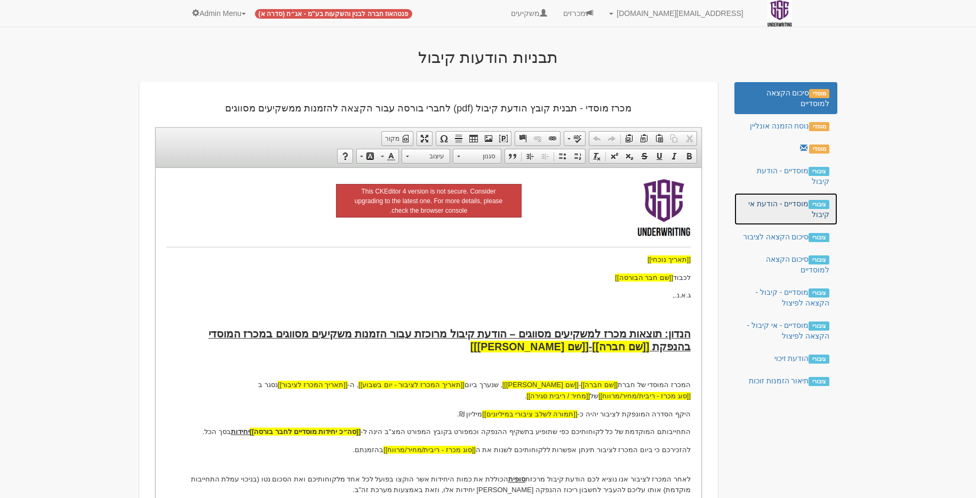
click at [781, 211] on link "ציבורי מוסדיים - הודעת אי קיבול" at bounding box center [786, 209] width 103 height 32
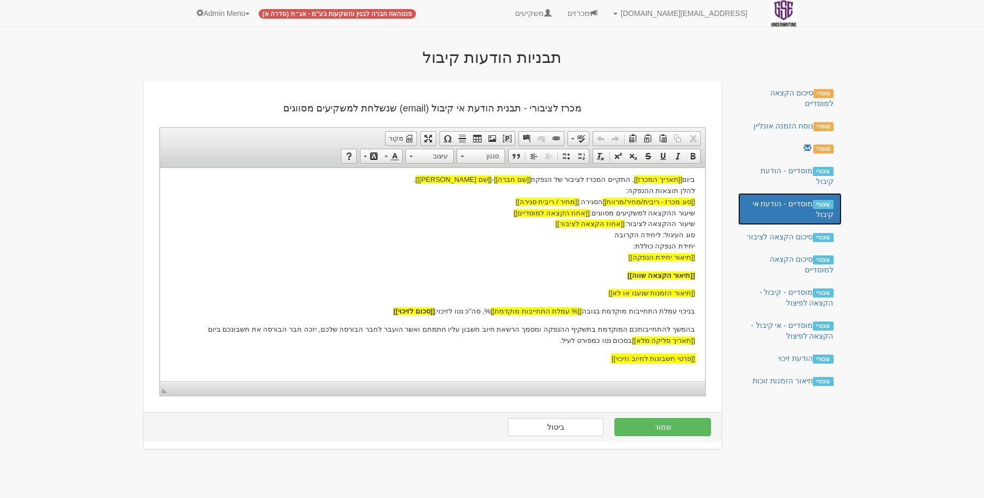
scroll to position [170, 0]
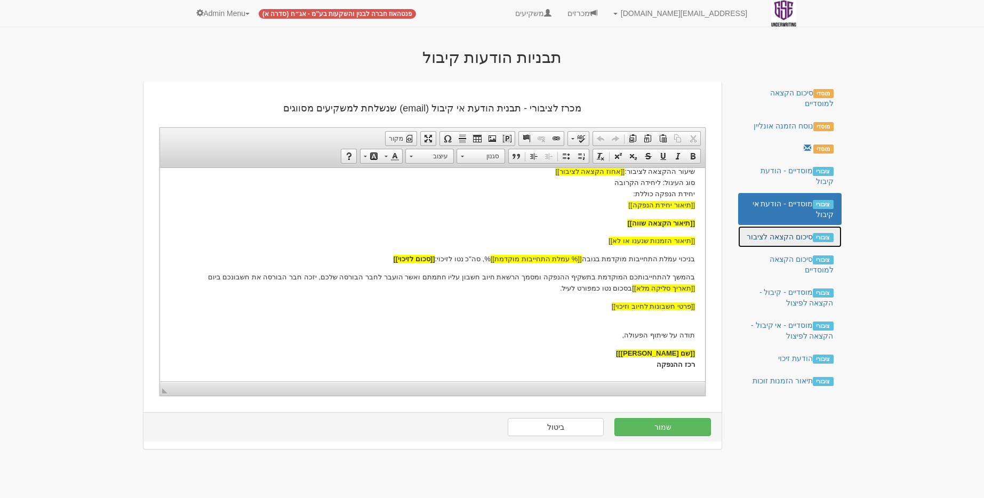
click at [766, 241] on link "ציבורי סיכום הקצאה לציבור" at bounding box center [789, 236] width 103 height 21
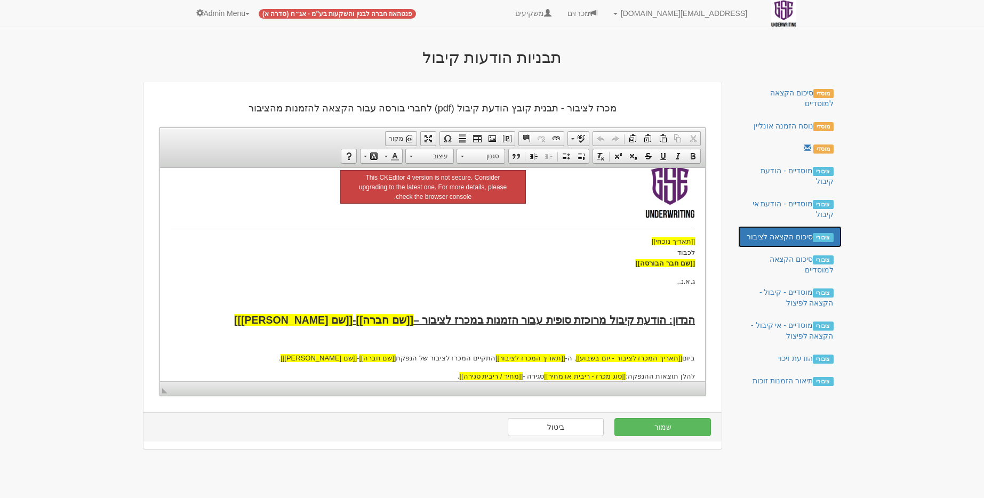
scroll to position [104, 0]
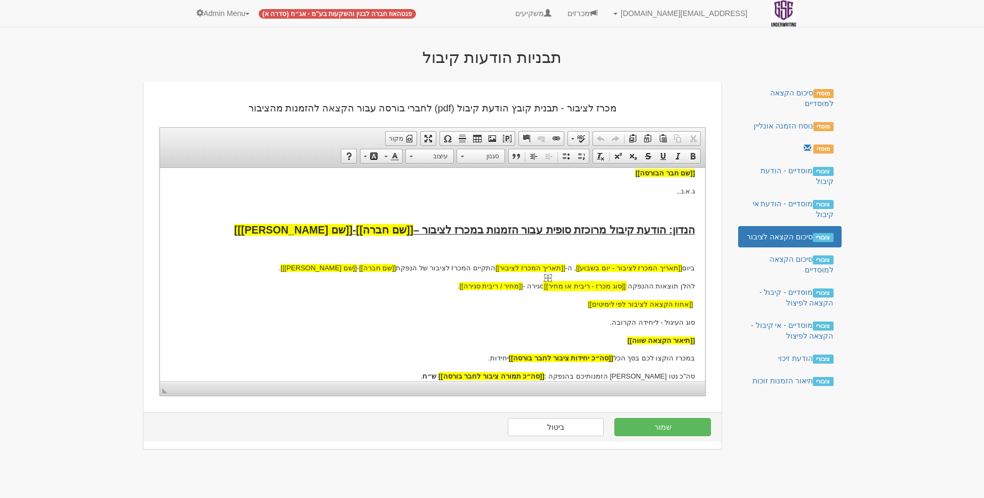
click at [563, 287] on span "[[סוג מכרז - ריבית או מחיר]]" at bounding box center [585, 286] width 82 height 8
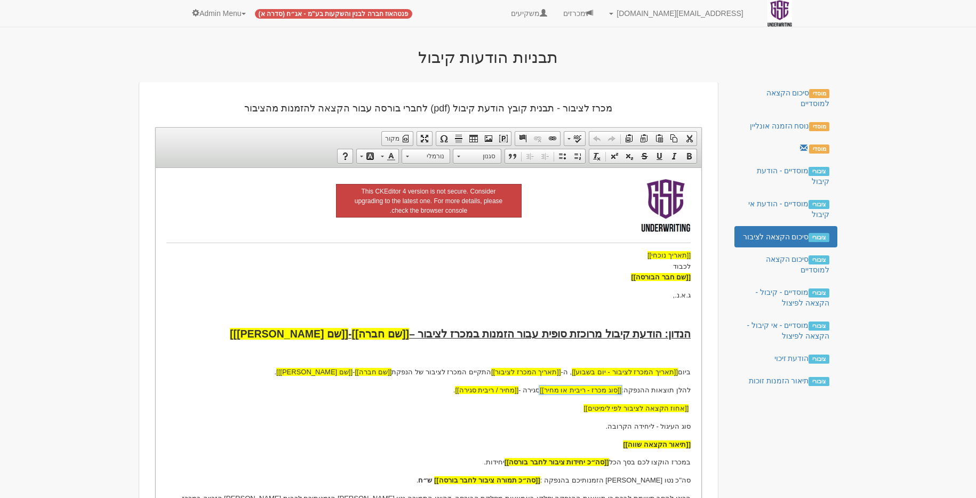
scroll to position [0, 0]
click at [507, 137] on span at bounding box center [503, 138] width 9 height 9
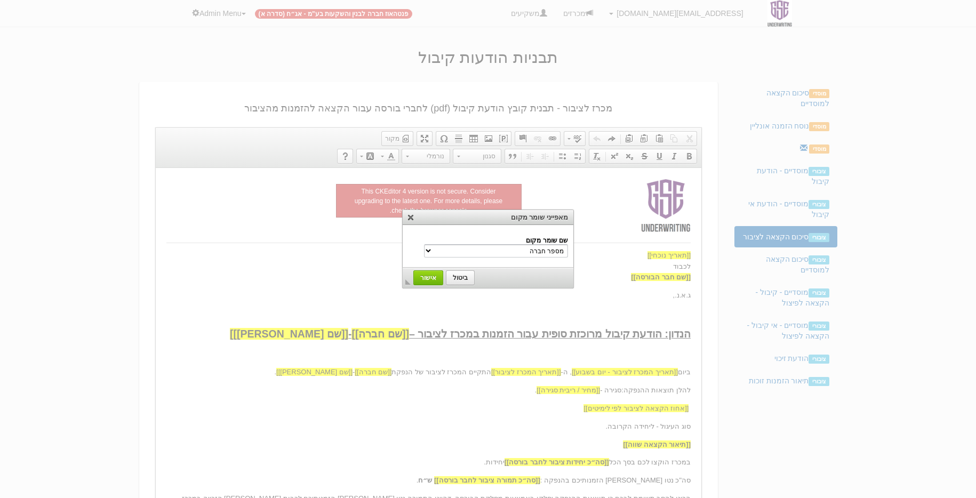
click at [491, 244] on select "מספר חברה שם חברה שם משקיע הנדון שם נייר מונפק סוג מכרז - ריבית/מחיר/מרווח שם […" at bounding box center [496, 250] width 144 height 13
select select "סוג מכרז - ריבית/מחיר/מרווח"
drag, startPoint x: 430, startPoint y: 275, endPoint x: 309, endPoint y: 106, distance: 207.4
click at [430, 275] on span "אישור" at bounding box center [429, 277] width 28 height 7
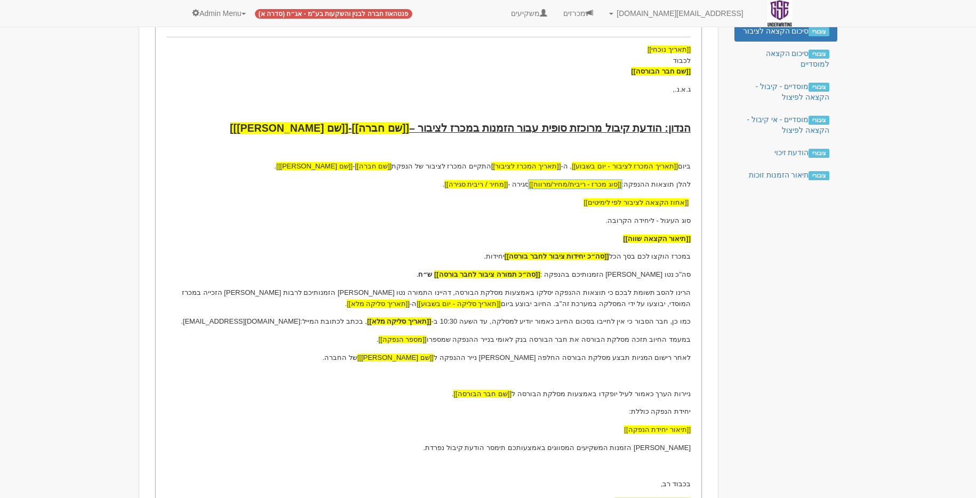
scroll to position [306, 0]
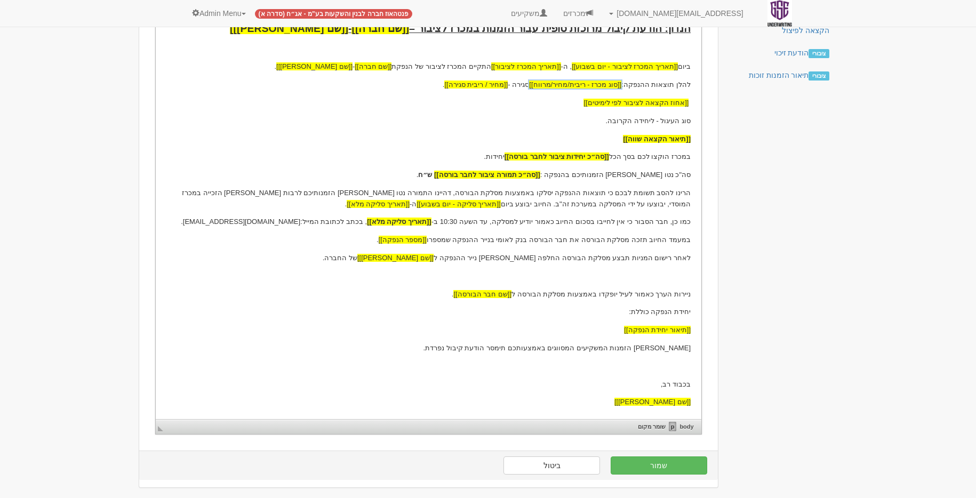
drag, startPoint x: 649, startPoint y: 462, endPoint x: 670, endPoint y: 430, distance: 38.6
click at [649, 462] on button "שמור" at bounding box center [659, 466] width 97 height 18
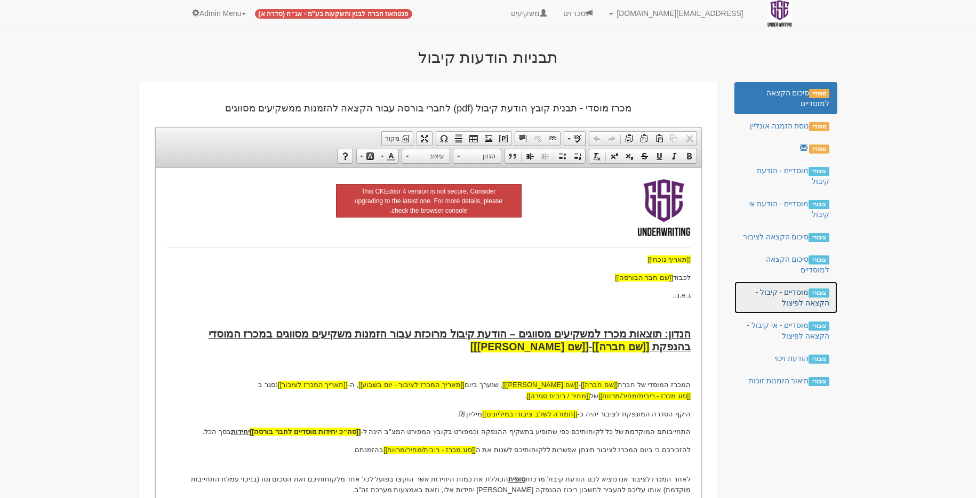
click at [788, 298] on link "ציבורי מוסדיים - קיבול - הקצאה לפיצול" at bounding box center [786, 298] width 103 height 32
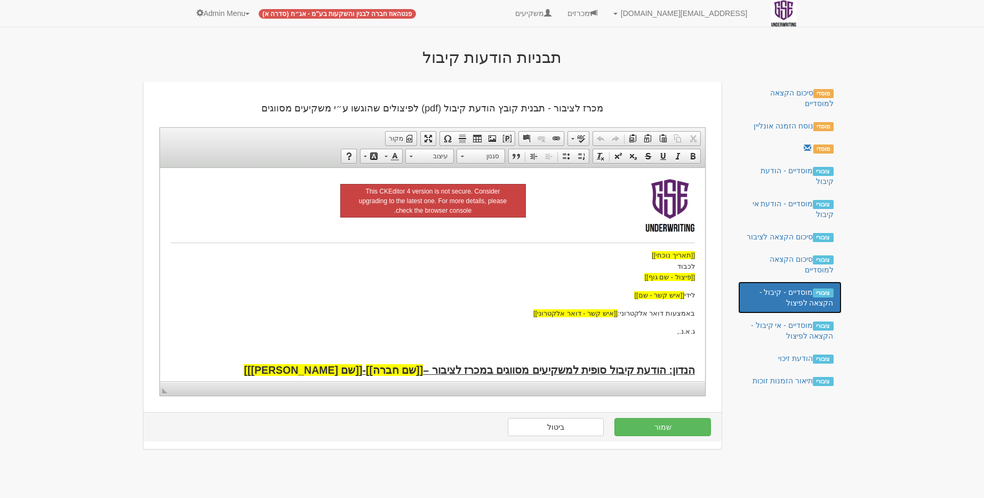
scroll to position [131, 0]
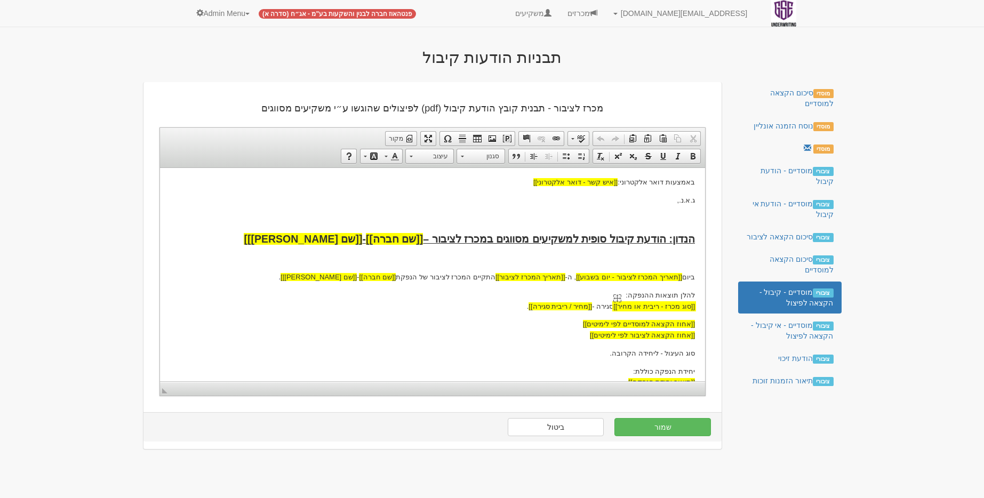
click at [663, 309] on span "[[סוג מכרז - ריבית או מחיר]]" at bounding box center [654, 306] width 82 height 8
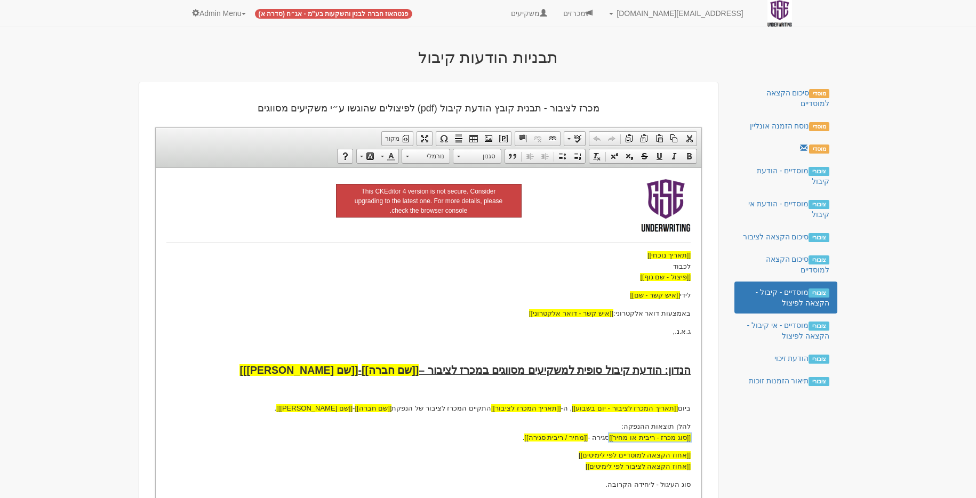
scroll to position [0, 0]
click at [499, 138] on span at bounding box center [503, 138] width 9 height 9
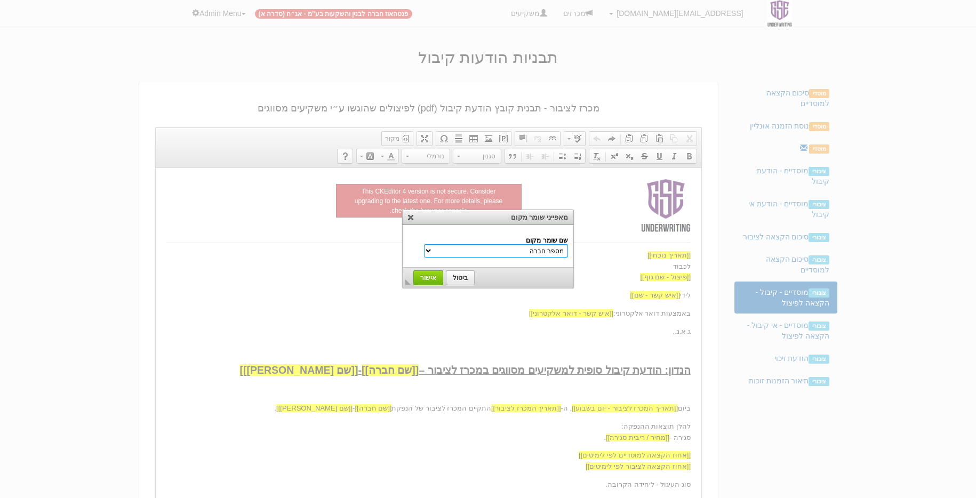
click at [509, 245] on select "מספר חברה שם חברה שם משקיע הנדון שם נייר מונפק סוג מכרז - ריבית/מחיר/מרווח שם […" at bounding box center [496, 250] width 144 height 13
select select "סוג מכרז - ריבית/מחיר/מרווח"
drag, startPoint x: 435, startPoint y: 279, endPoint x: 330, endPoint y: 141, distance: 172.8
click at [435, 279] on span "אישור" at bounding box center [429, 277] width 28 height 7
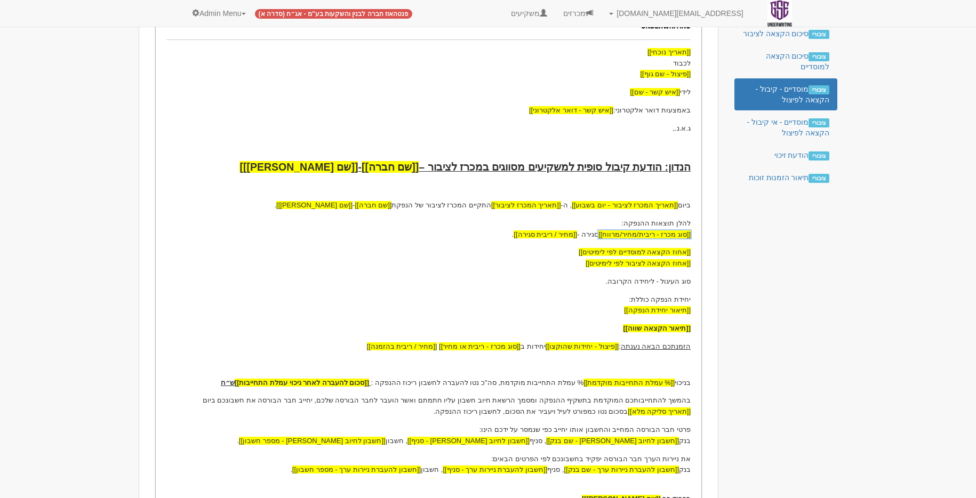
scroll to position [260, 0]
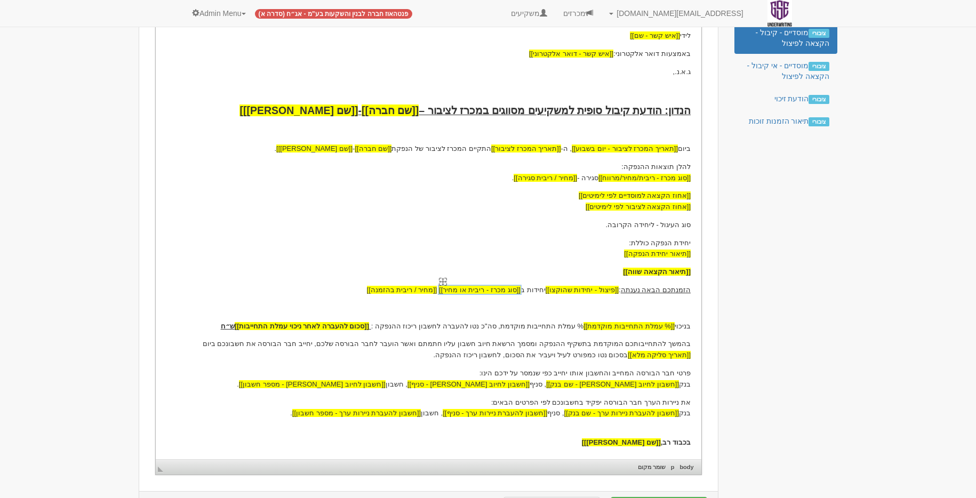
click at [494, 293] on span "[[סוג מכרז - ריבית או מחיר]]" at bounding box center [480, 290] width 82 height 8
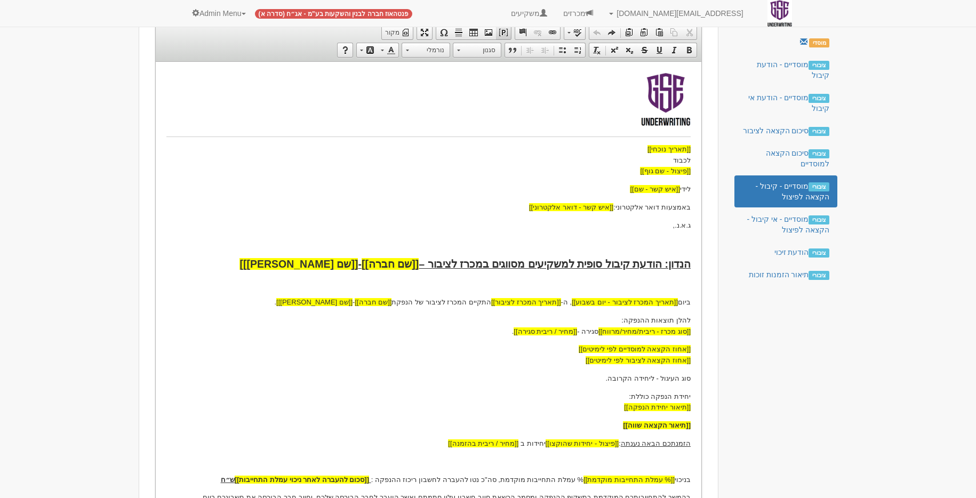
click at [499, 36] on span at bounding box center [503, 32] width 9 height 9
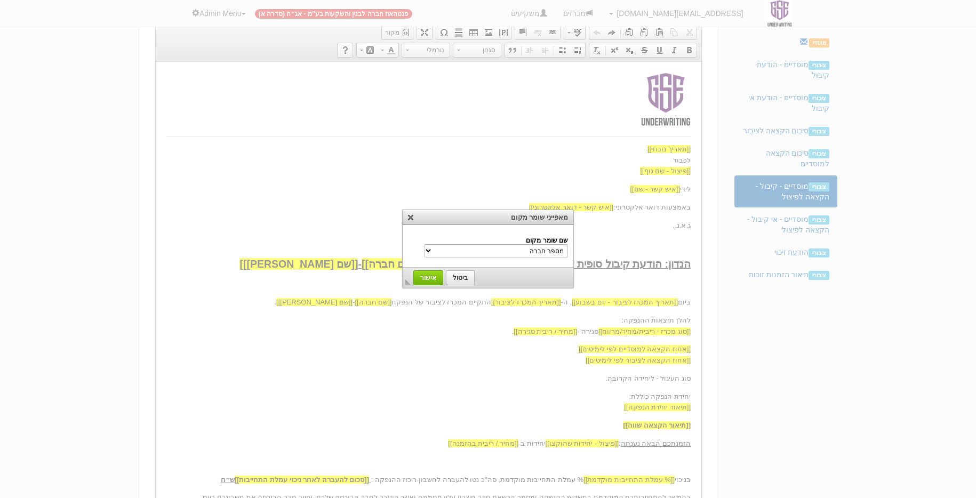
click at [510, 251] on select "מספר חברה שם חברה שם משקיע הנדון שם נייר מונפק סוג מכרז - ריבית/מחיר/מרווח שם ה…" at bounding box center [496, 250] width 144 height 13
click at [528, 254] on select "מספר חברה שם חברה שם משקיע הנדון שם נייר מונפק סוג מכרז - ריבית/מחיר/מרווח שם ה…" at bounding box center [496, 250] width 144 height 13
select select "סוג מכרז - ריבית/מחיר/מרווח"
click at [423, 275] on span "אישור" at bounding box center [429, 277] width 28 height 7
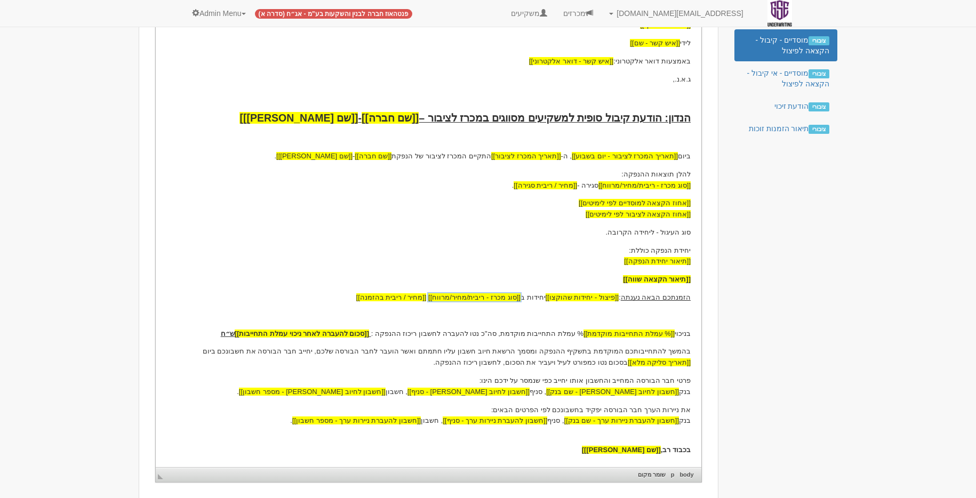
scroll to position [300, 0]
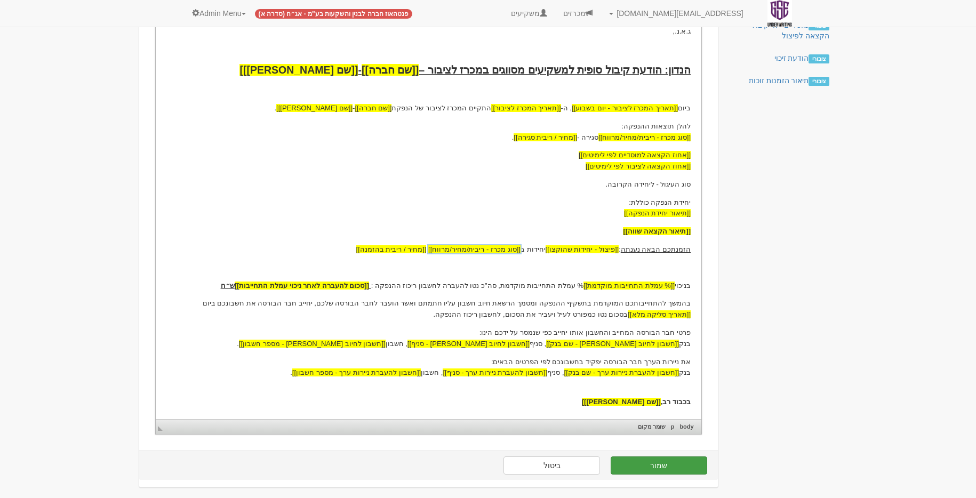
click at [645, 465] on button "שמור" at bounding box center [659, 466] width 97 height 18
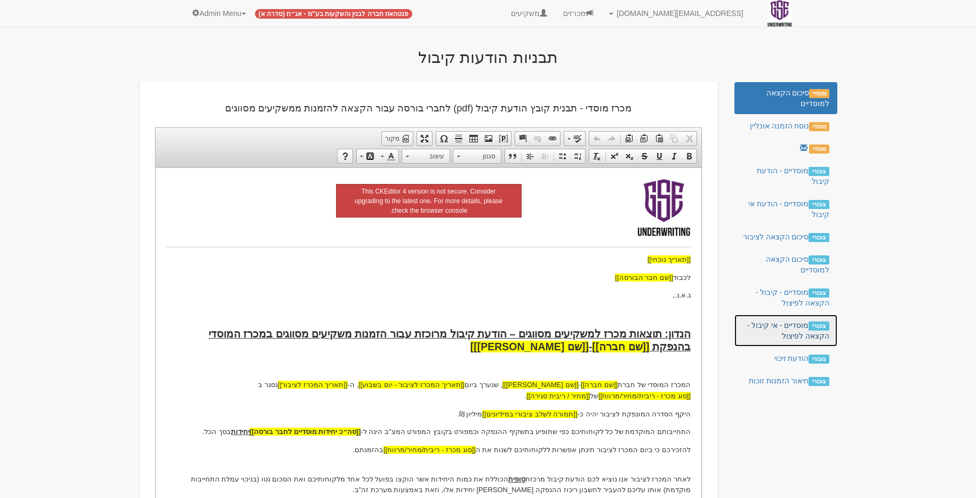
click at [795, 337] on link "ציבורי מוסדיים - אי קיבול - הקצאה לפיצול" at bounding box center [786, 331] width 103 height 32
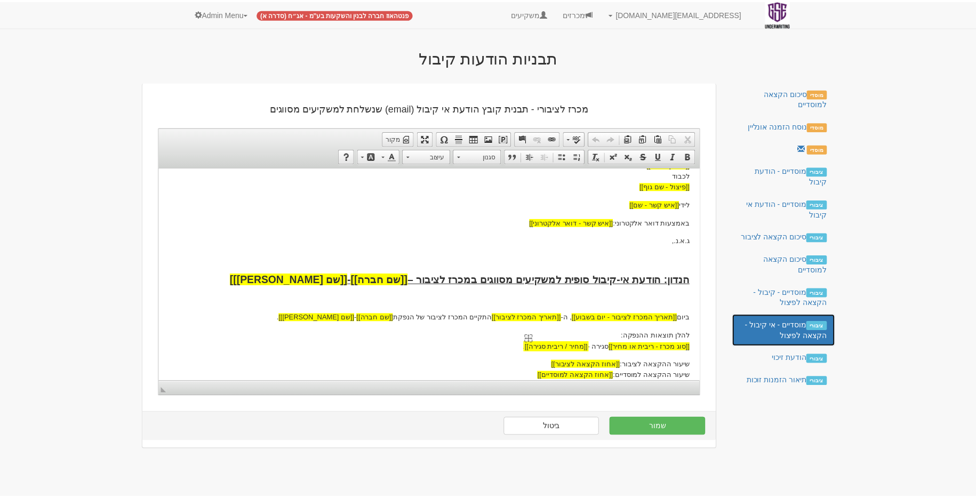
scroll to position [148, 0]
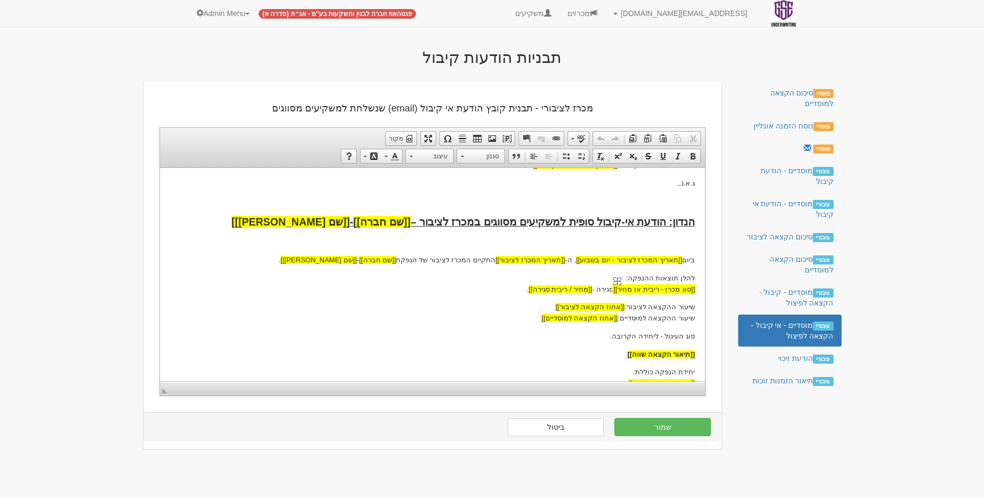
click at [645, 293] on span "[[סוג מכרז - ריבית או מחיר]]" at bounding box center [654, 289] width 82 height 11
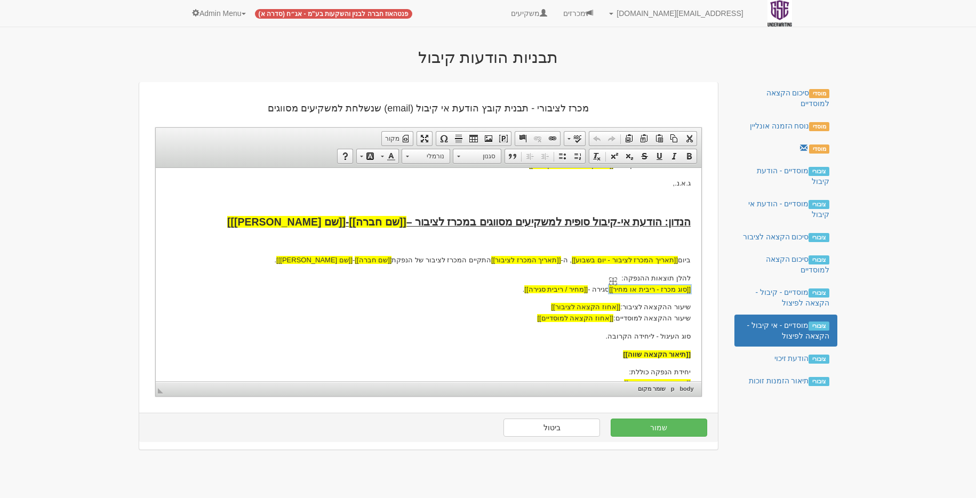
scroll to position [0, 0]
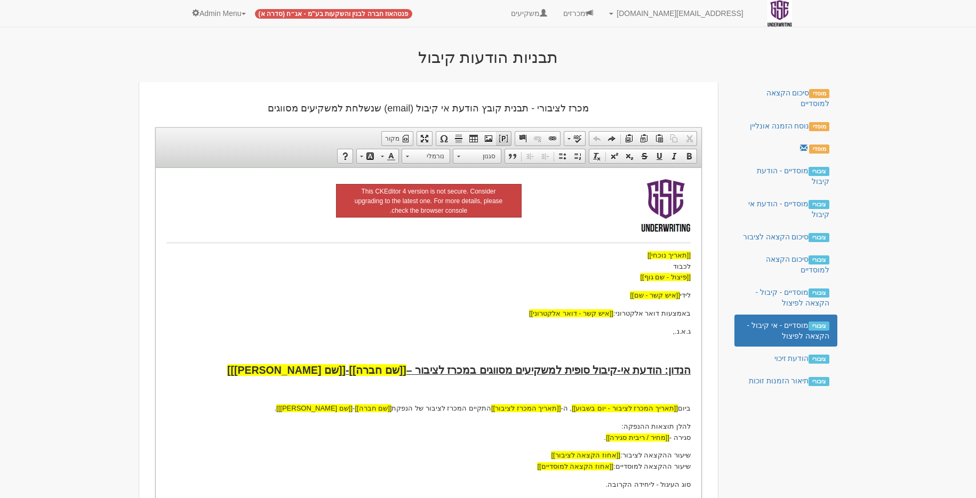
click at [502, 139] on span at bounding box center [503, 138] width 9 height 9
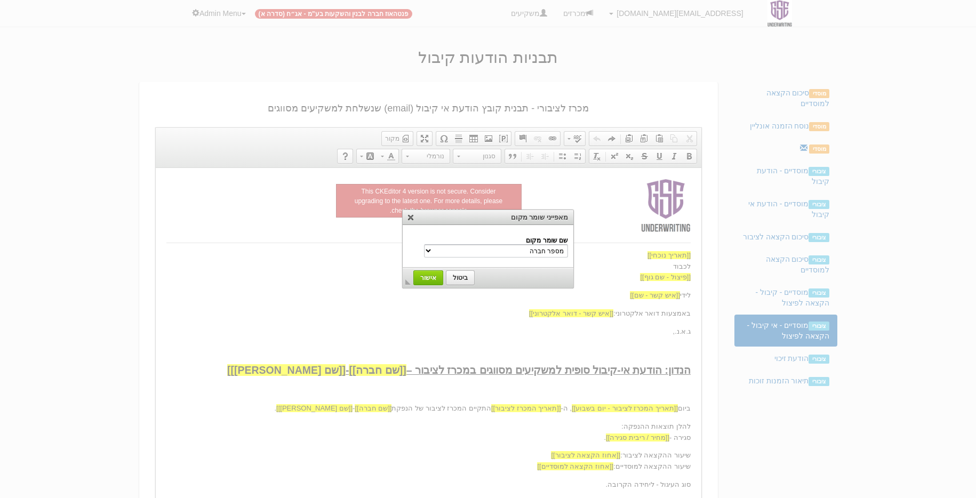
click at [527, 259] on td "שם שומר מקום מספר חברה שם חברה שם משקיע הנדון שם נייר מונפק סוג מכרז - ריבית/מח…" at bounding box center [488, 247] width 160 height 26
click at [531, 253] on select "מספר חברה שם חברה שם משקיע הנדון שם נייר מונפק סוג מכרז - ריבית/מחיר/מרווח שם […" at bounding box center [496, 250] width 144 height 13
select select "סוג מכרז - ריבית/מחיר/מרווח"
click at [422, 277] on span "אישור" at bounding box center [429, 277] width 28 height 7
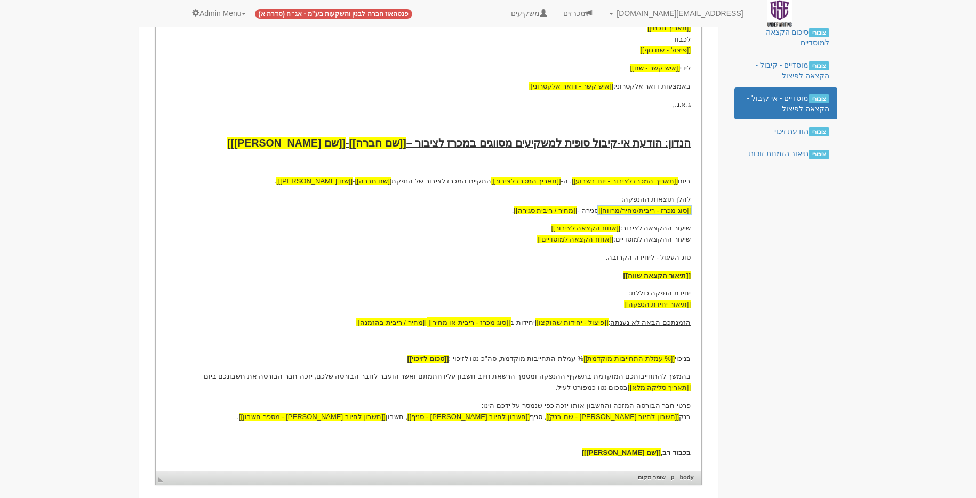
scroll to position [234, 0]
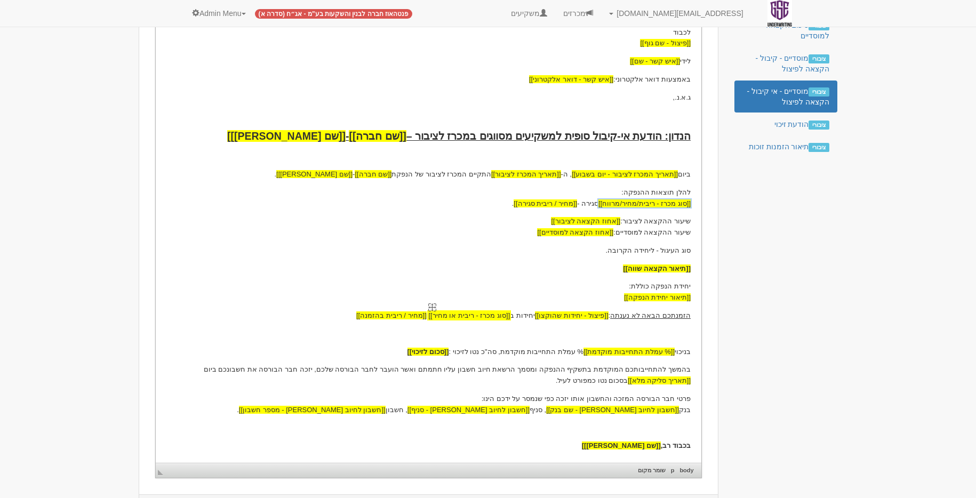
click at [508, 316] on span "[[סוג מכרז - ריבית או מחיר]]" at bounding box center [469, 316] width 82 height 8
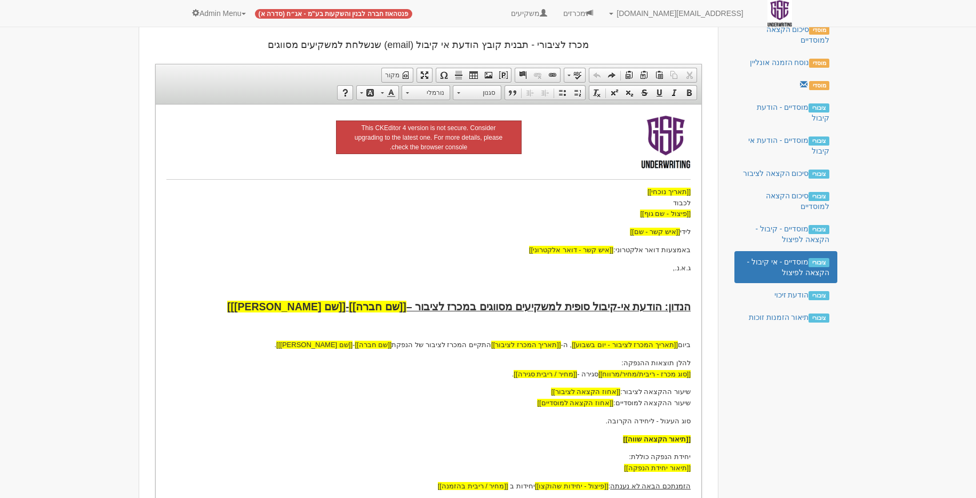
click at [507, 75] on span at bounding box center [503, 75] width 9 height 9
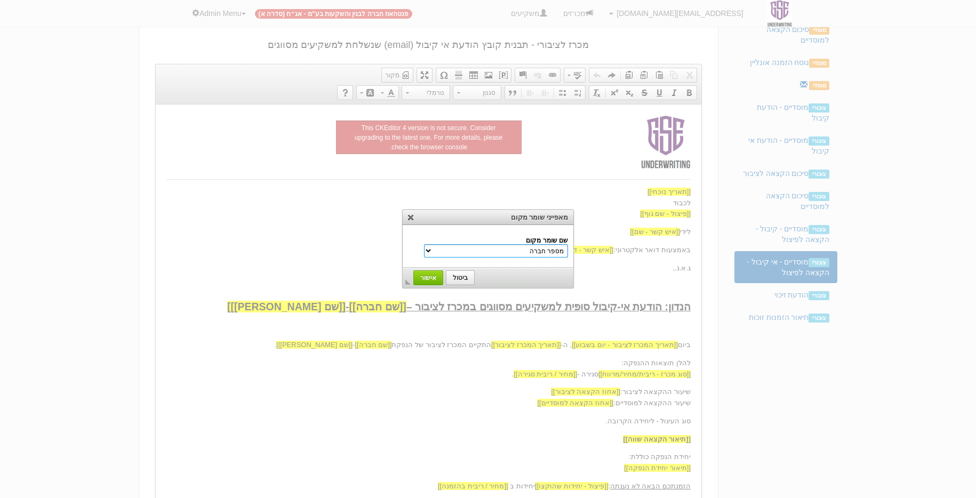
click at [515, 256] on select "מספר חברה שם חברה שם משקיע הנדון שם נייר מונפק סוג מכרז - ריבית/מחיר/מרווח שם […" at bounding box center [496, 250] width 144 height 13
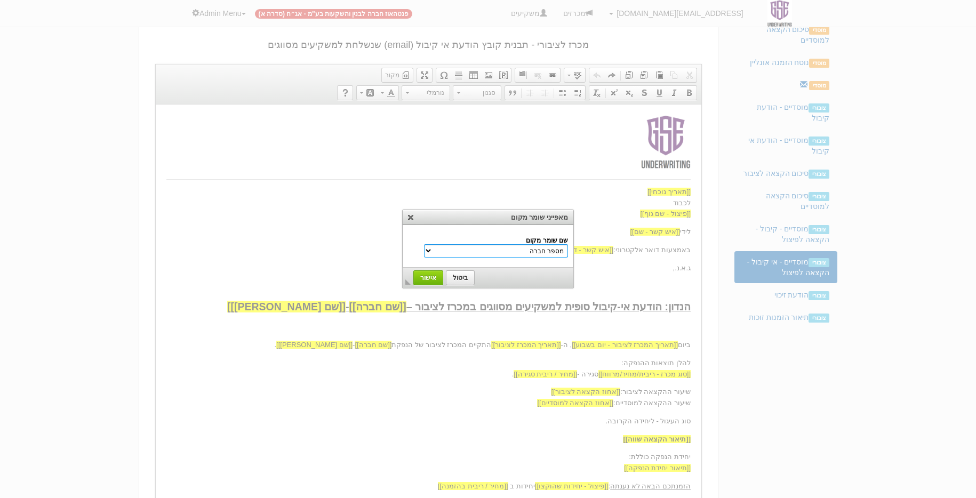
select select "סוג מכרז - ריבית/מחיר/מרווח"
click at [416, 276] on span "אישור" at bounding box center [429, 277] width 28 height 7
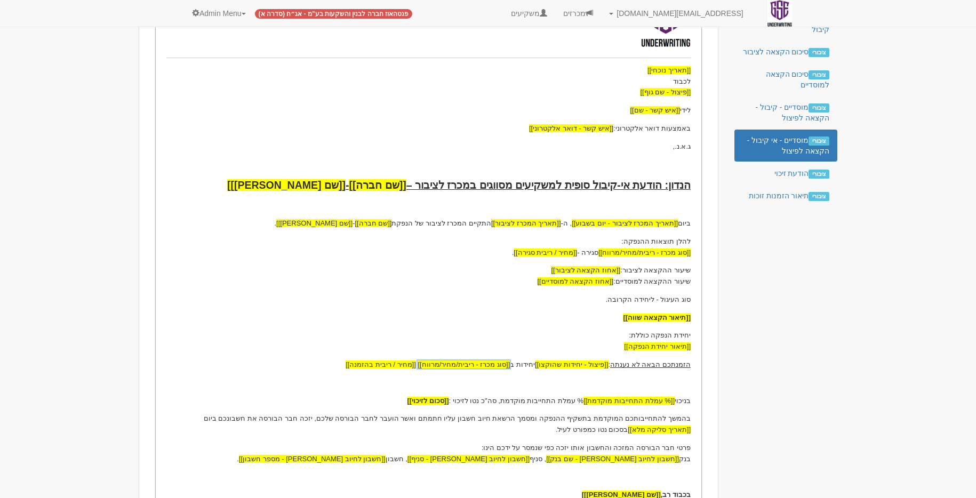
scroll to position [278, 0]
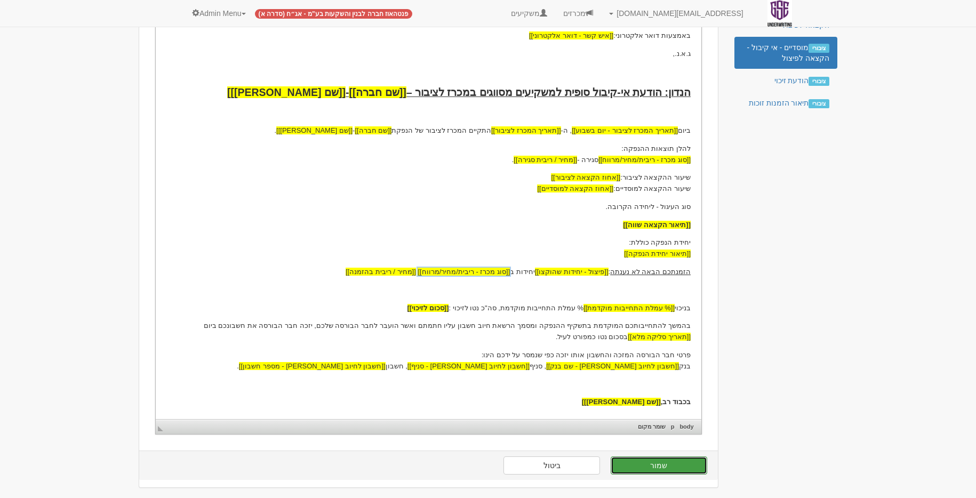
drag, startPoint x: 639, startPoint y: 472, endPoint x: 644, endPoint y: 467, distance: 6.0
click at [640, 472] on button "שמור" at bounding box center [659, 466] width 97 height 18
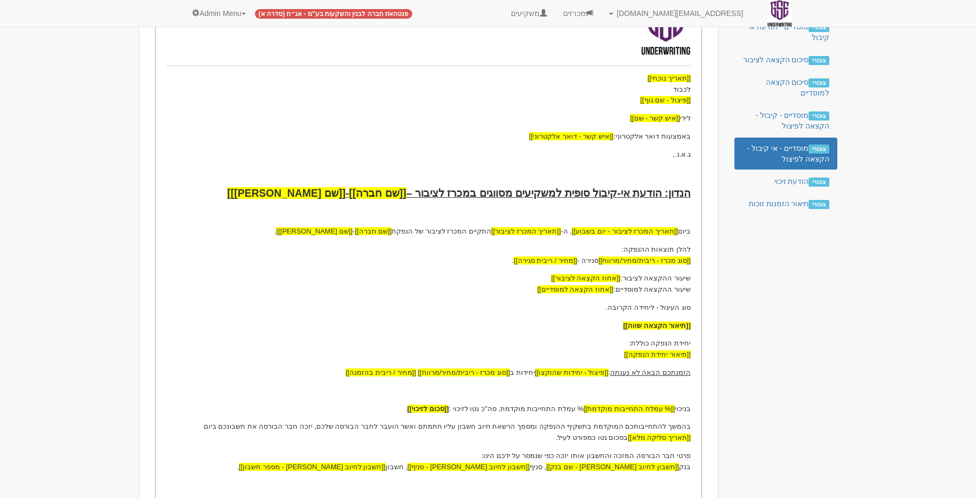
scroll to position [170, 0]
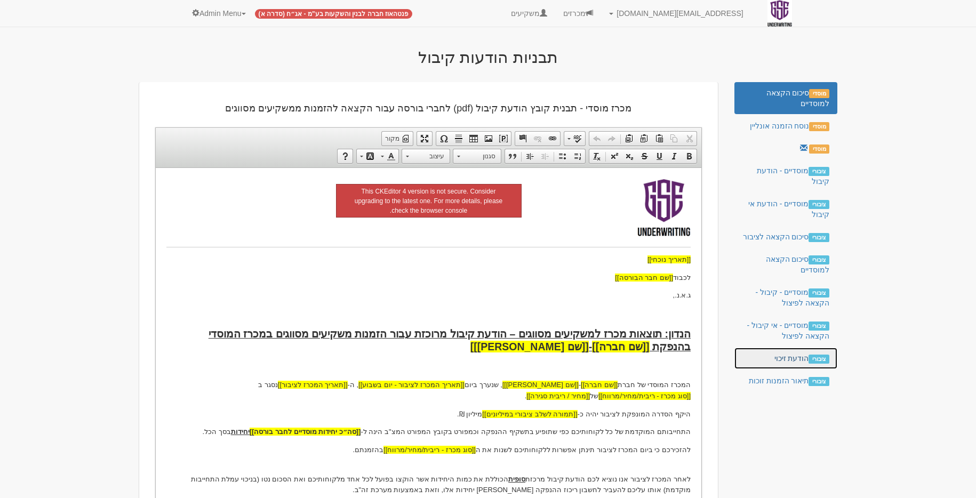
click at [793, 360] on link "ציבורי הודעת זיכוי" at bounding box center [786, 358] width 103 height 21
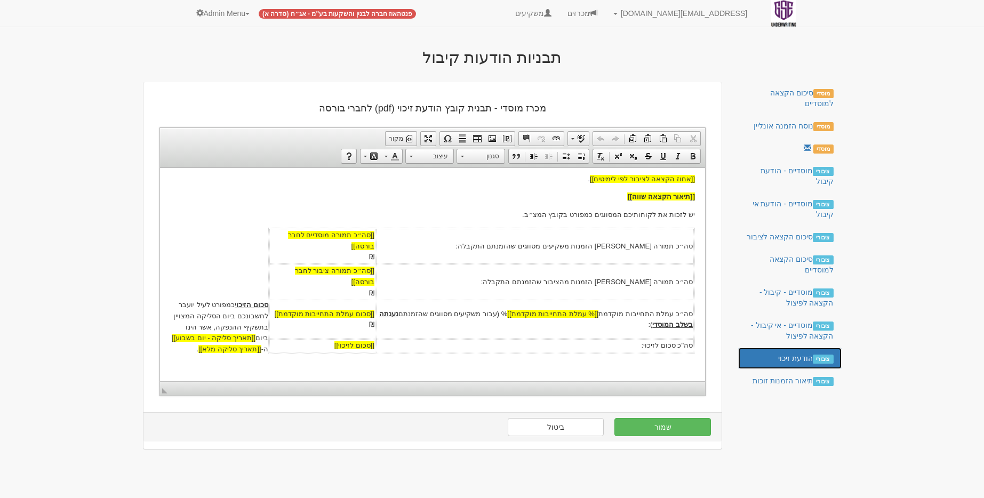
scroll to position [271, 0]
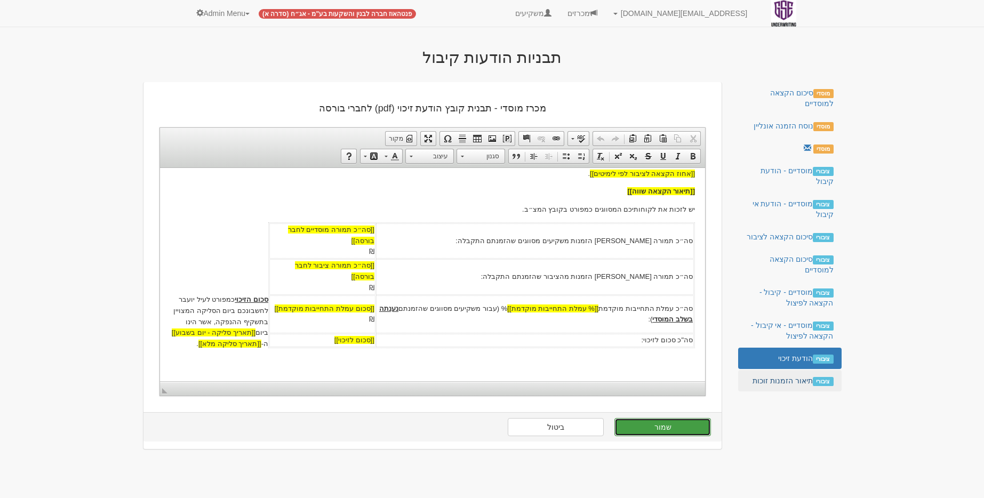
drag, startPoint x: 673, startPoint y: 425, endPoint x: 783, endPoint y: 385, distance: 116.3
click at [674, 425] on button "שמור" at bounding box center [663, 427] width 97 height 18
click at [783, 385] on link "ציבורי תיאור הזמנות זוכות" at bounding box center [789, 380] width 103 height 21
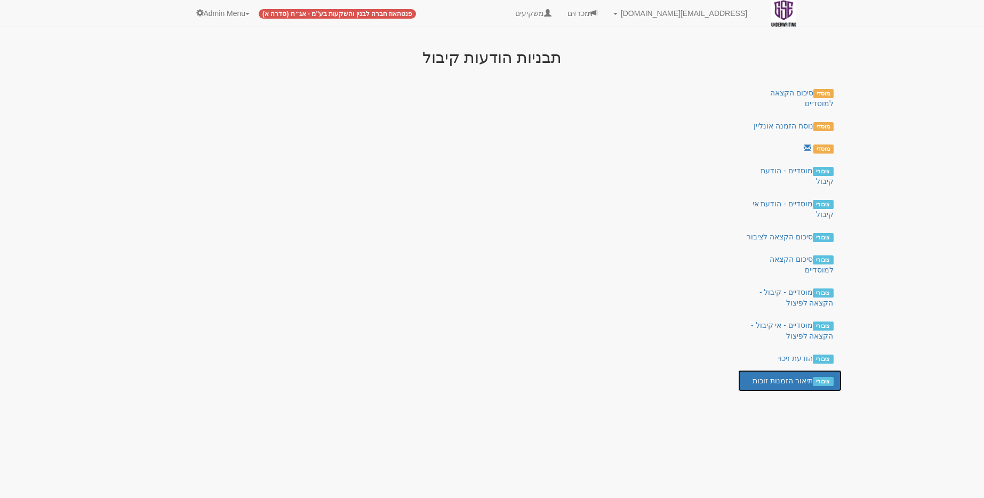
scroll to position [0, 0]
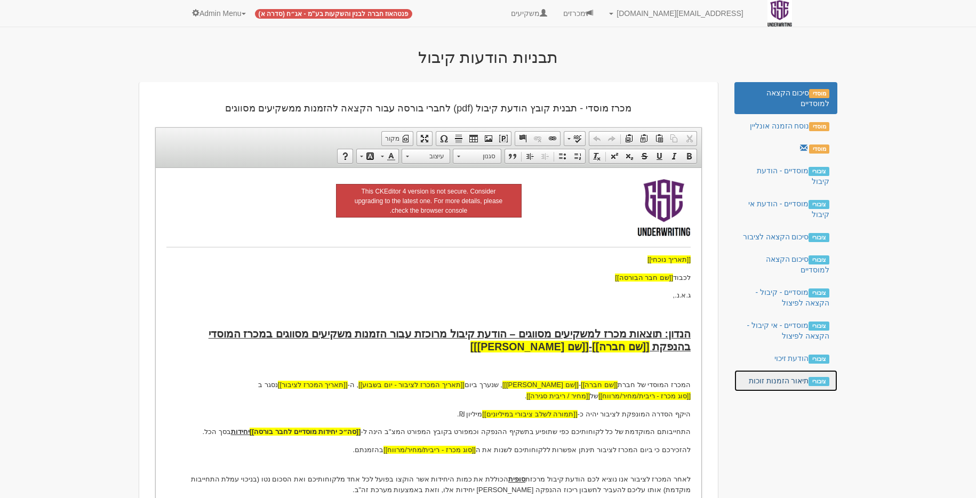
click at [758, 372] on link "ציבורי תיאור הזמנות זוכות" at bounding box center [786, 380] width 103 height 21
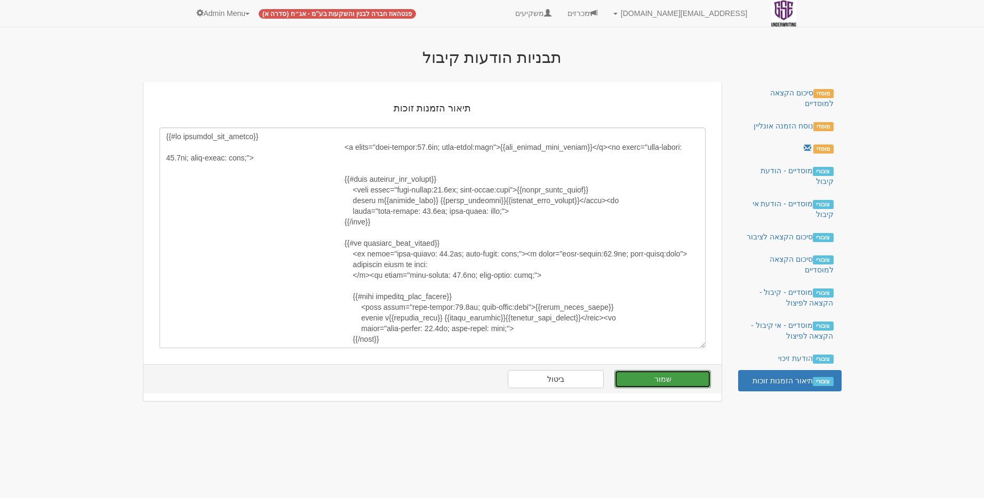
click at [643, 375] on button "שמור" at bounding box center [663, 379] width 97 height 18
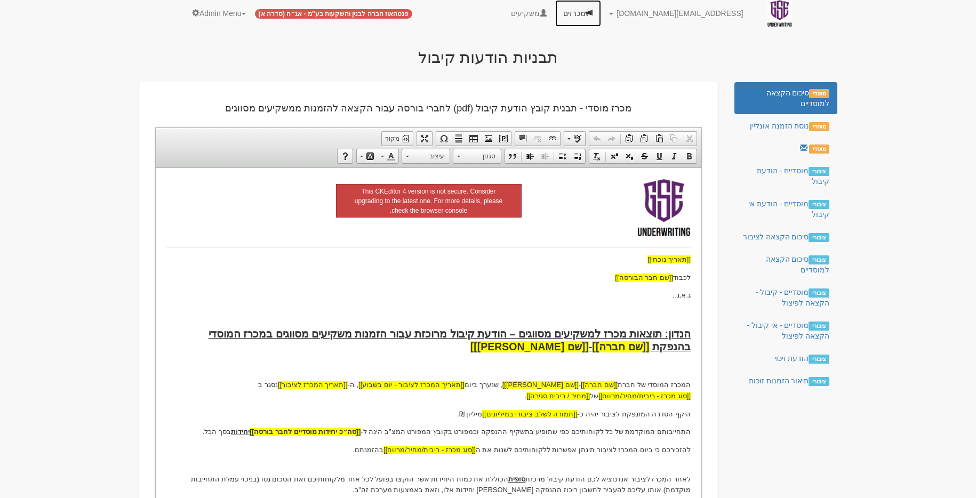
click at [593, 11] on span at bounding box center [589, 12] width 7 height 7
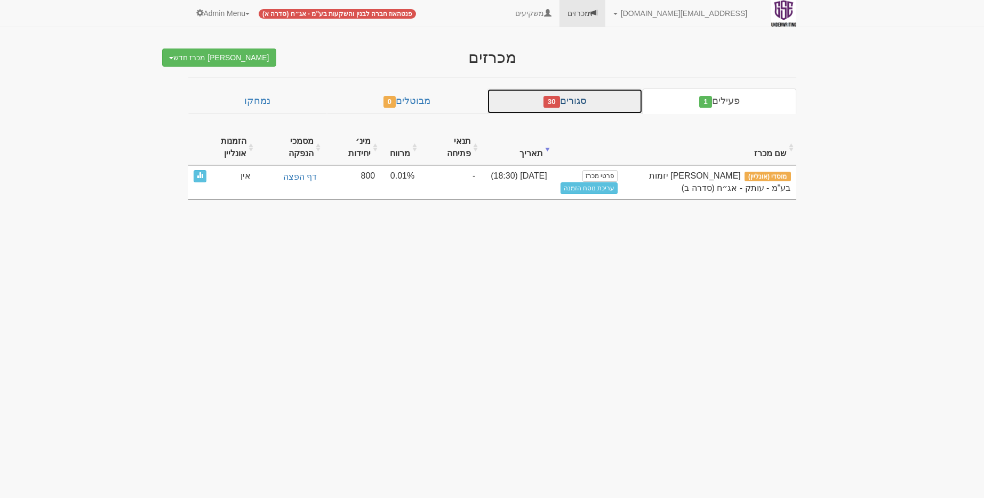
drag, startPoint x: 581, startPoint y: 99, endPoint x: 584, endPoint y: 116, distance: 17.4
click at [580, 99] on link "סגורים 30" at bounding box center [565, 102] width 156 height 26
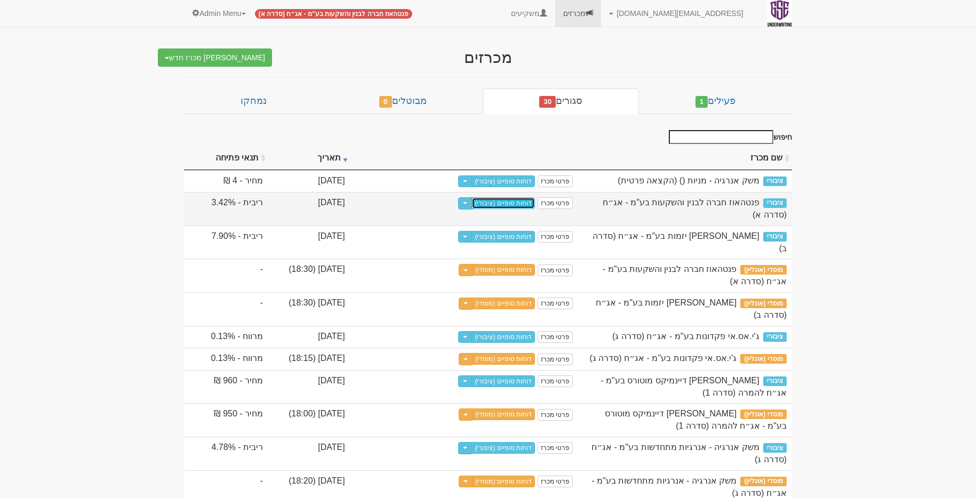
click at [535, 209] on link "דוחות סופיים (ציבורי)" at bounding box center [503, 203] width 63 height 12
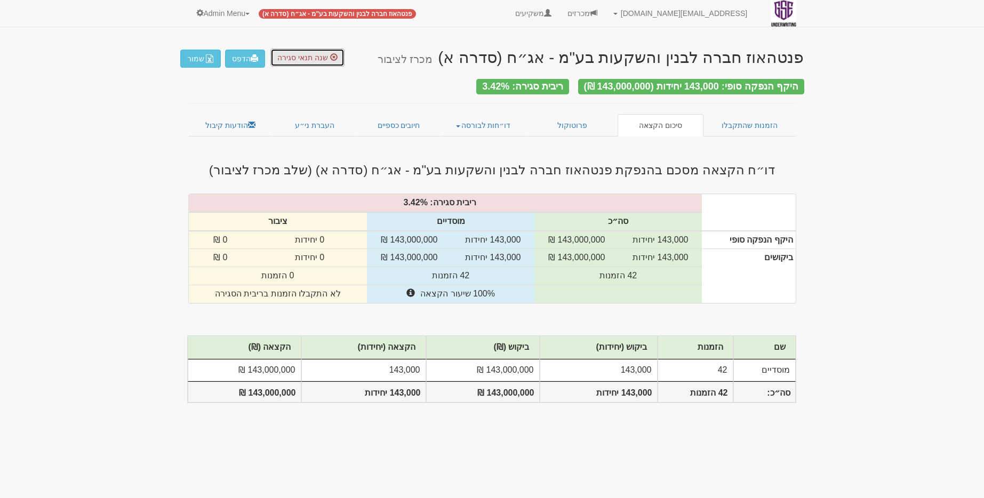
click at [339, 59] on button "שנה תנאי סגירה" at bounding box center [308, 58] width 74 height 18
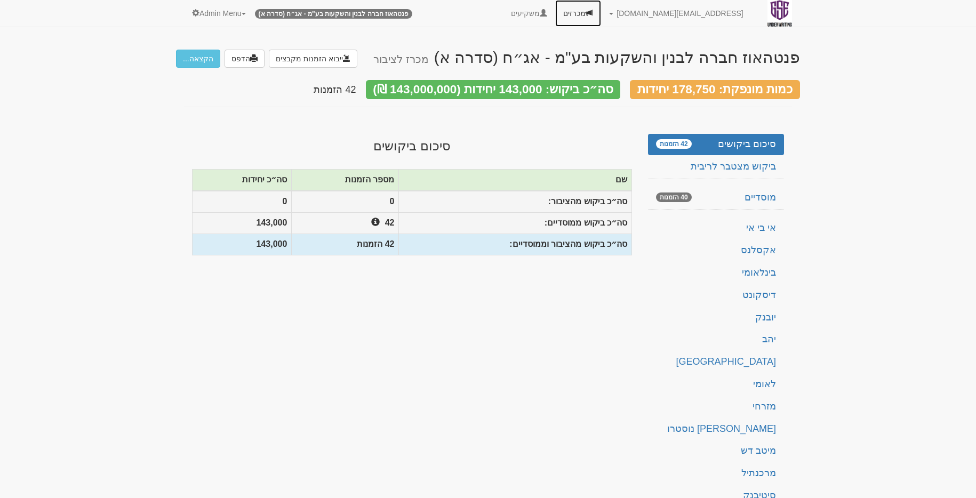
click at [601, 17] on link "מכרזים" at bounding box center [578, 13] width 46 height 27
